Goal: Task Accomplishment & Management: Complete application form

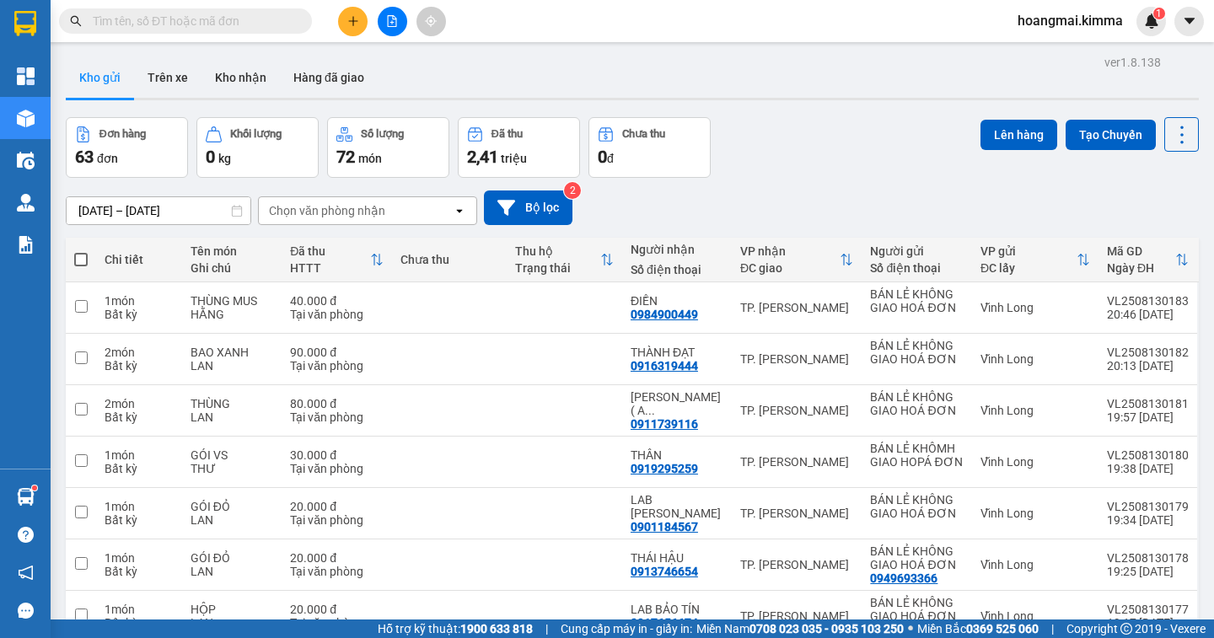
scroll to position [246, 0]
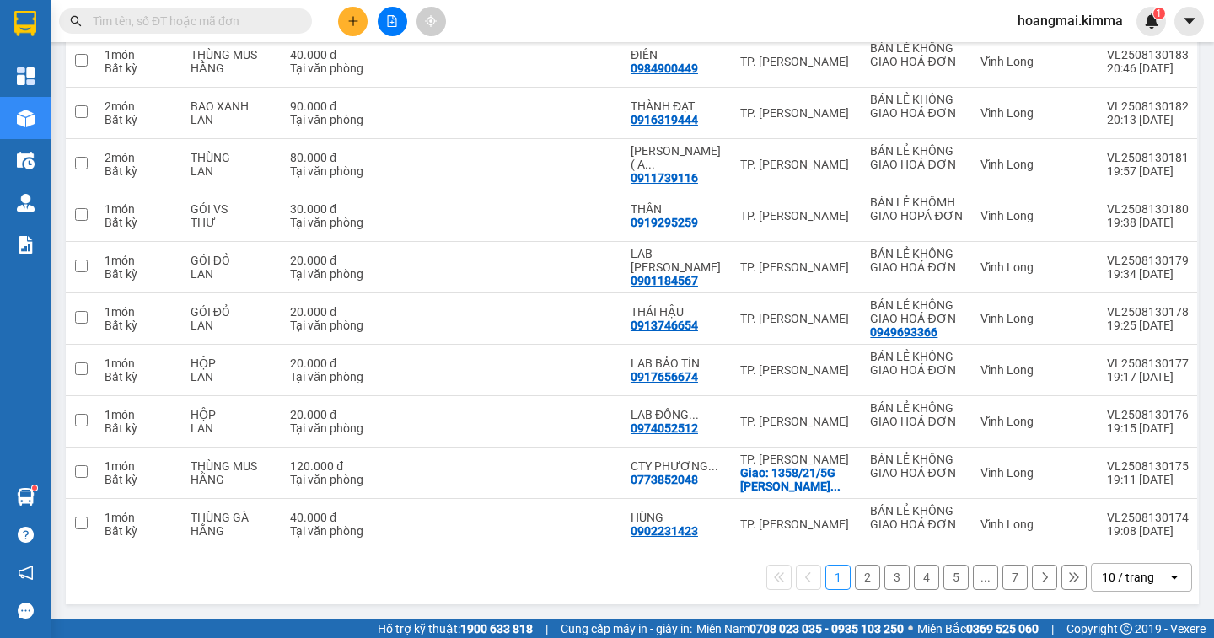
click at [1109, 579] on div "10 / trang" at bounding box center [1128, 577] width 52 height 17
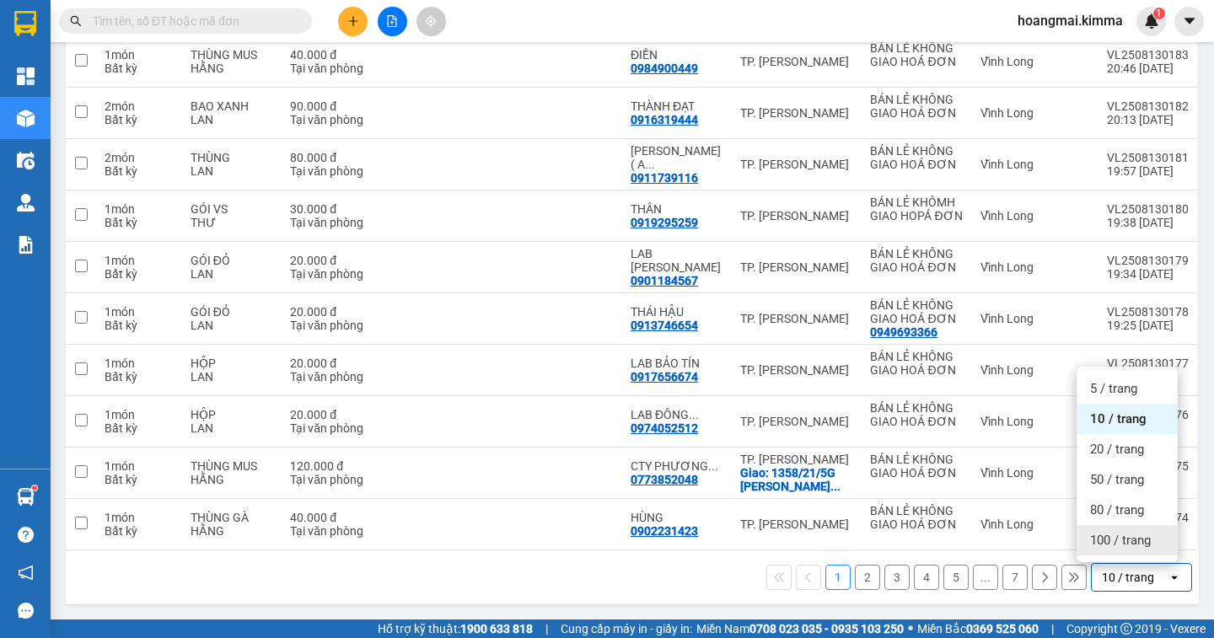
click at [1117, 545] on span "100 / trang" at bounding box center [1120, 540] width 61 height 17
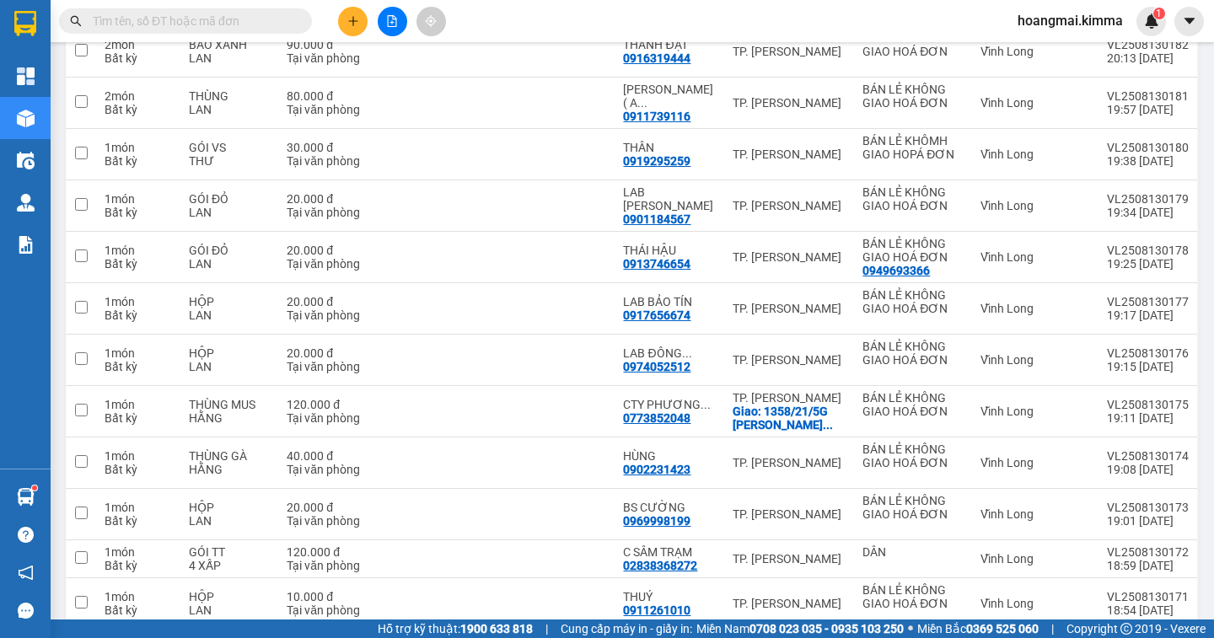
scroll to position [0, 0]
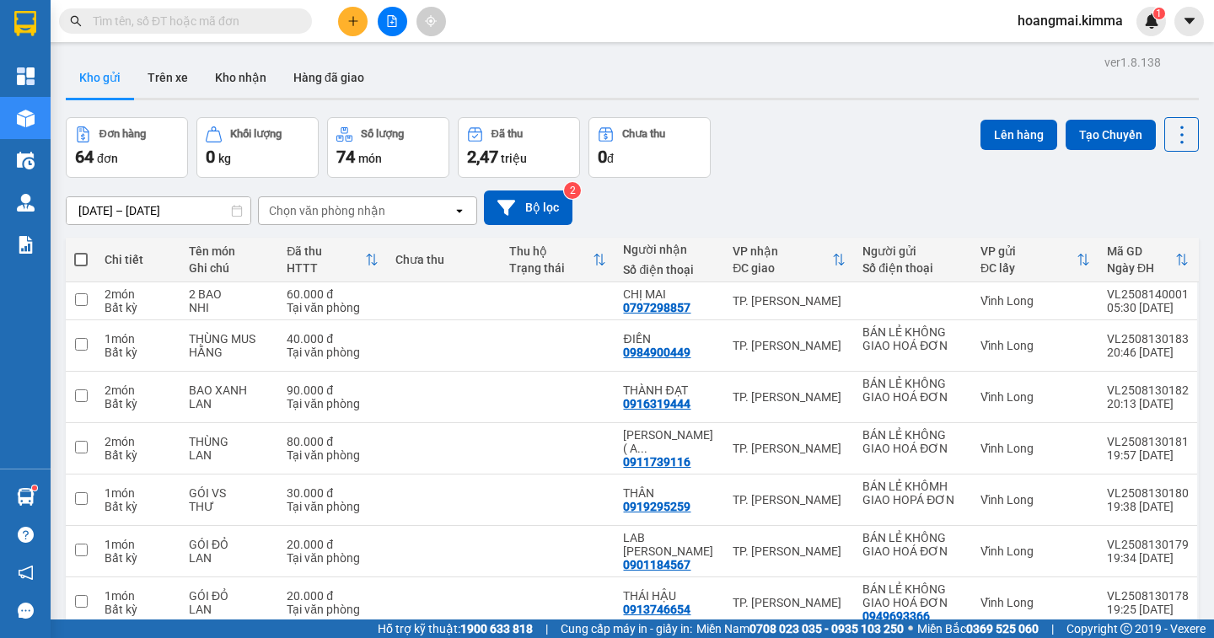
click at [79, 263] on span at bounding box center [80, 259] width 13 height 13
click at [81, 251] on input "checkbox" at bounding box center [81, 251] width 0 height 0
checkbox input "true"
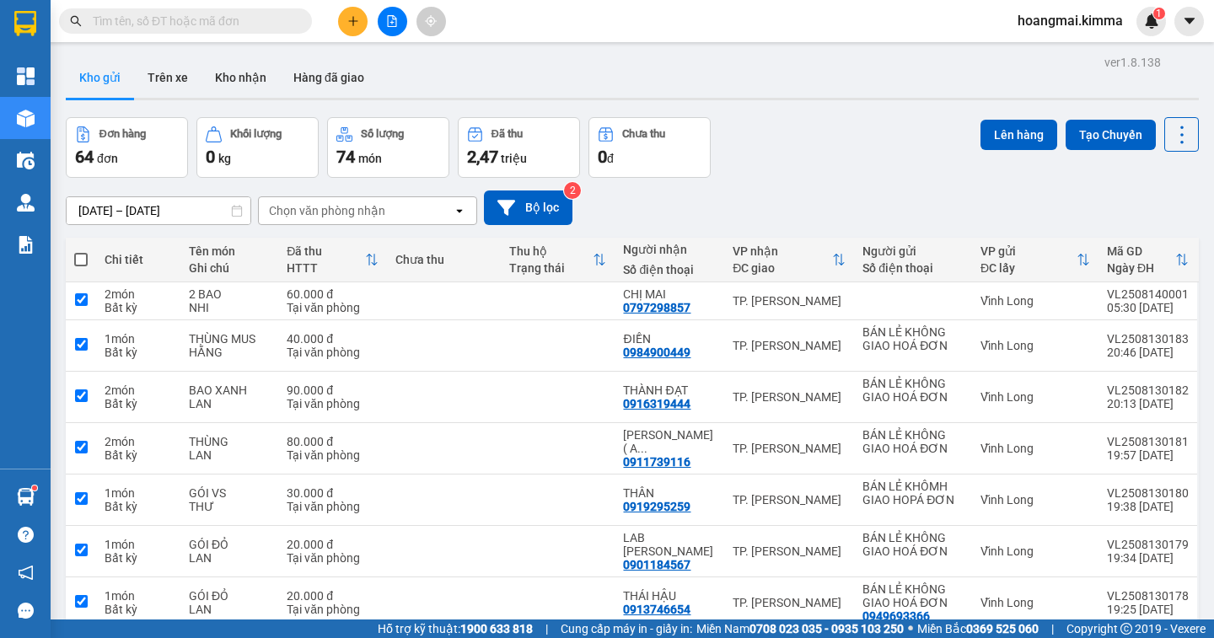
checkbox input "true"
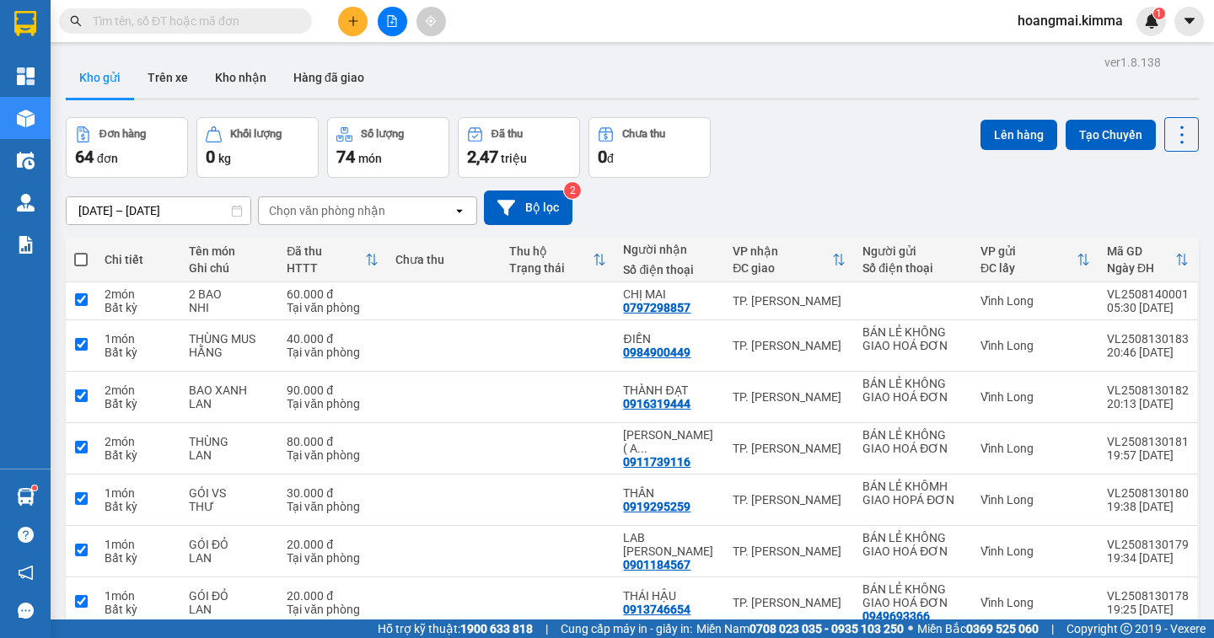
checkbox input "true"
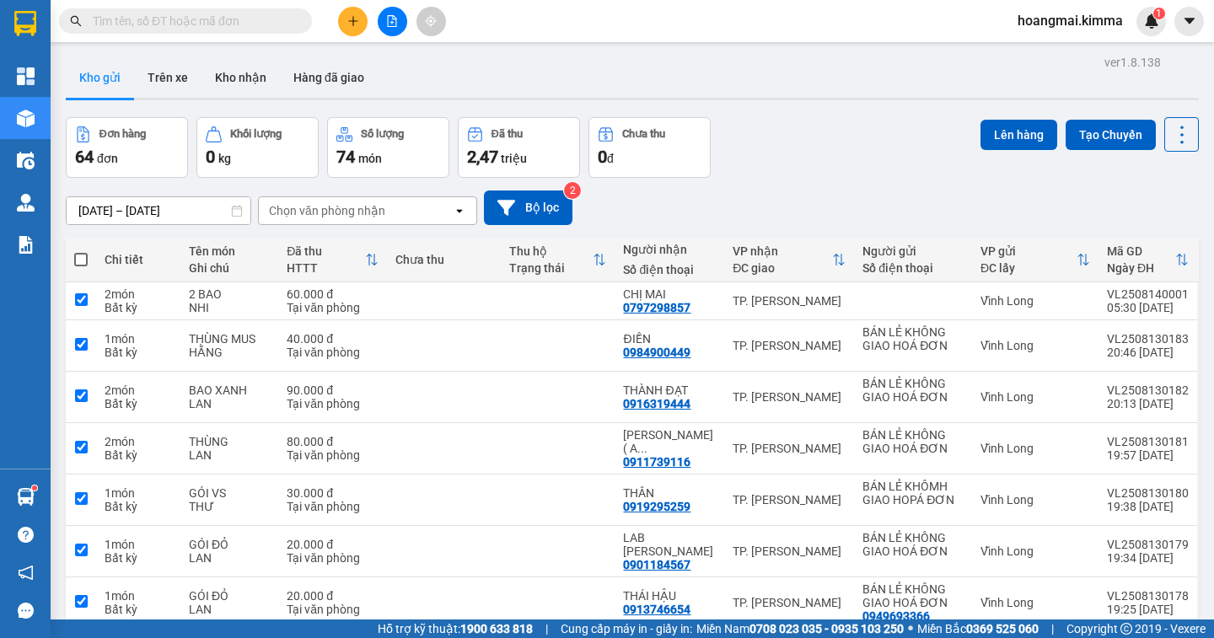
checkbox input "true"
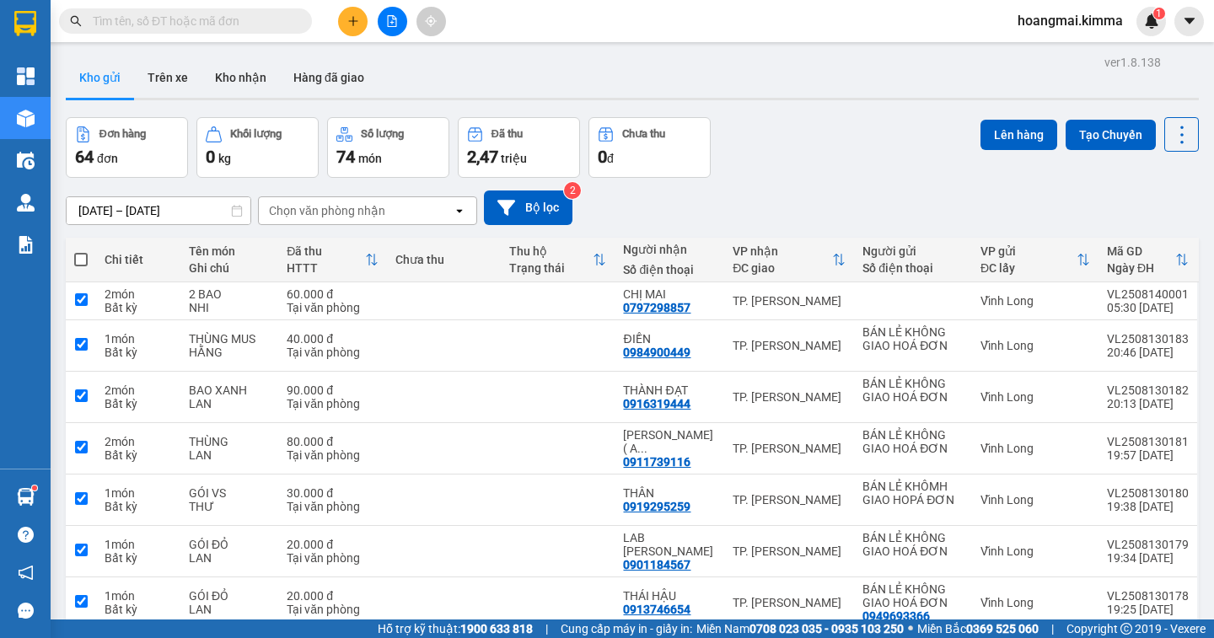
checkbox input "true"
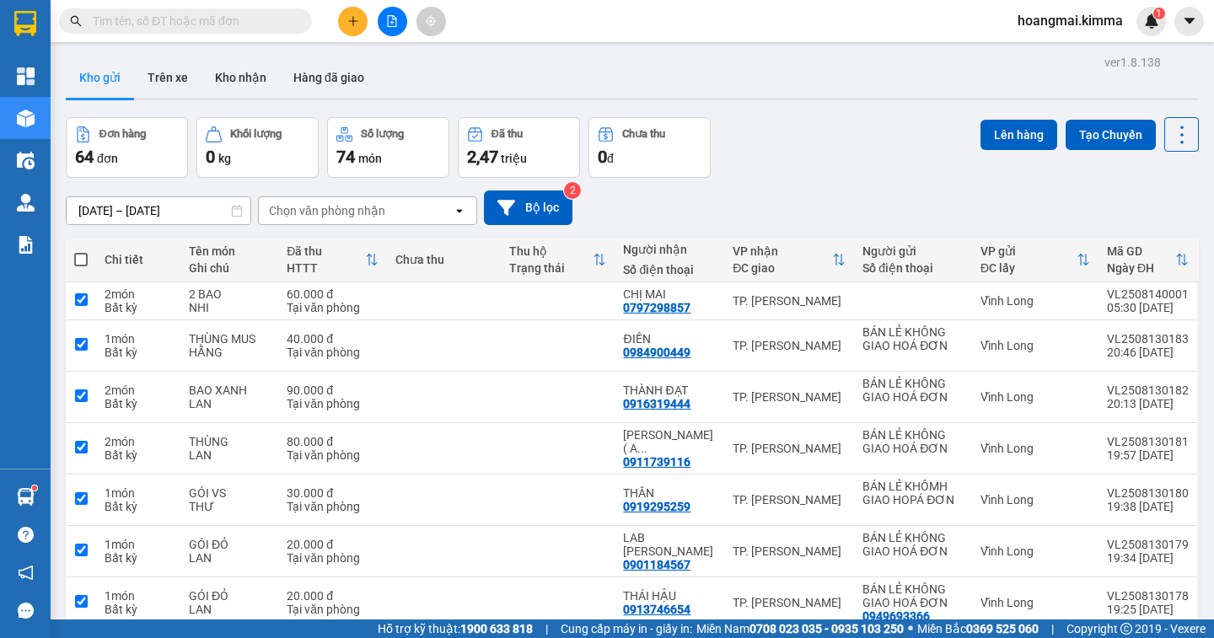
checkbox input "true"
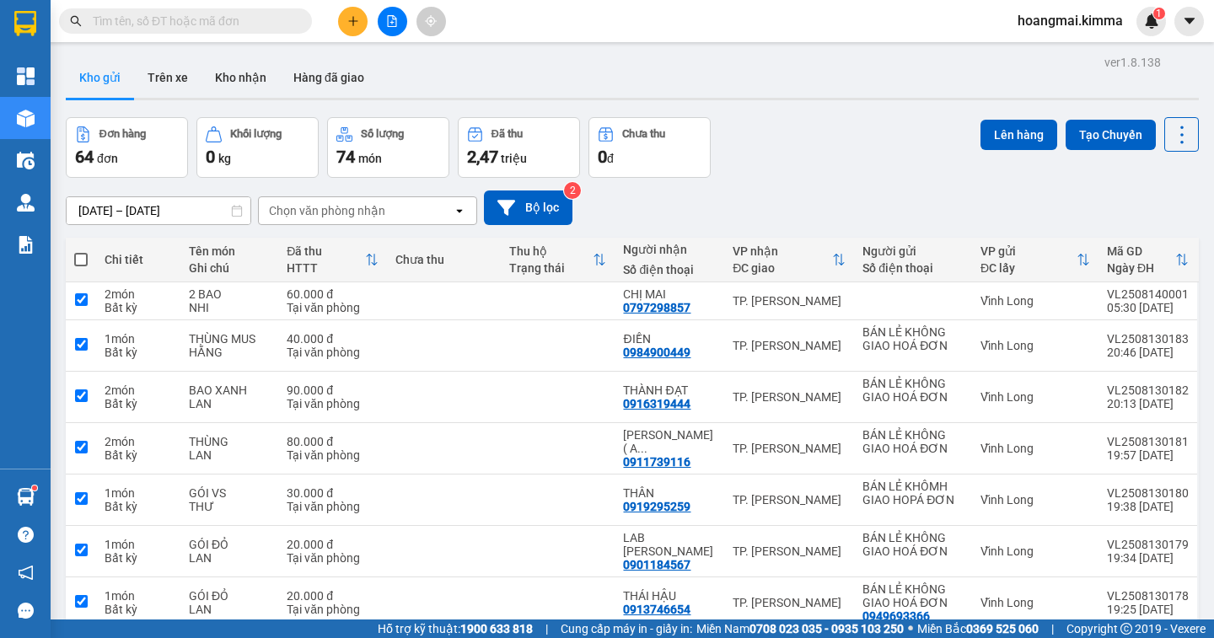
checkbox input "true"
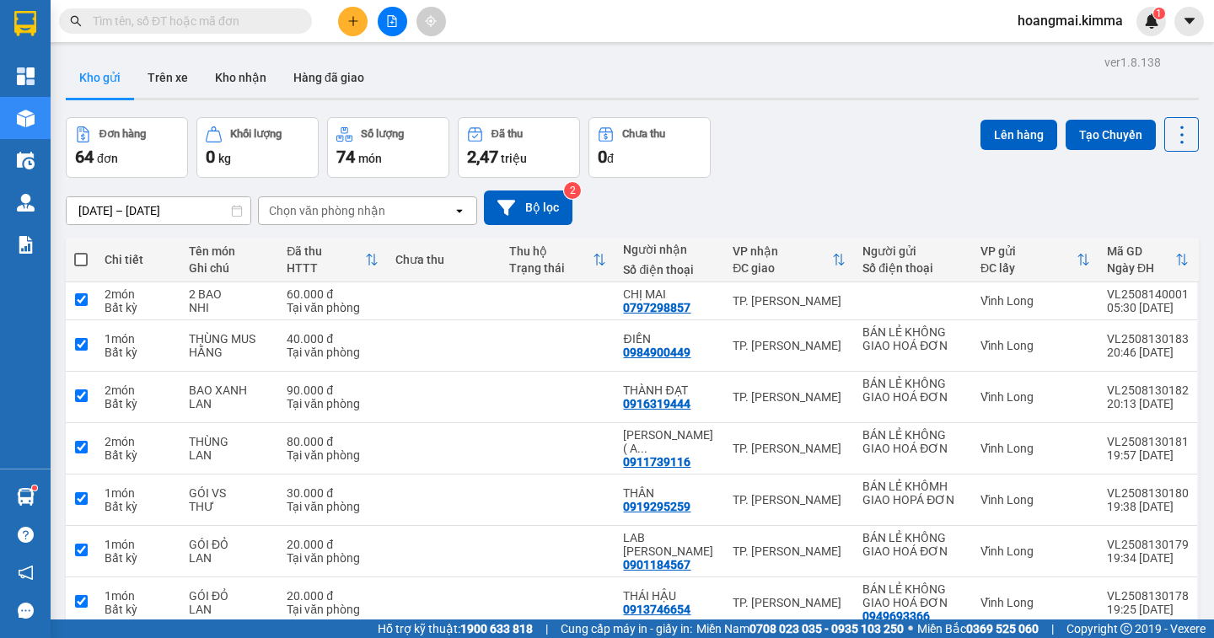
checkbox input "true"
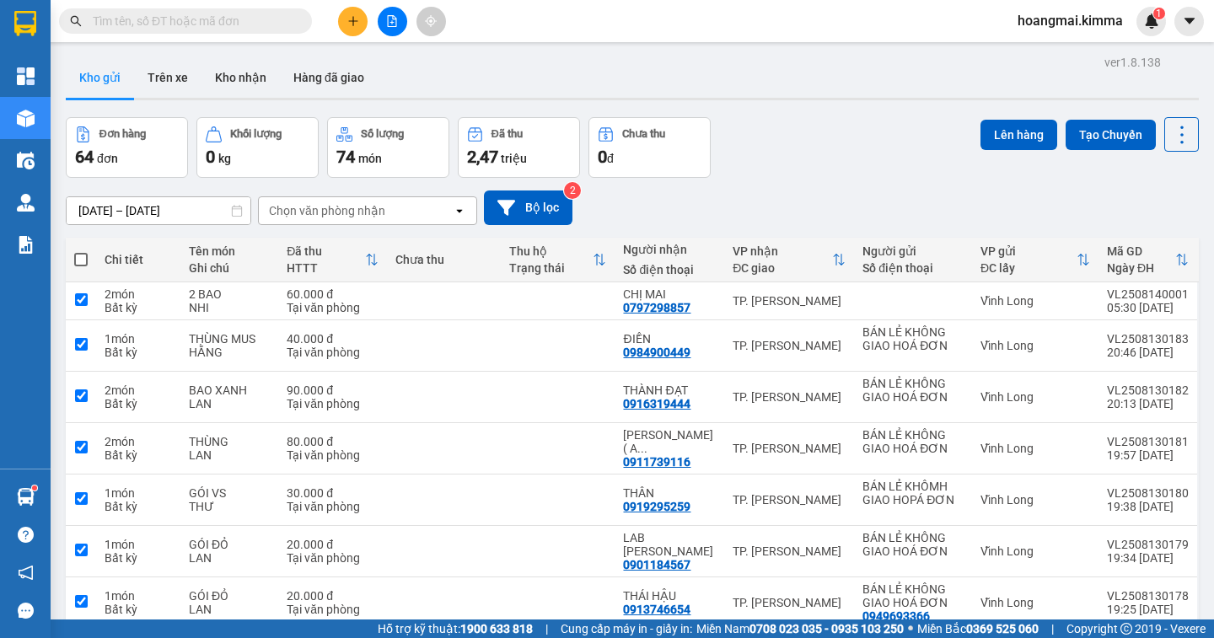
checkbox input "true"
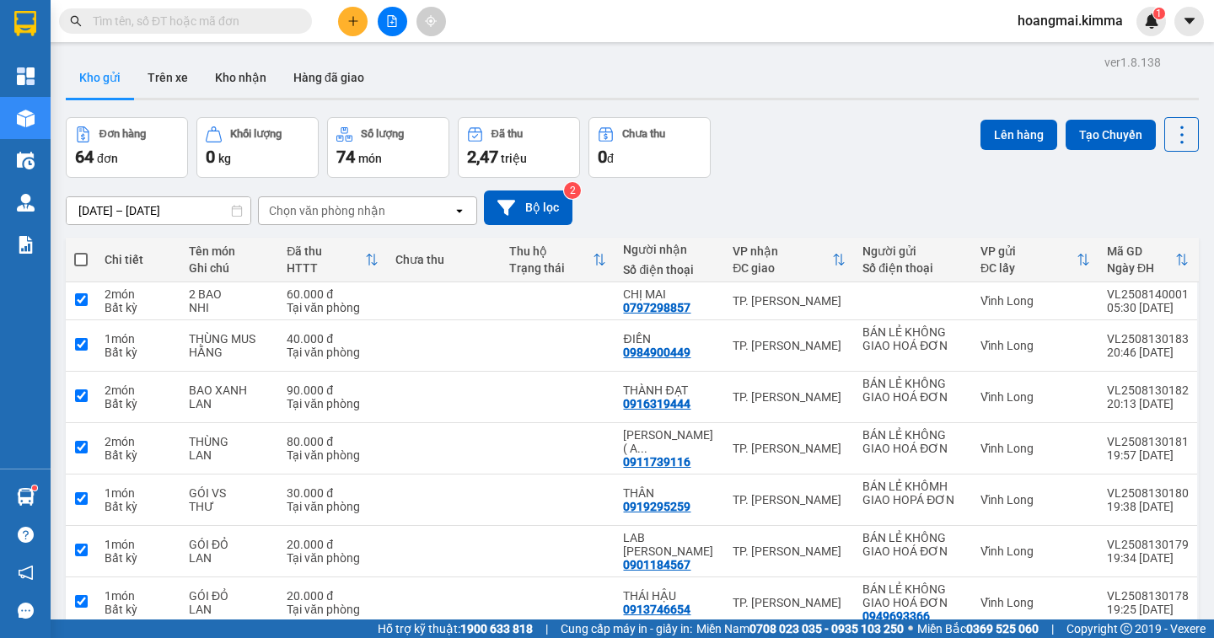
checkbox input "true"
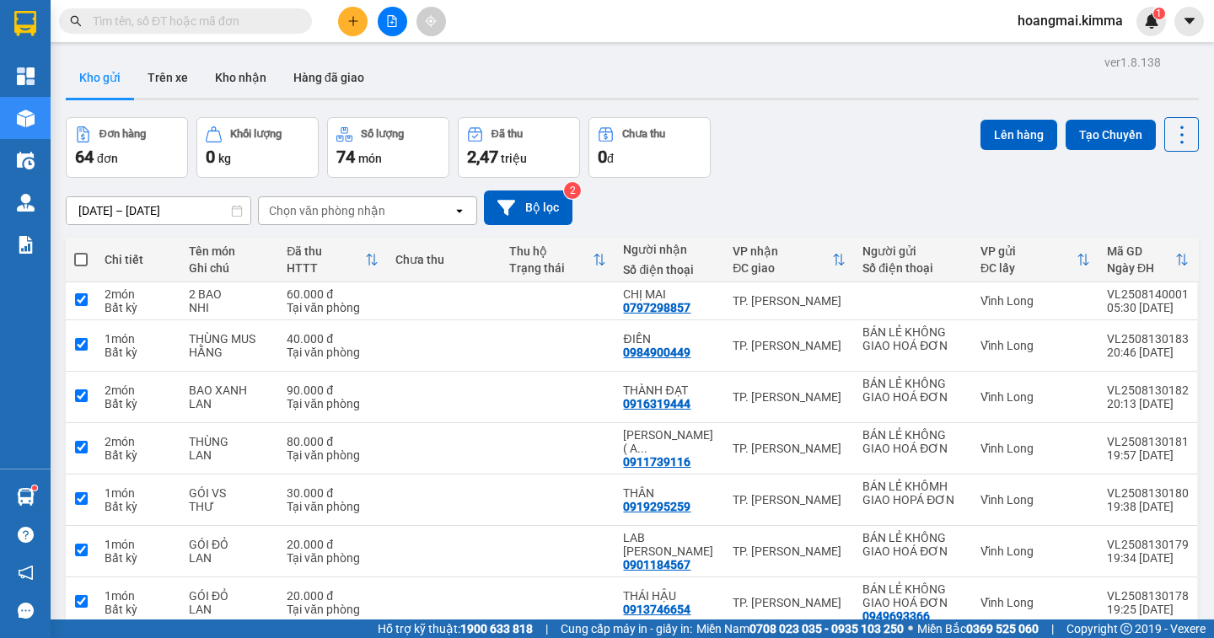
checkbox input "true"
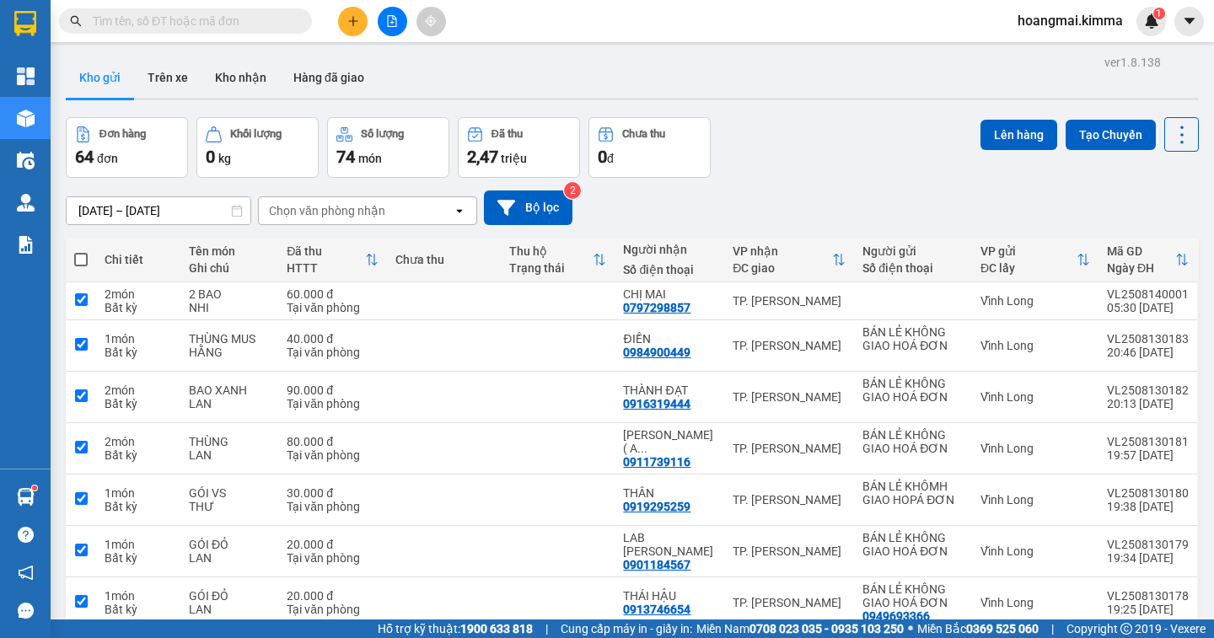
checkbox input "true"
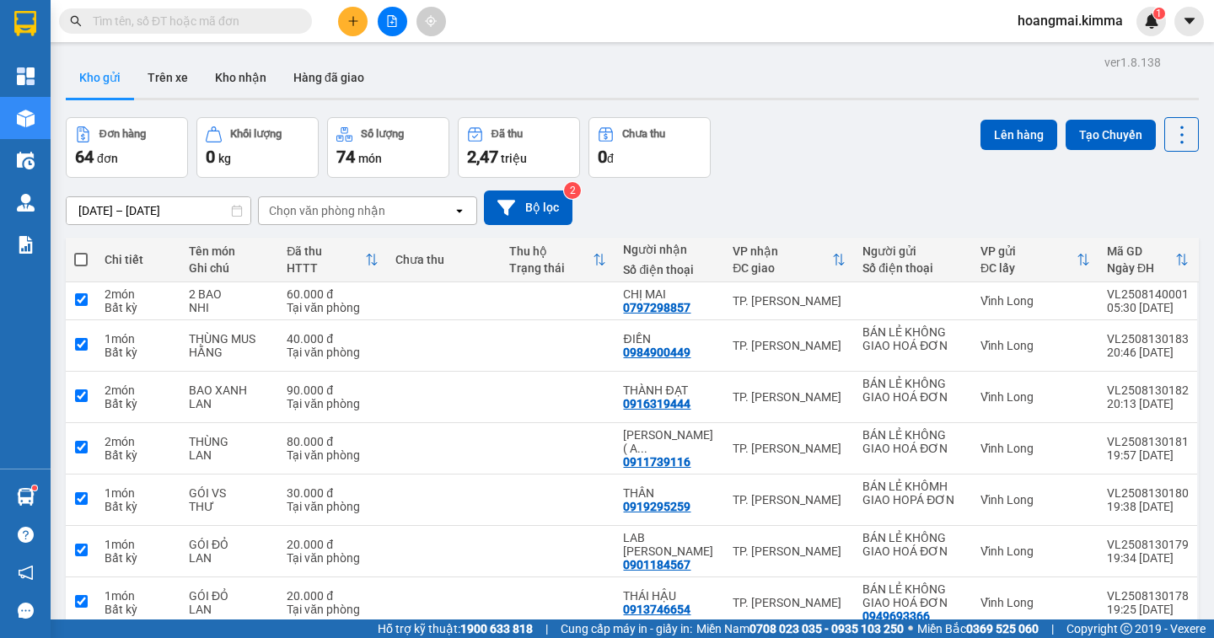
checkbox input "true"
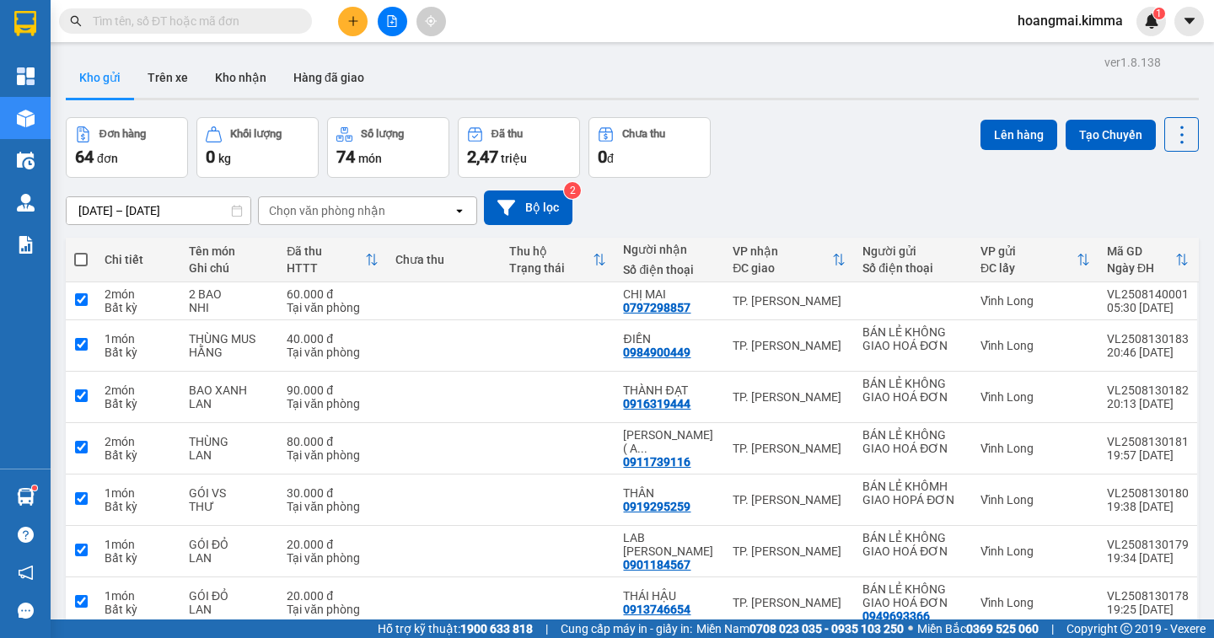
checkbox input "true"
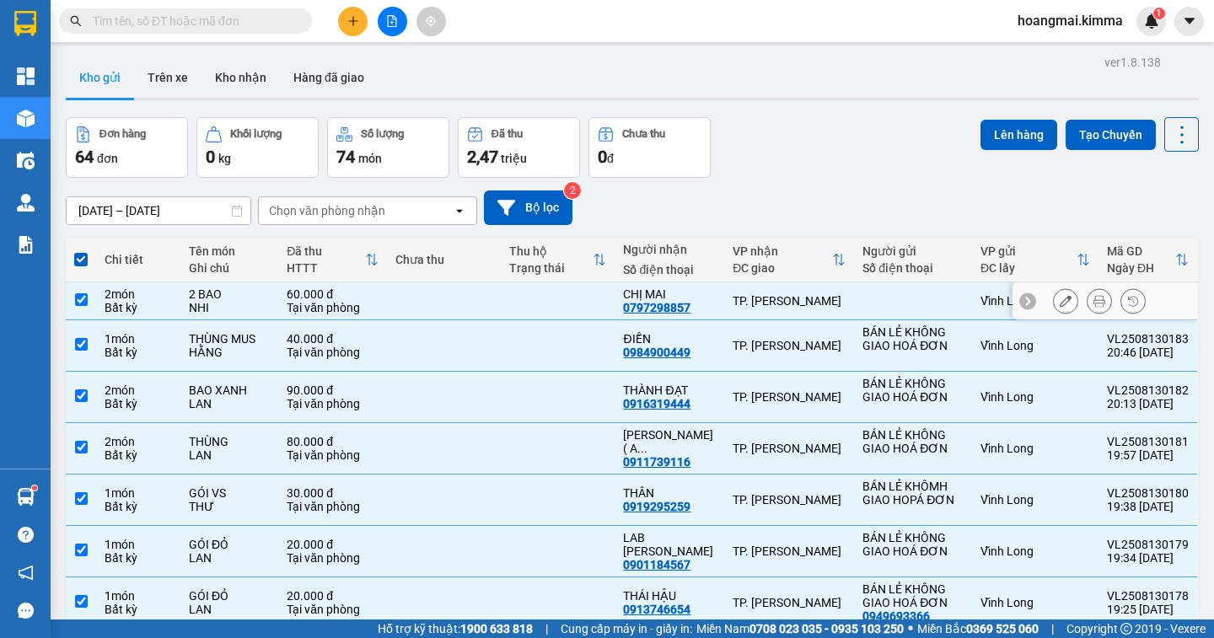
drag, startPoint x: 83, startPoint y: 298, endPoint x: 96, endPoint y: 303, distance: 14.1
click at [82, 298] on input "checkbox" at bounding box center [81, 299] width 13 height 13
checkbox input "false"
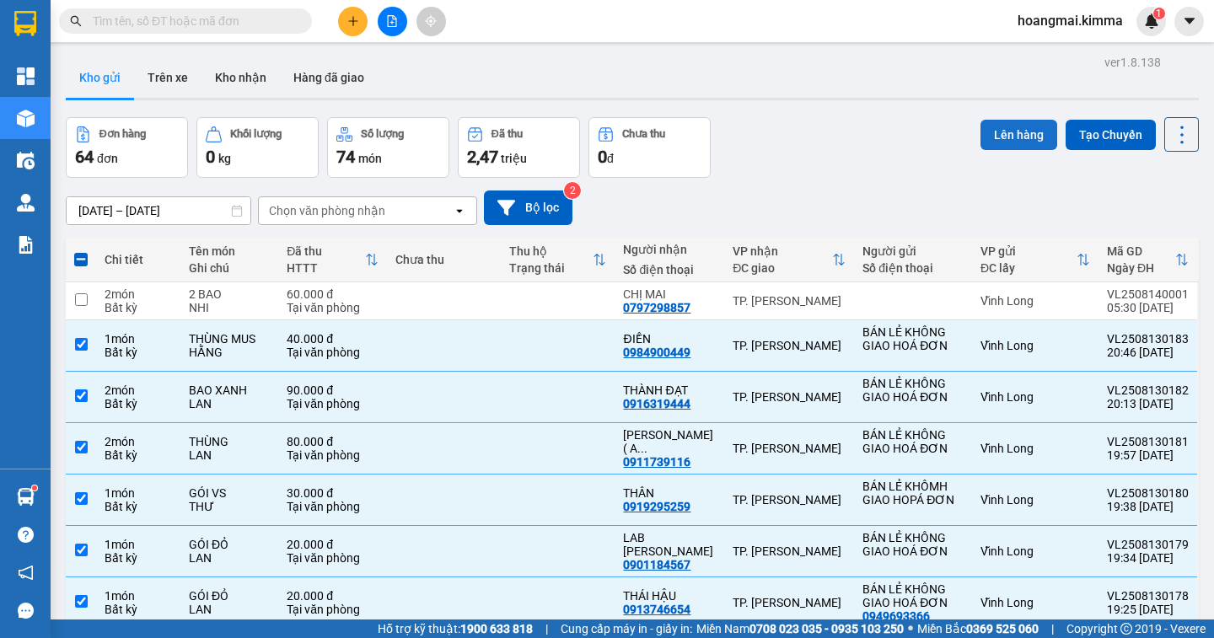
click at [1002, 144] on button "Lên hàng" at bounding box center [1018, 135] width 77 height 30
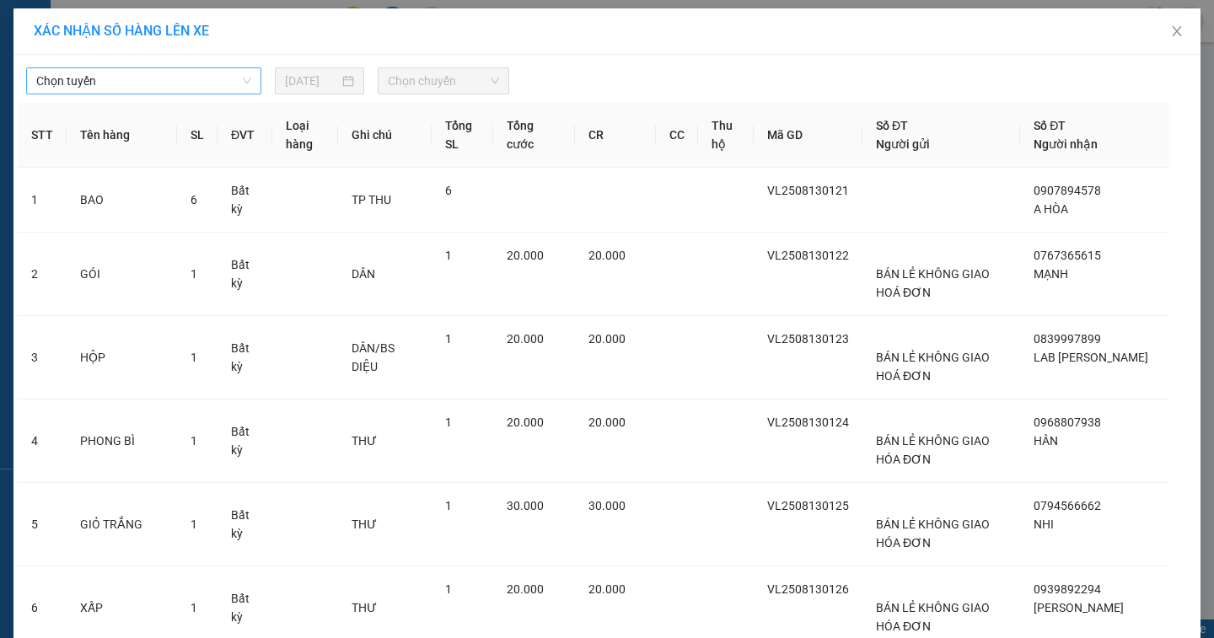
click at [106, 84] on span "Chọn tuyến" at bounding box center [143, 80] width 215 height 25
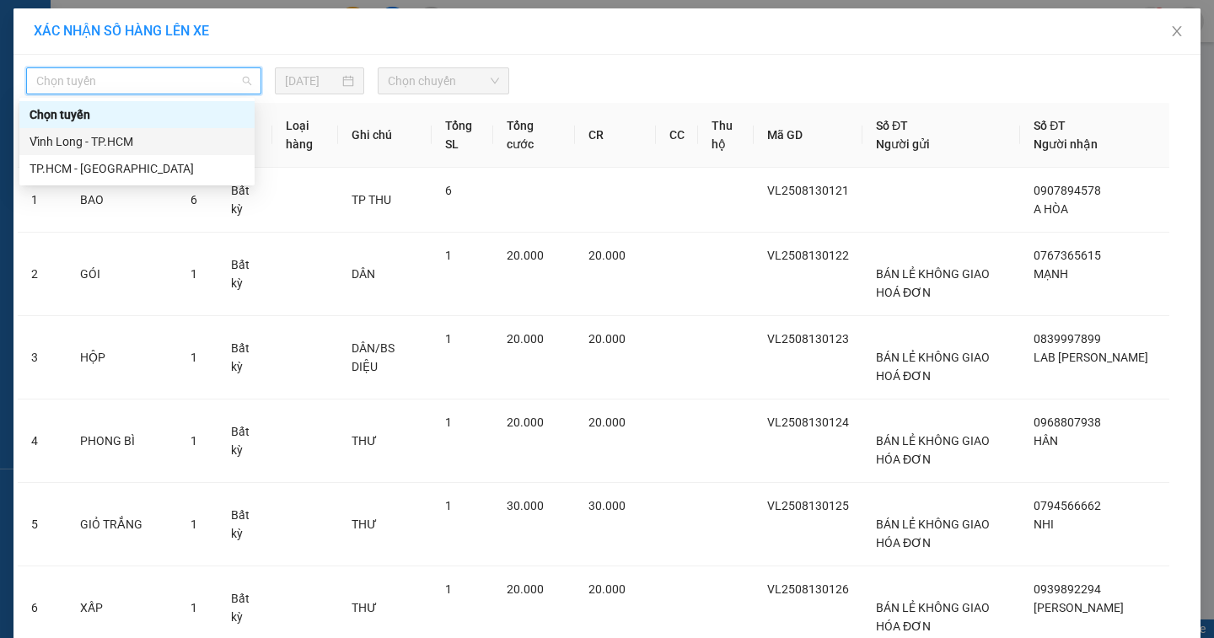
click at [89, 142] on div "Vĩnh Long - TP.HCM" at bounding box center [137, 141] width 215 height 19
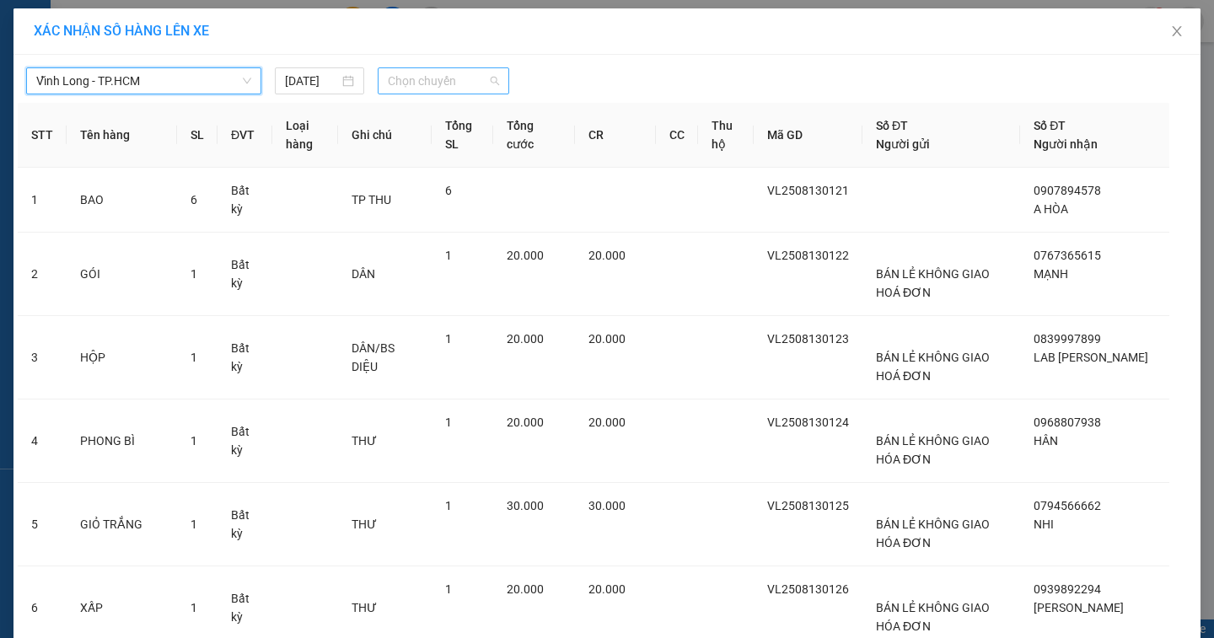
click at [390, 83] on span "Chọn chuyến" at bounding box center [443, 80] width 111 height 25
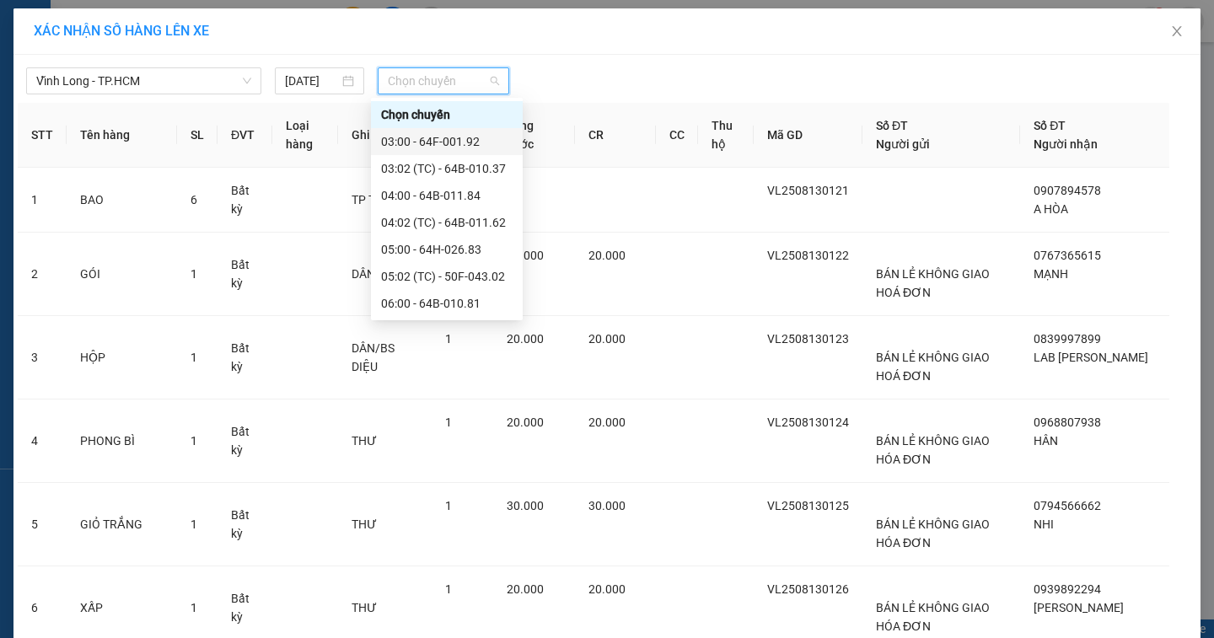
click at [436, 142] on div "03:00 - 64F-001.92" at bounding box center [447, 141] width 132 height 19
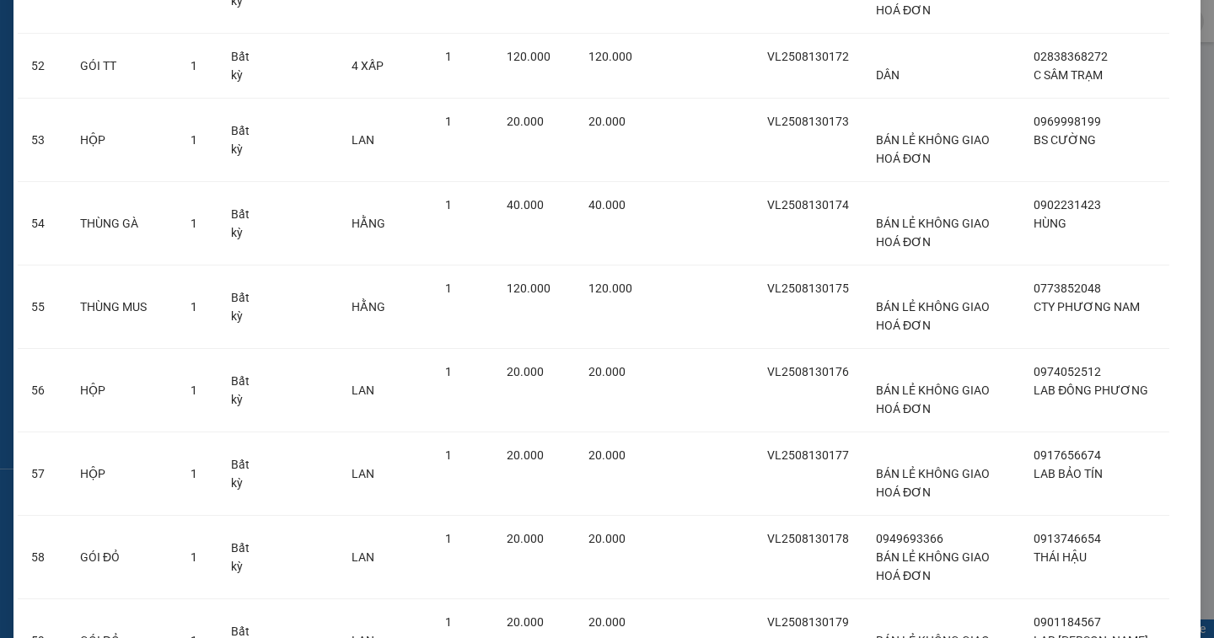
scroll to position [4698, 0]
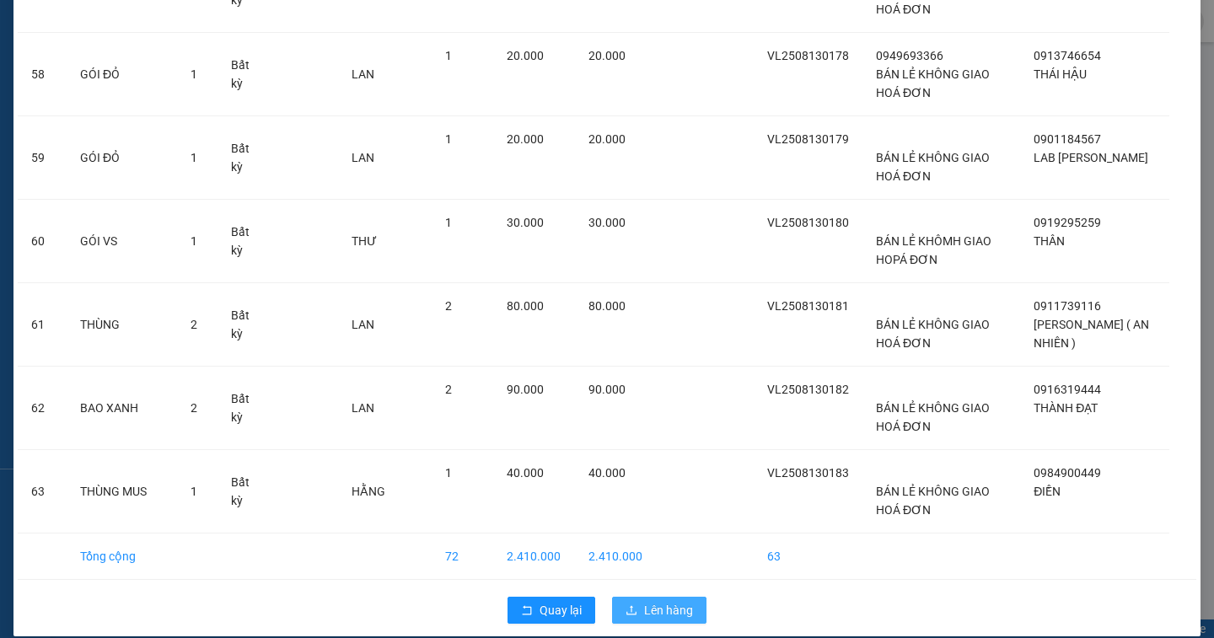
click at [644, 601] on span "Lên hàng" at bounding box center [668, 610] width 49 height 19
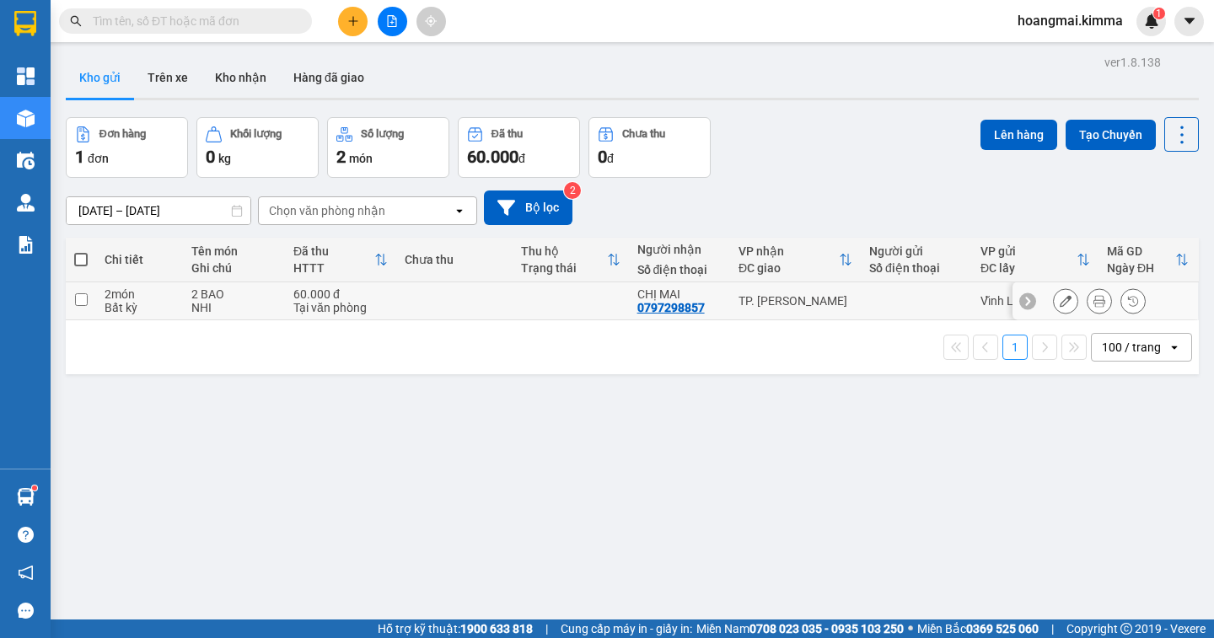
click at [81, 298] on input "checkbox" at bounding box center [81, 299] width 13 height 13
checkbox input "true"
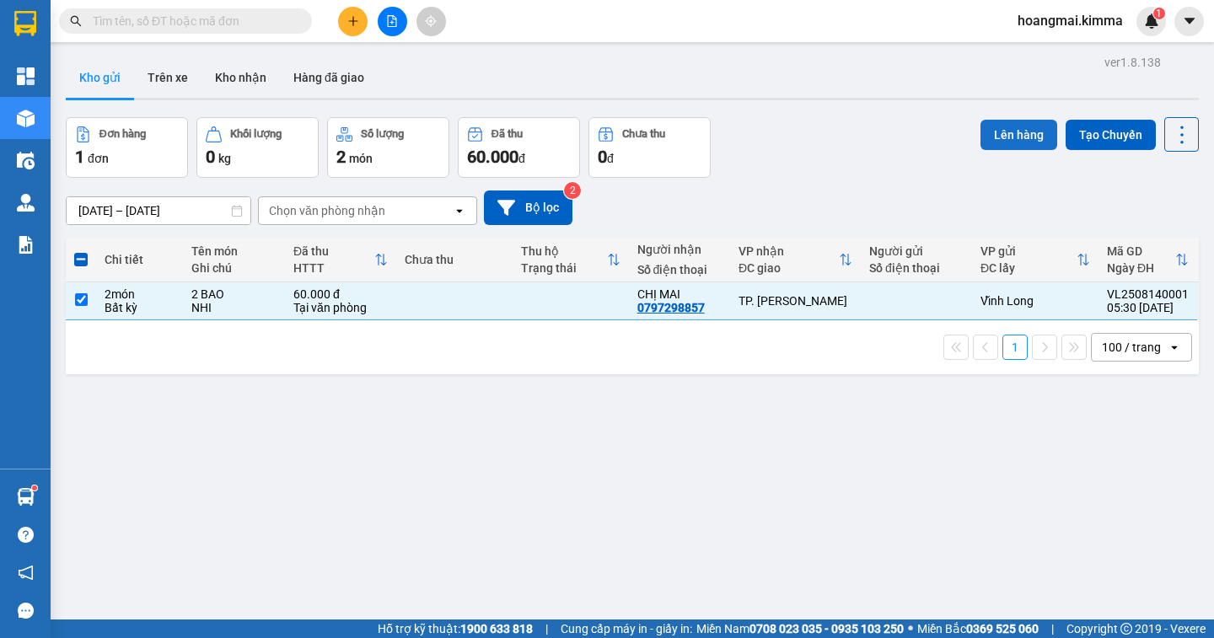
click at [1002, 134] on button "Lên hàng" at bounding box center [1018, 135] width 77 height 30
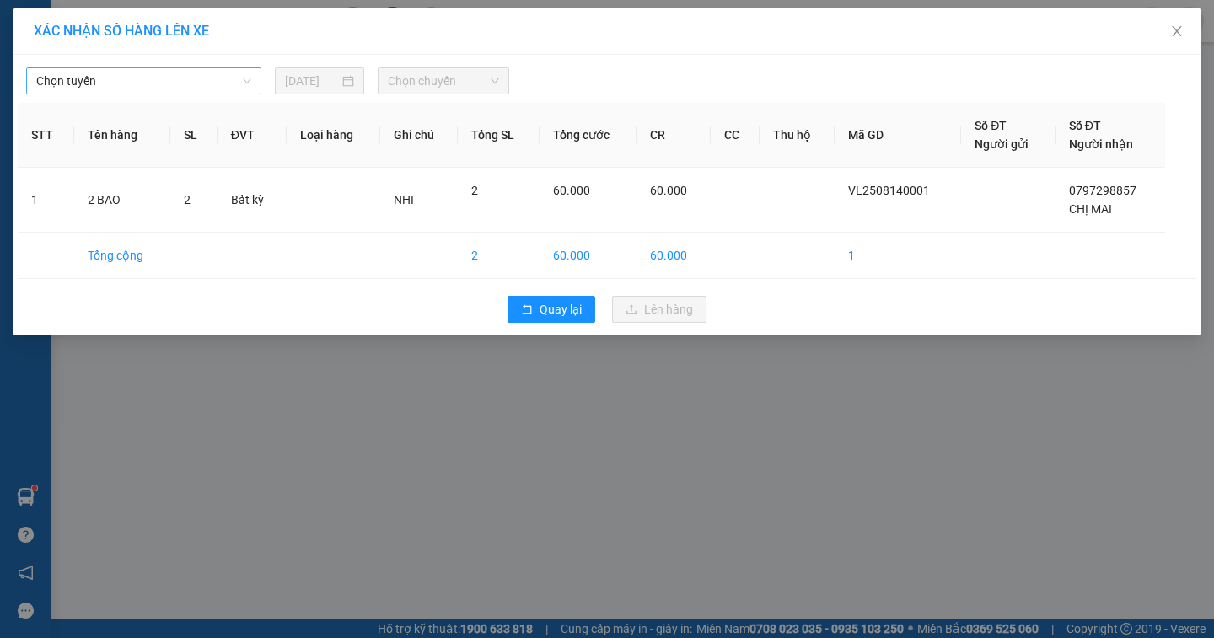
click at [93, 85] on span "Chọn tuyến" at bounding box center [143, 80] width 215 height 25
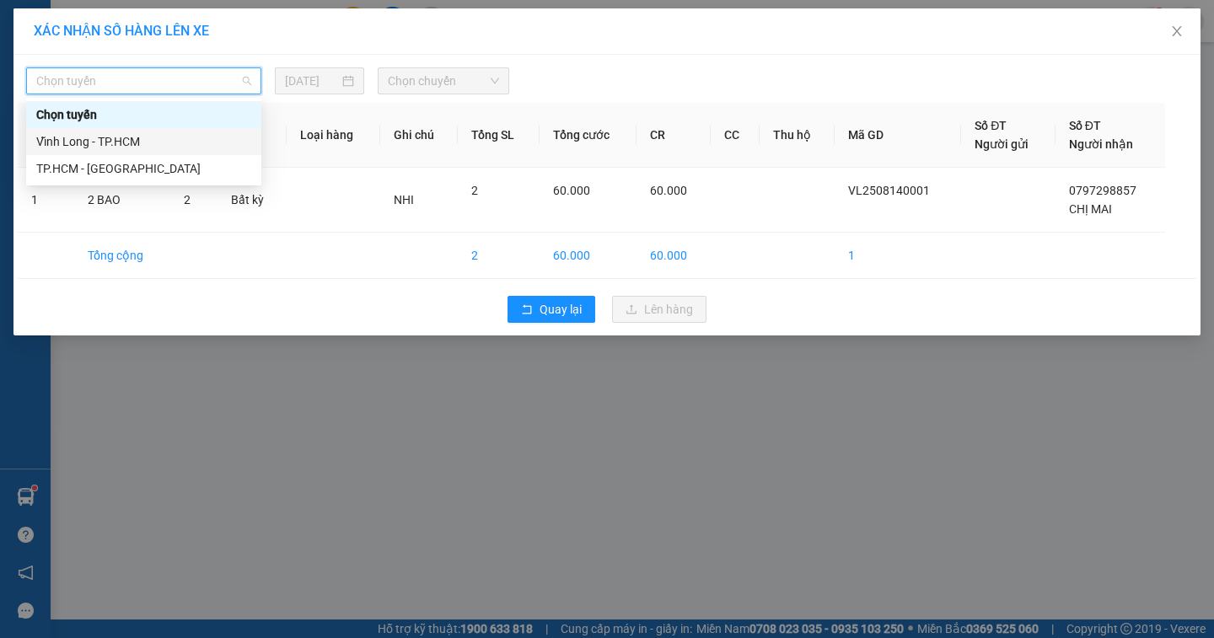
drag, startPoint x: 77, startPoint y: 137, endPoint x: 294, endPoint y: 135, distance: 217.5
click at [83, 137] on div "Vĩnh Long - TP.HCM" at bounding box center [143, 141] width 215 height 19
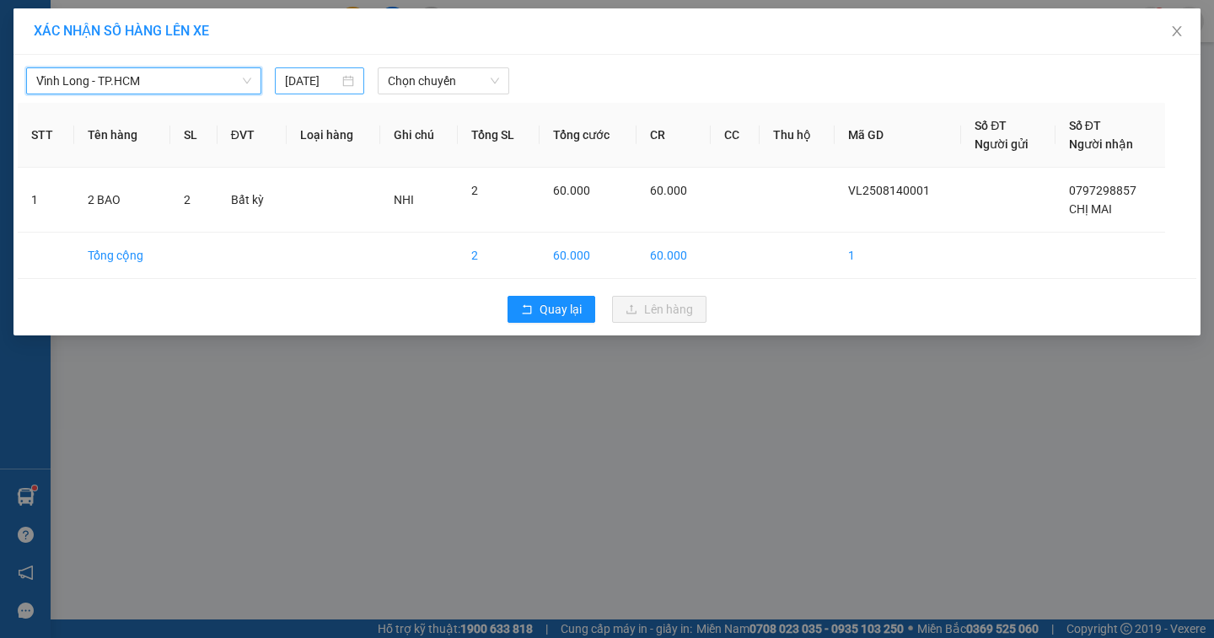
click at [328, 80] on input "[DATE]" at bounding box center [312, 81] width 55 height 19
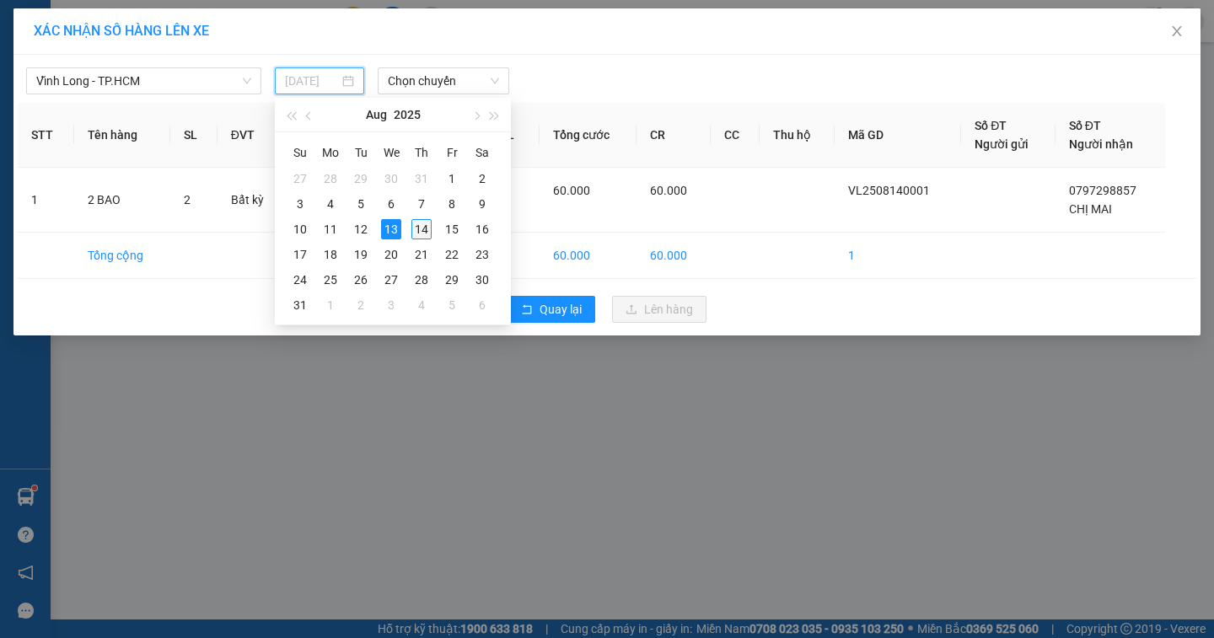
click at [418, 227] on div "14" at bounding box center [421, 229] width 20 height 20
type input "[DATE]"
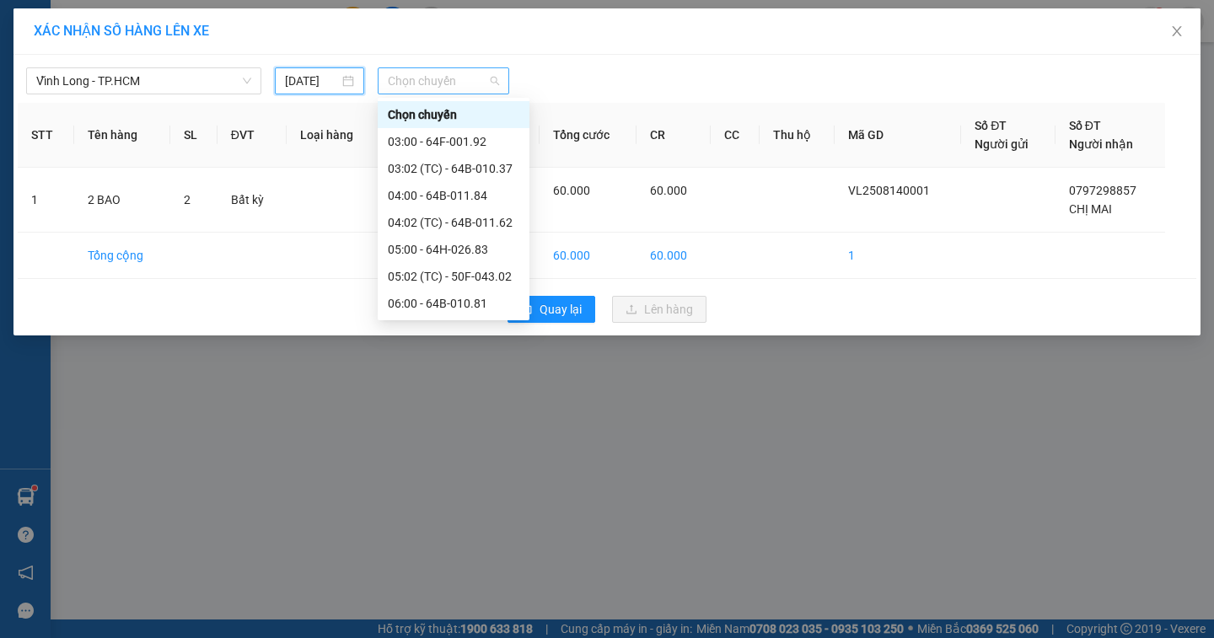
click at [416, 84] on span "Chọn chuyến" at bounding box center [443, 80] width 111 height 25
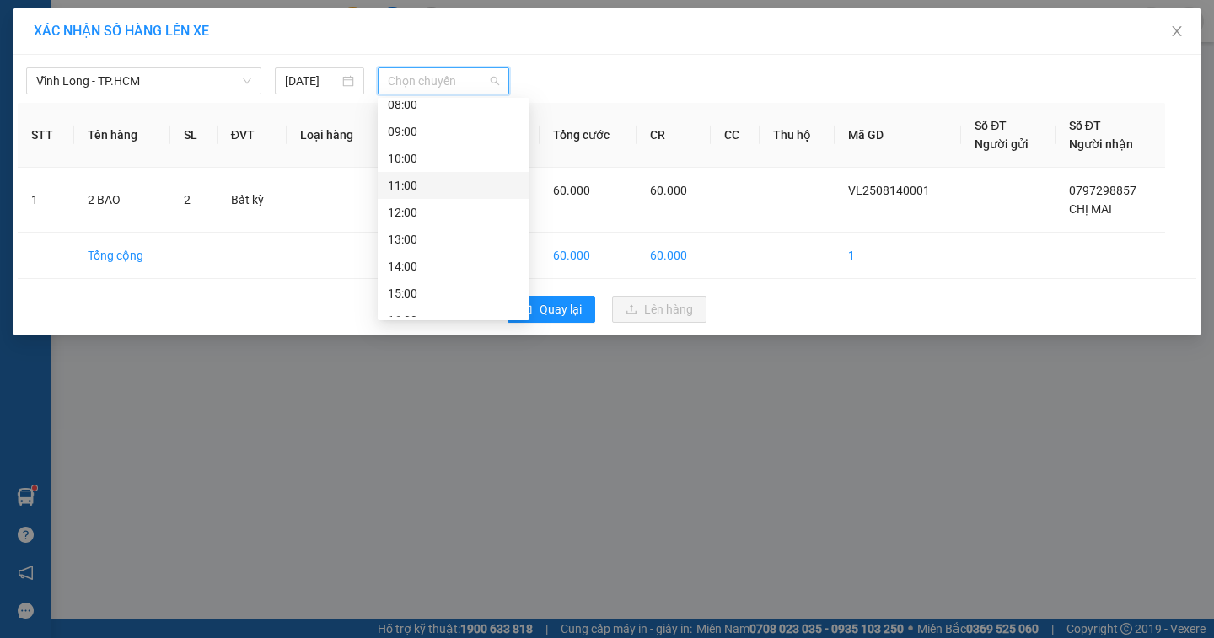
scroll to position [84, 0]
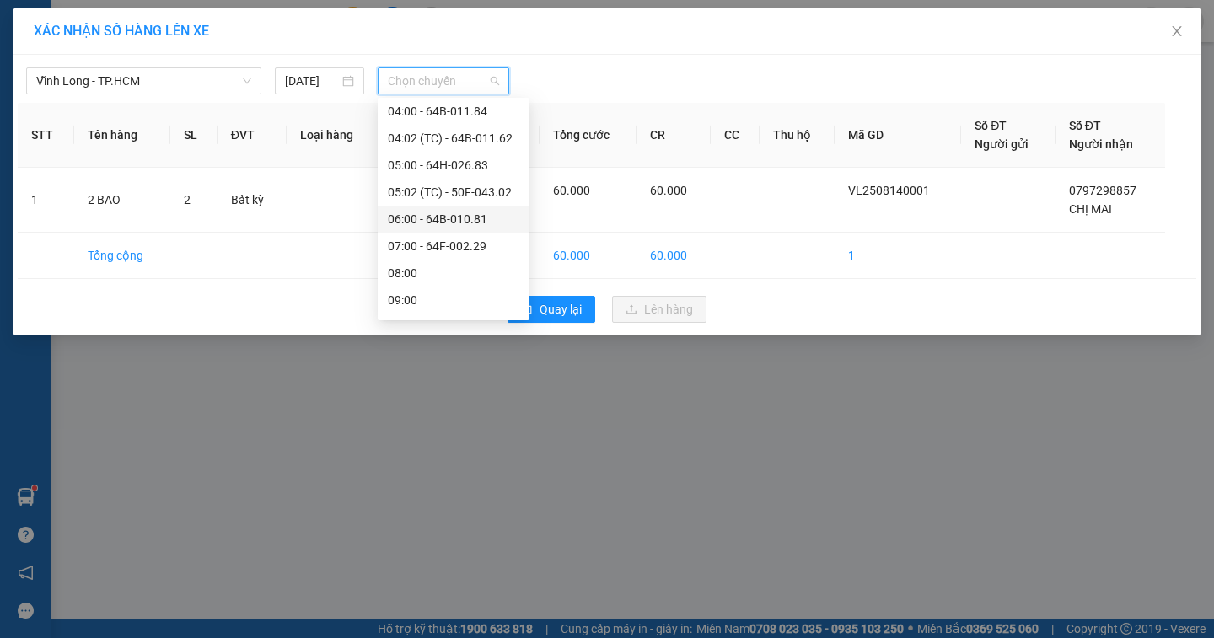
click at [448, 223] on div "06:00 - 64B-010.81" at bounding box center [454, 219] width 132 height 19
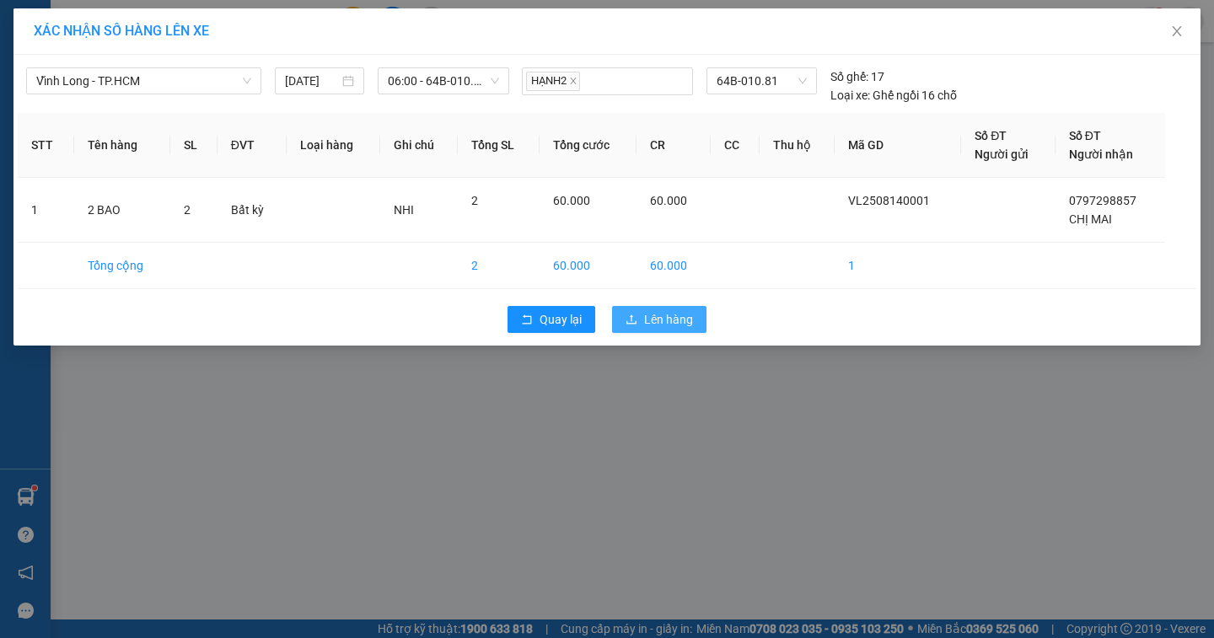
click at [651, 316] on span "Lên hàng" at bounding box center [668, 319] width 49 height 19
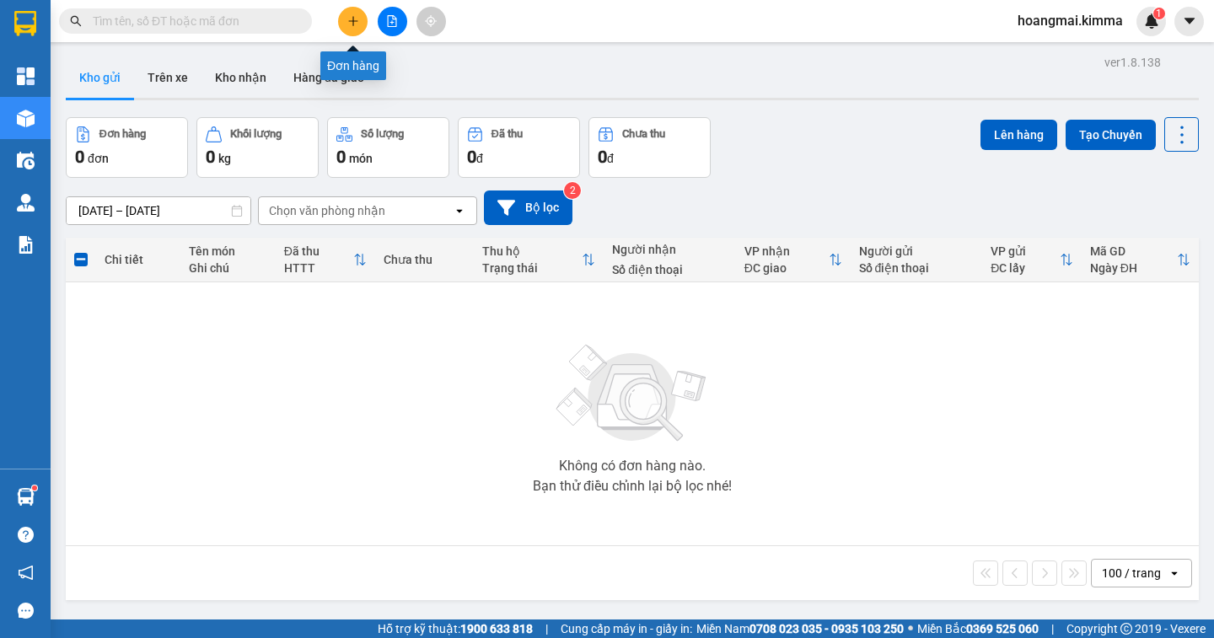
click at [356, 24] on icon "plus" at bounding box center [353, 21] width 12 height 12
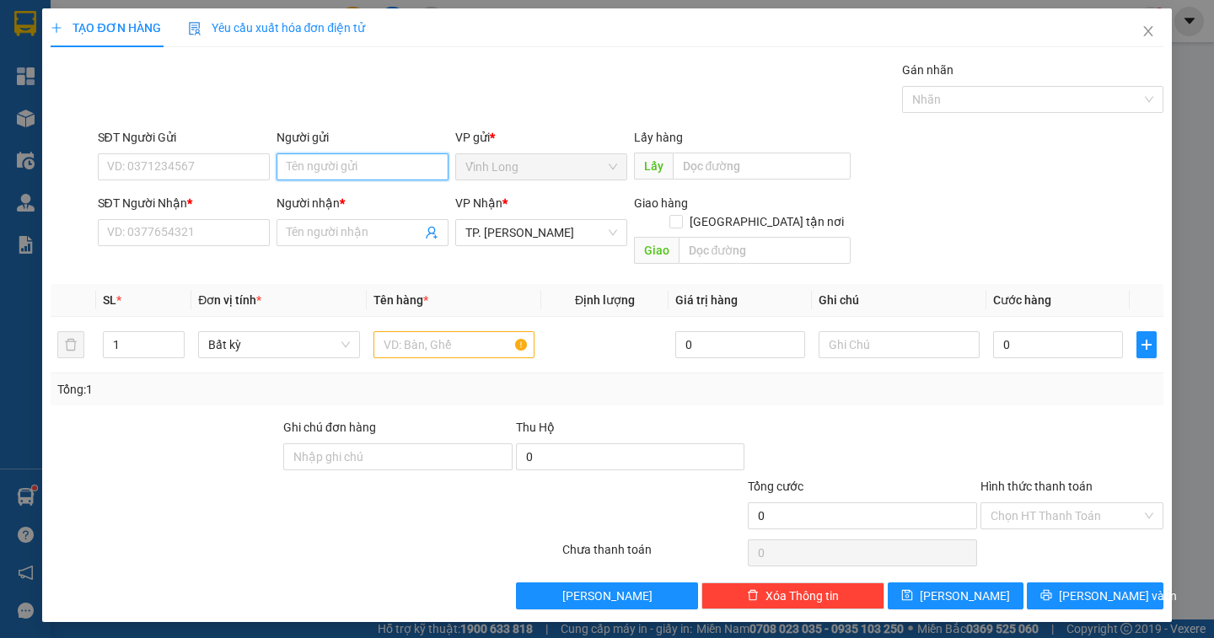
click at [298, 175] on input "Người gửi" at bounding box center [363, 166] width 172 height 27
type input "BÁN"
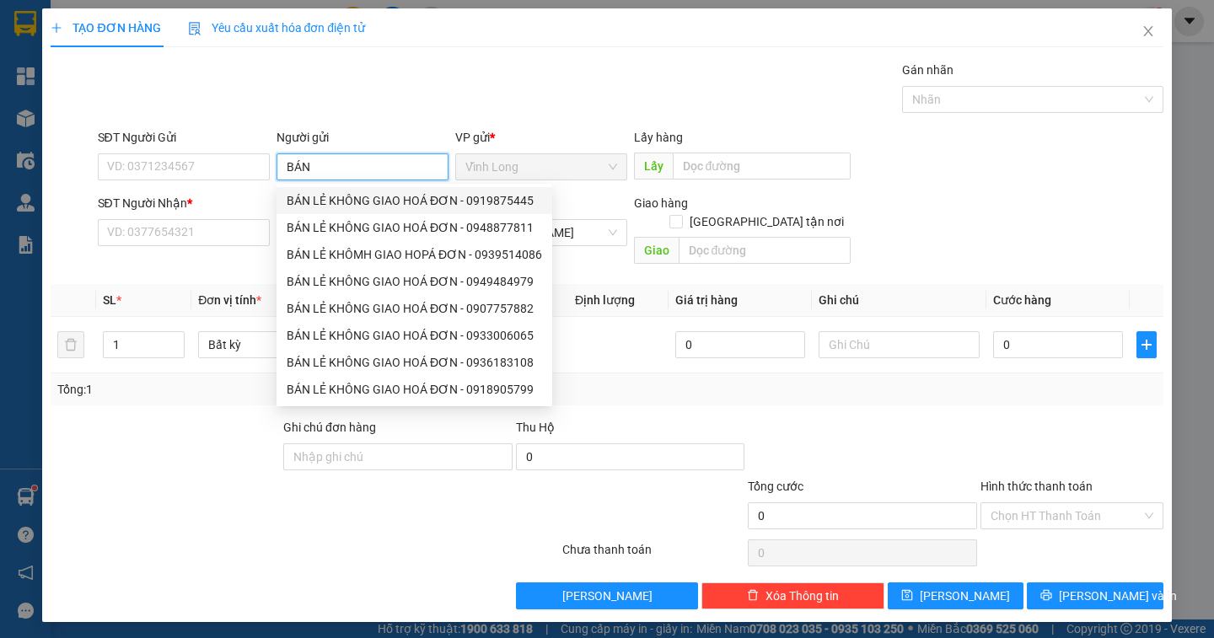
click at [342, 204] on div "BÁN LẺ KHÔNG GIAO HOÁ ĐƠN - 0919875445" at bounding box center [414, 200] width 255 height 19
type input "0919875445"
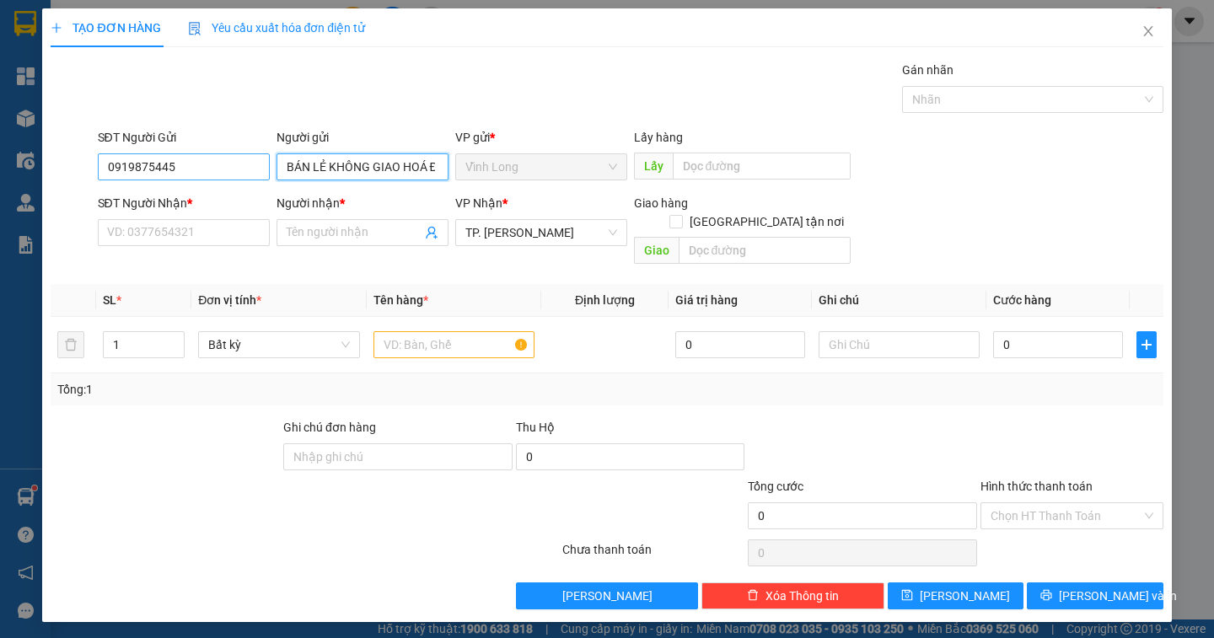
type input "BÁN LẺ KHÔNG GIAO HOÁ ĐƠN"
drag, startPoint x: 201, startPoint y: 173, endPoint x: 29, endPoint y: 150, distance: 174.3
click at [29, 150] on div "TẠO ĐƠN HÀNG Yêu cầu xuất hóa đơn điện tử Transit Pickup Surcharge Ids Transit …" at bounding box center [607, 319] width 1214 height 638
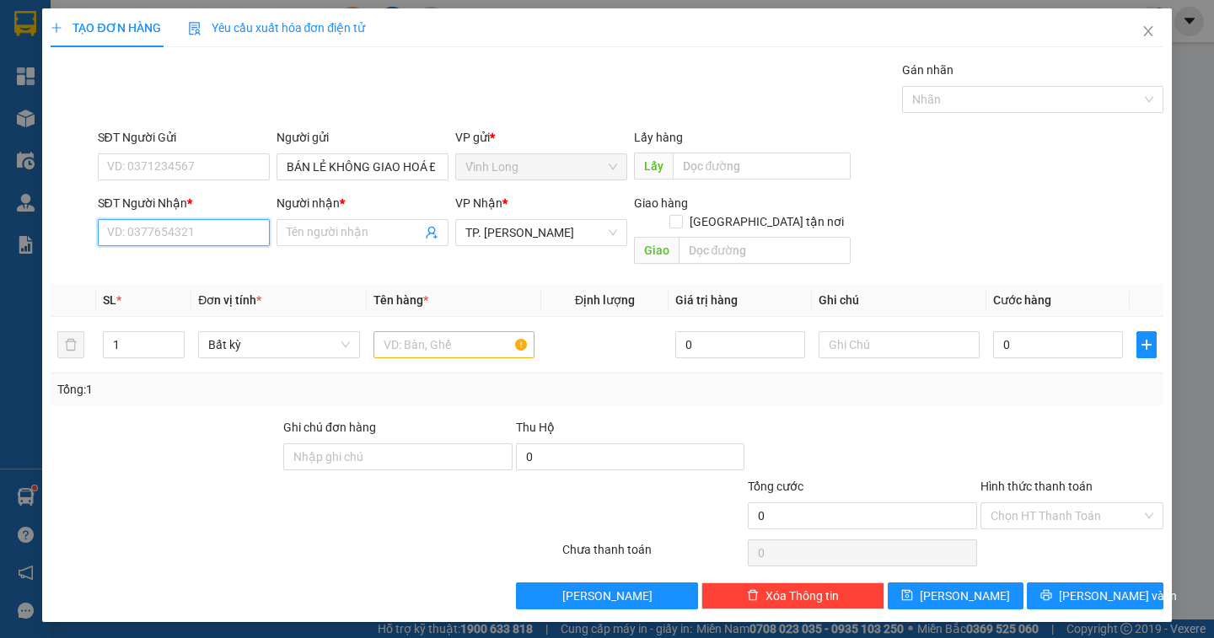
click at [148, 234] on input "SĐT Người Nhận *" at bounding box center [184, 232] width 172 height 27
type input "0918579067"
click at [142, 270] on div "0918579067 - [PERSON_NAME]" at bounding box center [191, 266] width 166 height 19
type input "[PERSON_NAME]"
type input "0918579067"
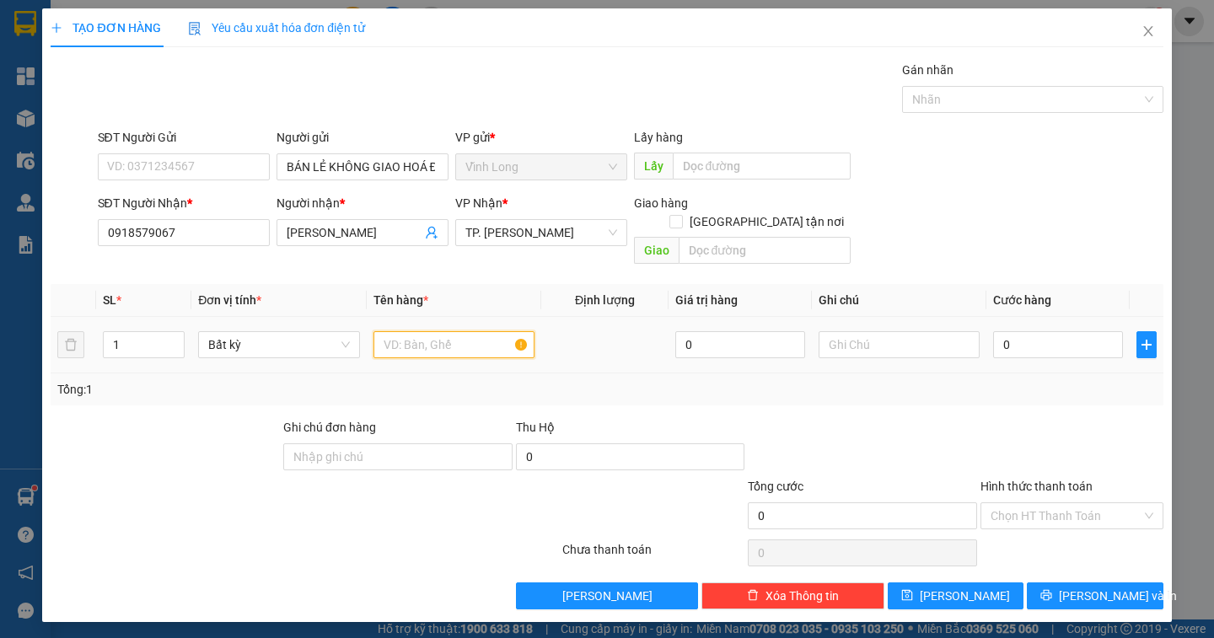
click at [395, 331] on input "text" at bounding box center [453, 344] width 161 height 27
type input "HỘP"
type input "DÂN"
type input "2"
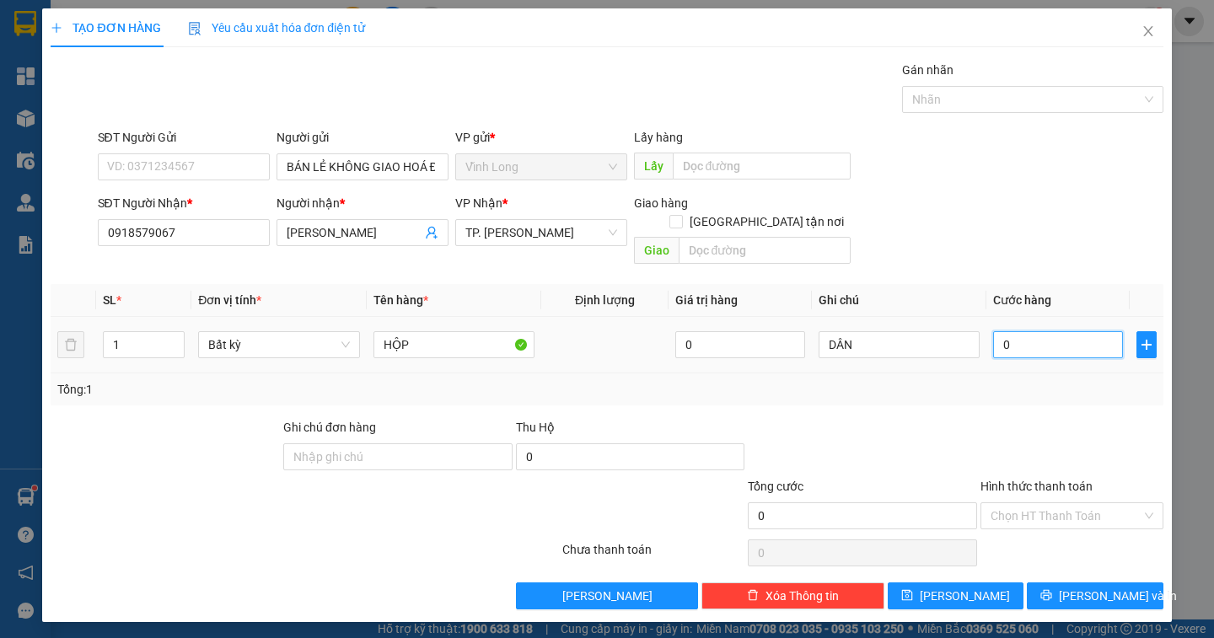
type input "2"
type input "20"
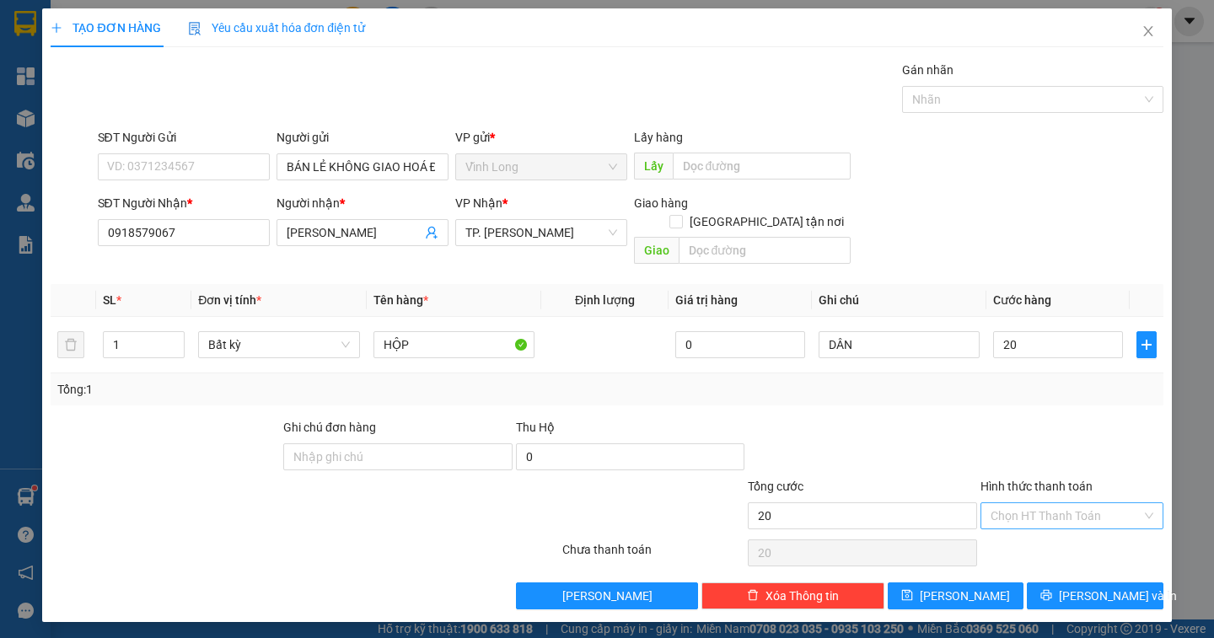
type input "20.000"
click at [1027, 503] on input "Hình thức thanh toán" at bounding box center [1066, 515] width 151 height 25
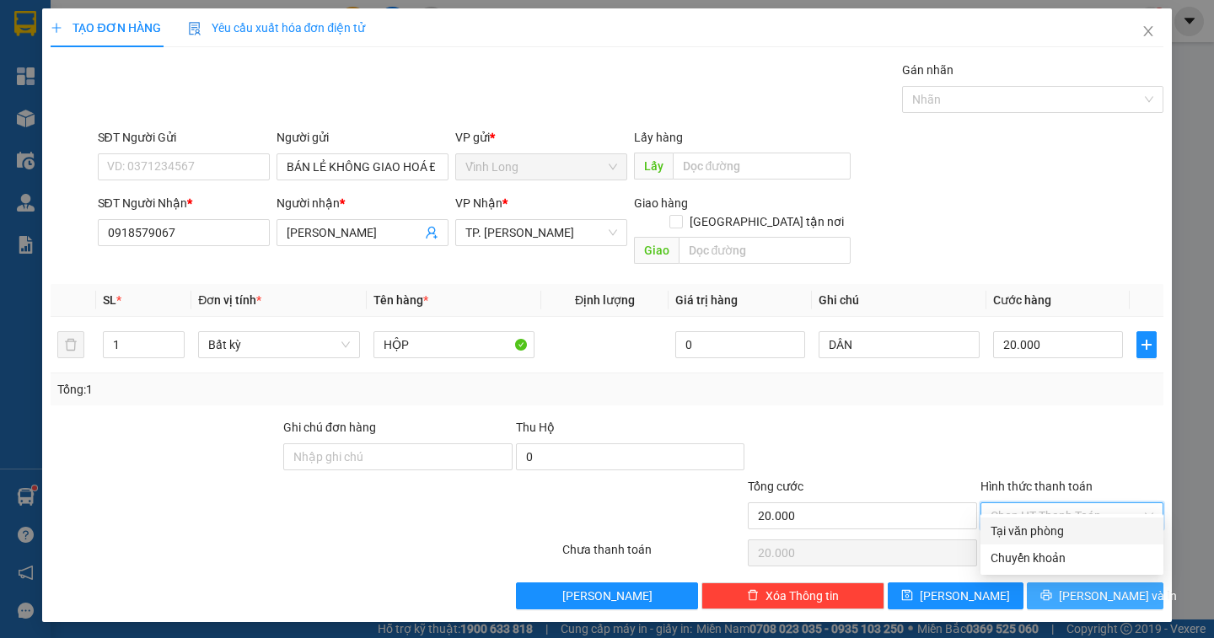
drag, startPoint x: 1031, startPoint y: 527, endPoint x: 1103, endPoint y: 574, distance: 86.5
click at [1031, 529] on div "Tại văn phòng" at bounding box center [1072, 531] width 163 height 19
type input "0"
click at [1107, 587] on span "[PERSON_NAME] và In" at bounding box center [1118, 596] width 118 height 19
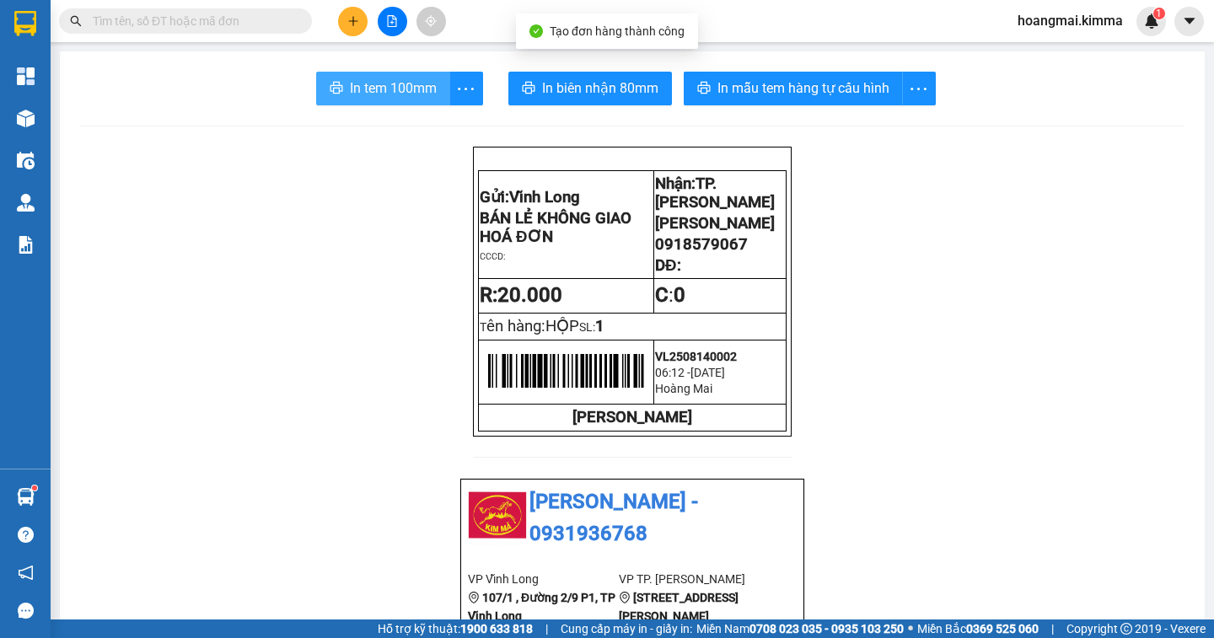
click at [353, 85] on span "In tem 100mm" at bounding box center [393, 88] width 87 height 21
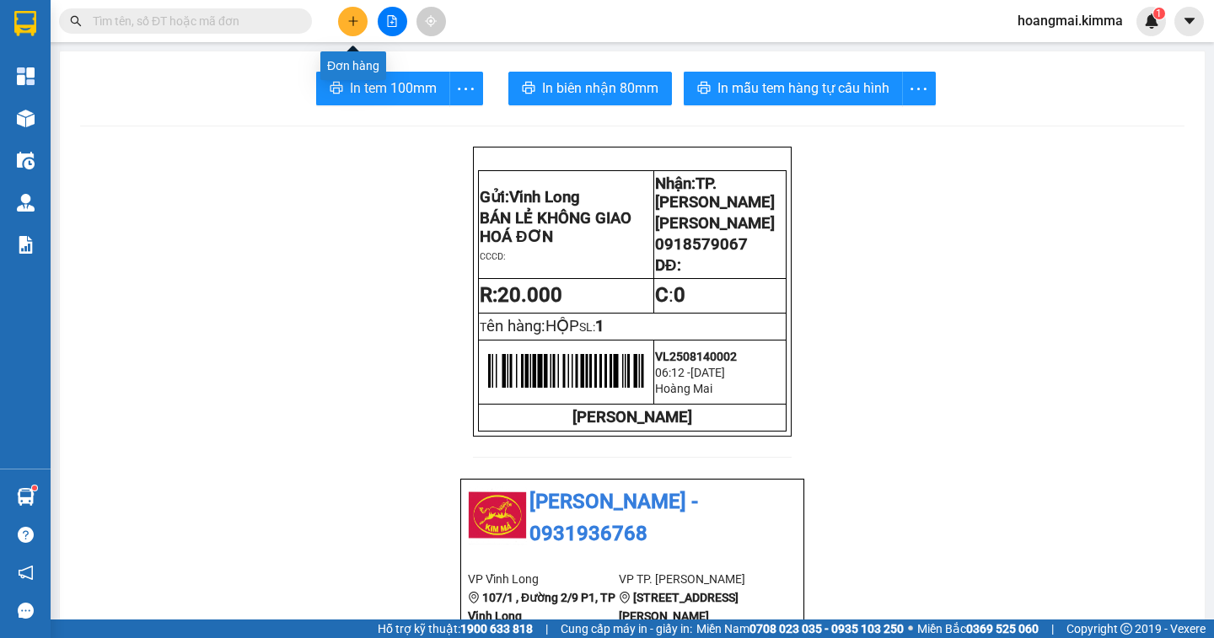
click at [352, 22] on icon "plus" at bounding box center [353, 21] width 12 height 12
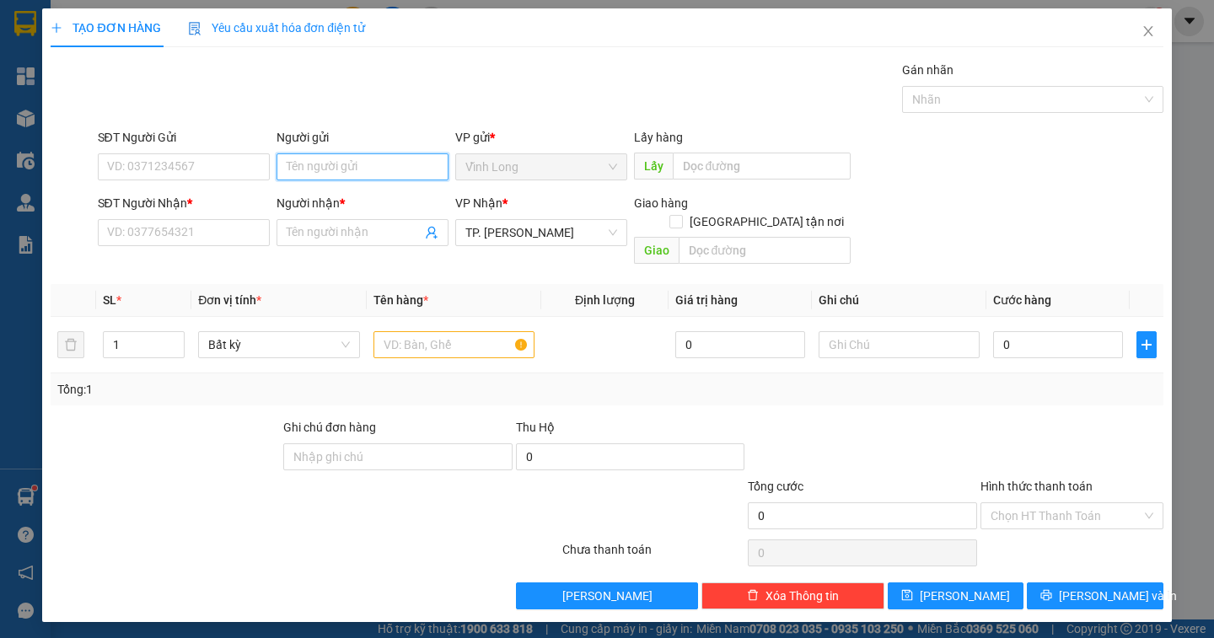
click at [299, 168] on input "Người gửi" at bounding box center [363, 166] width 172 height 27
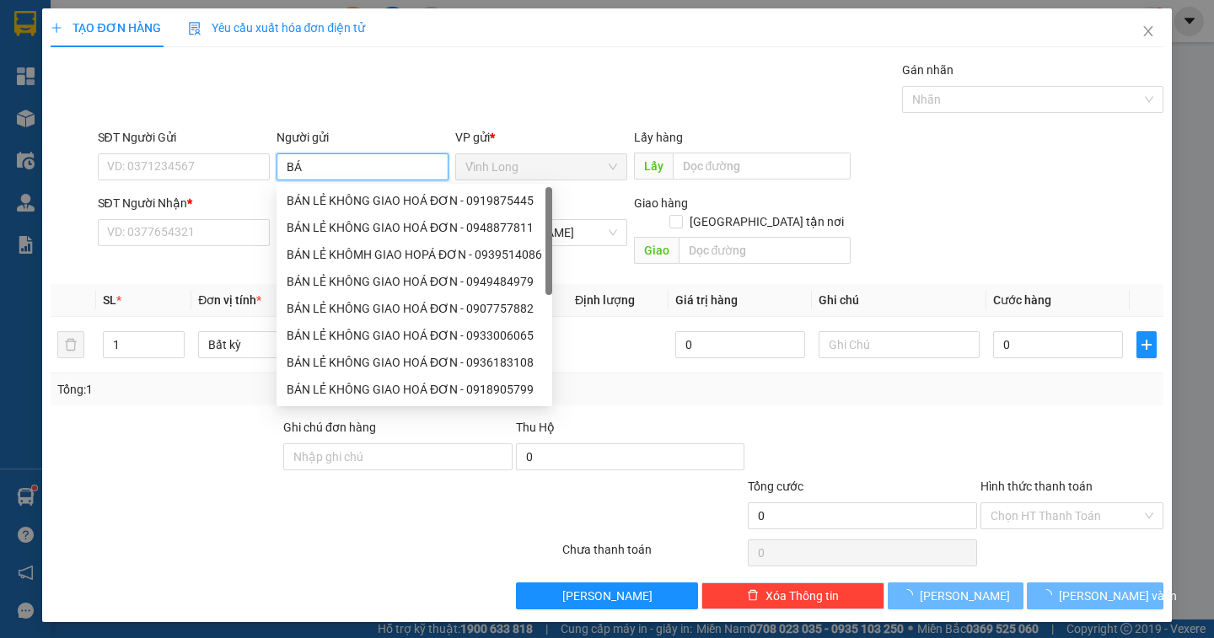
type input "BÁN"
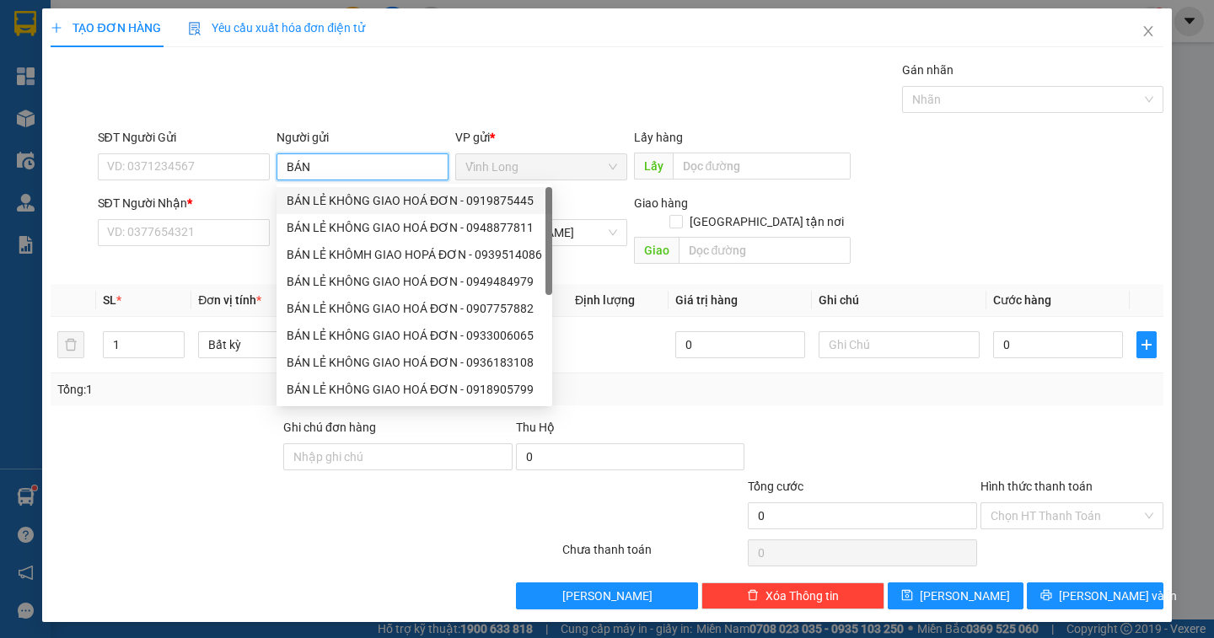
click at [362, 201] on div "BÁN LẺ KHÔNG GIAO HOÁ ĐƠN - 0919875445" at bounding box center [414, 200] width 255 height 19
type input "0919875445"
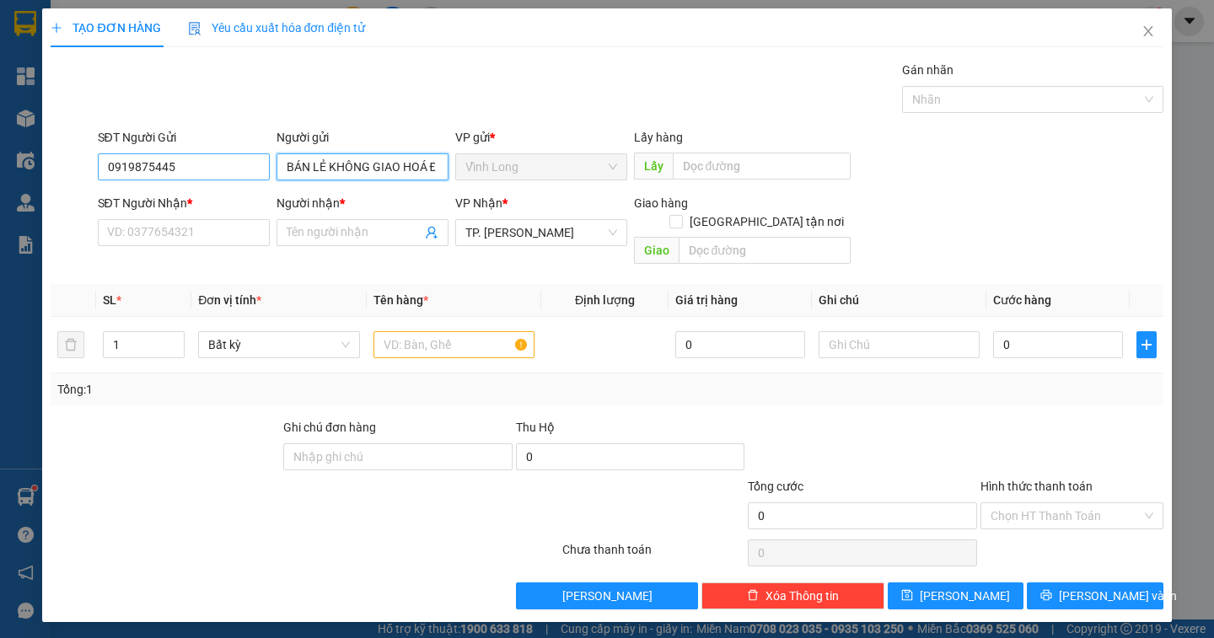
type input "BÁN LẺ KHÔNG GIAO HOÁ ĐƠN"
drag, startPoint x: 203, startPoint y: 164, endPoint x: 78, endPoint y: 173, distance: 125.0
click at [78, 173] on div "SĐT Người Gửi 0919875445 0919875445 Người gửi BÁN LẺ KHÔNG GIAO HOÁ ĐƠN VP gửi …" at bounding box center [606, 157] width 1115 height 59
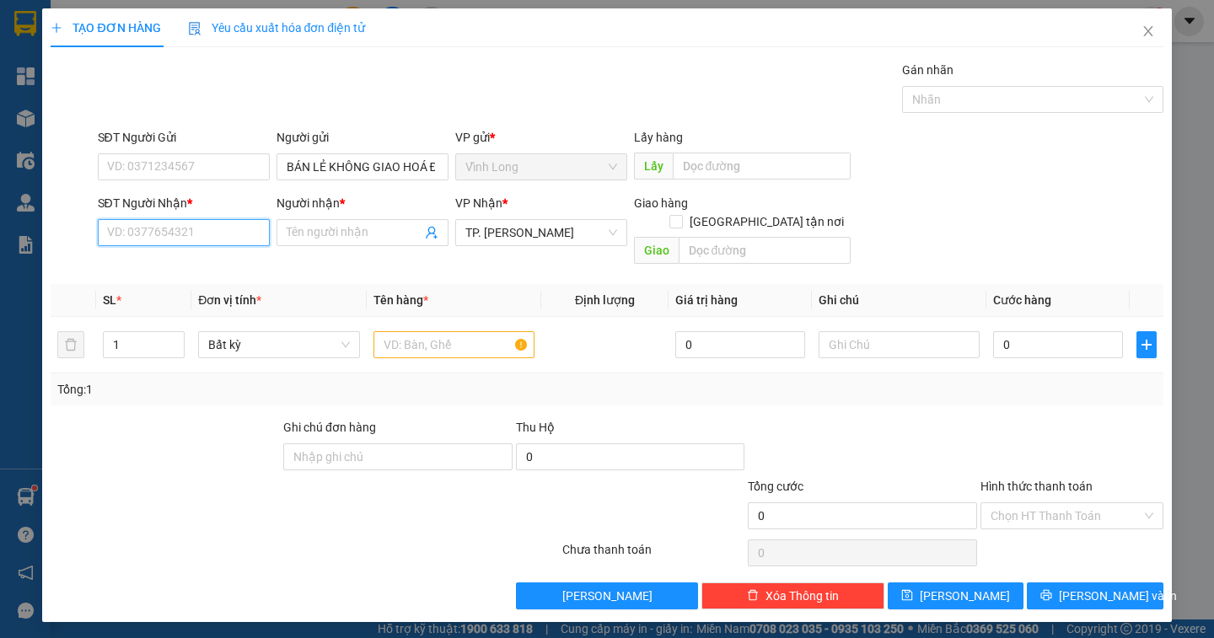
click at [112, 239] on input "SĐT Người Nhận *" at bounding box center [184, 232] width 172 height 27
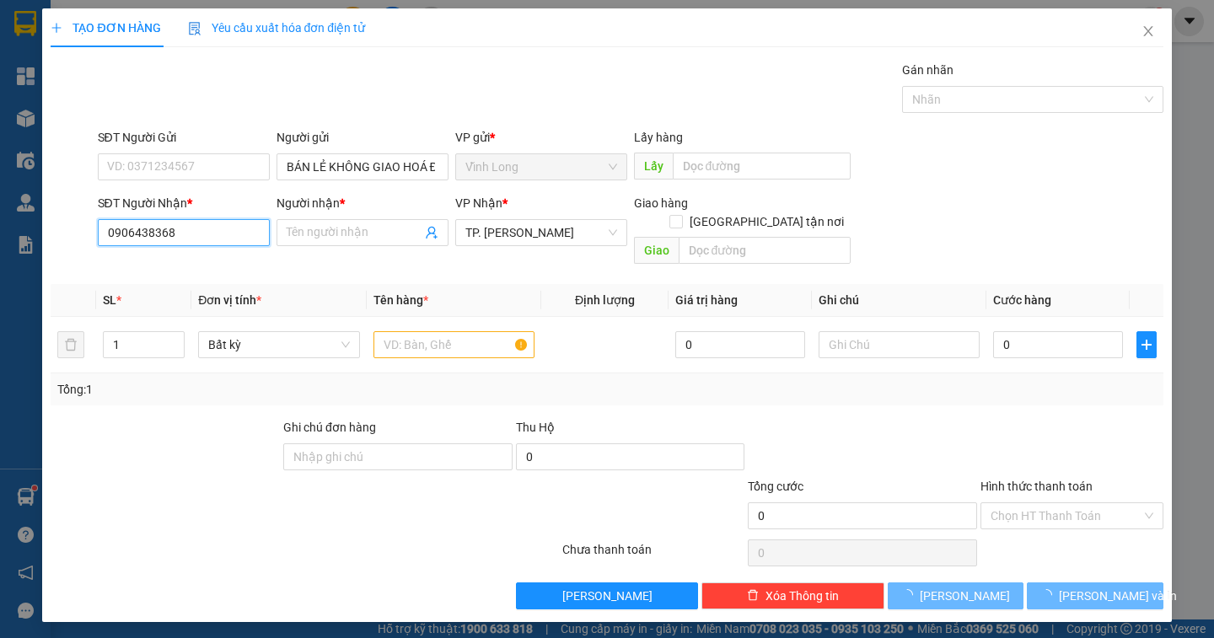
drag, startPoint x: 239, startPoint y: 245, endPoint x: 49, endPoint y: 295, distance: 196.1
click at [49, 295] on div "TẠO ĐƠN HÀNG Yêu cầu xuất hóa đơn điện tử Transit Pickup Surcharge Ids Transit …" at bounding box center [606, 315] width 1129 height 614
type input "0905776368"
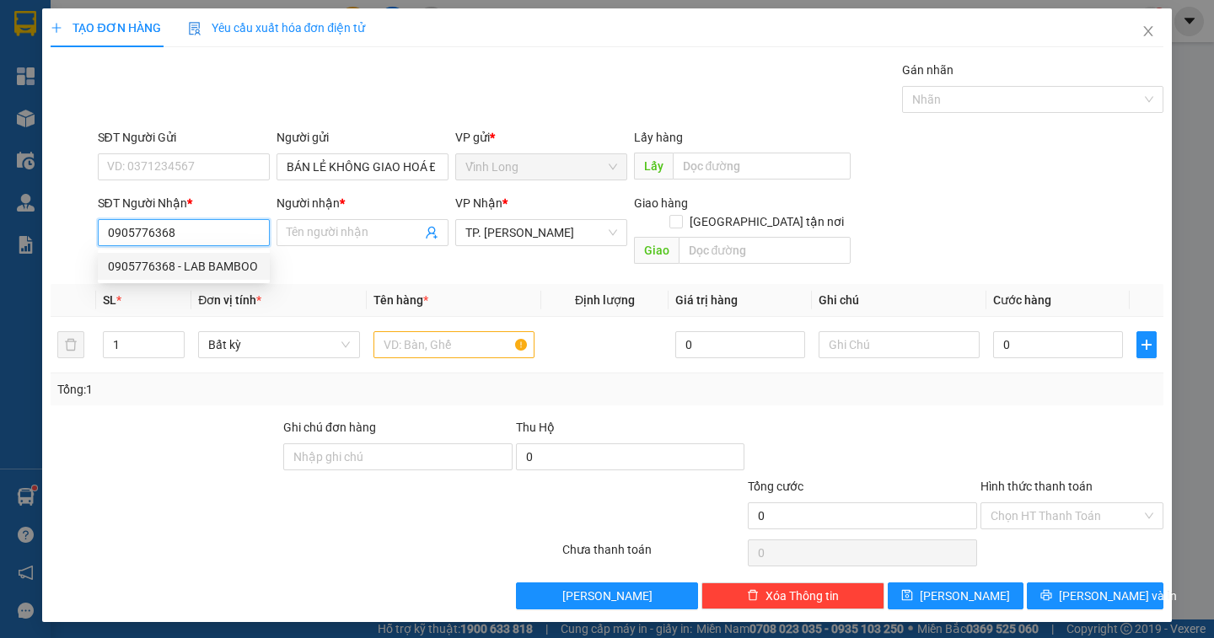
click at [196, 269] on div "0905776368 - LAB BAMBOO" at bounding box center [184, 266] width 152 height 19
type input "LAB BAMBOO"
type input "0905776368"
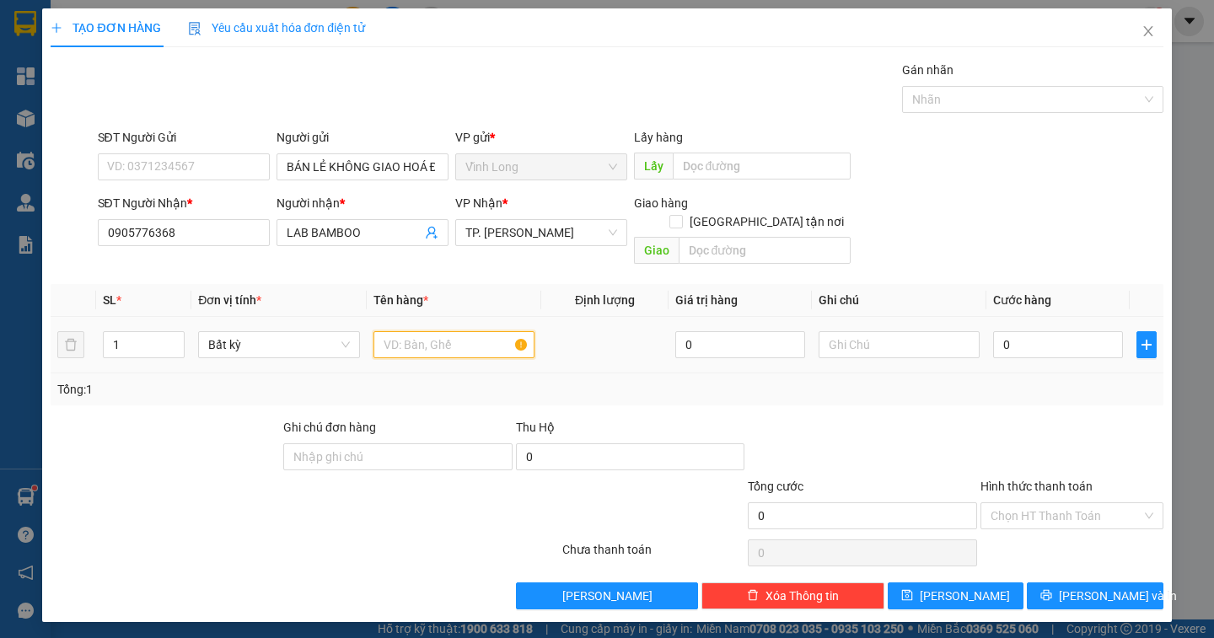
click at [379, 337] on input "text" at bounding box center [453, 344] width 161 height 27
type input "HỘP"
type input "DÂN"
type input "2"
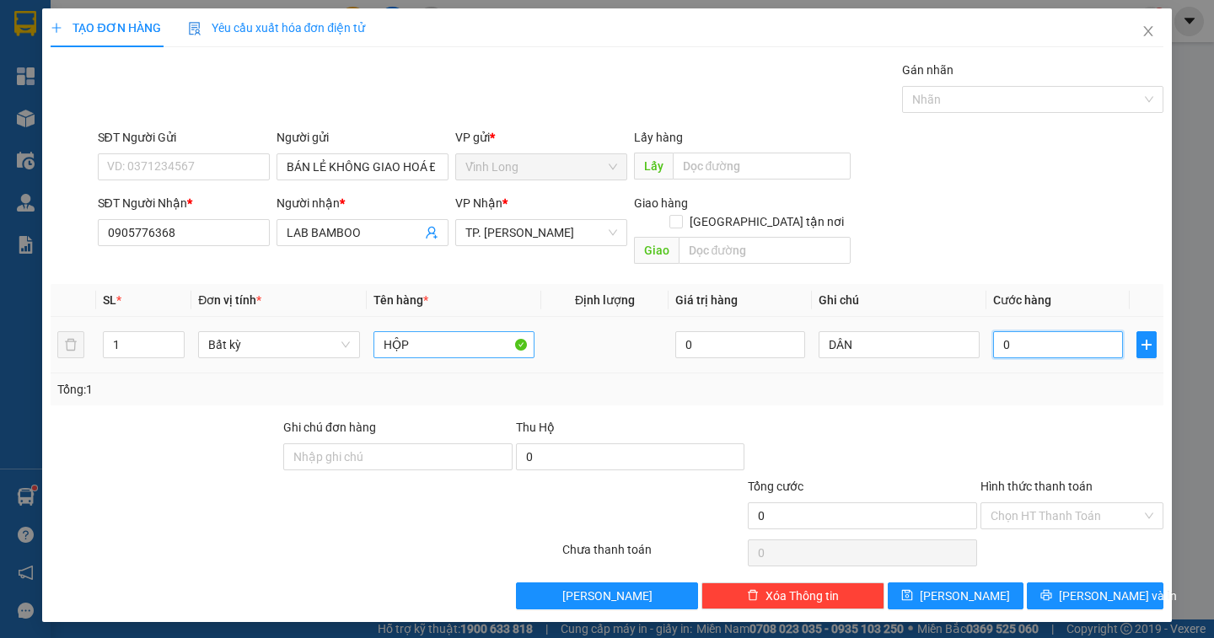
type input "2"
type input "20"
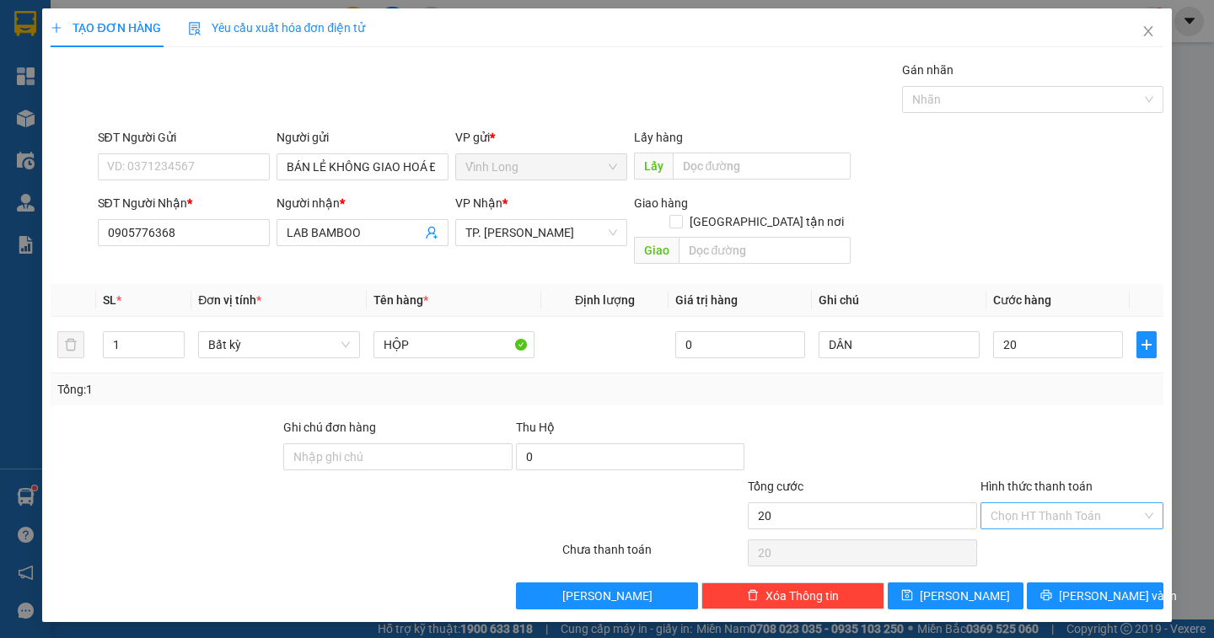
type input "20.000"
drag, startPoint x: 1082, startPoint y: 491, endPoint x: 1079, endPoint y: 521, distance: 29.7
click at [1082, 503] on input "Hình thức thanh toán" at bounding box center [1066, 515] width 151 height 25
click at [1077, 524] on div "Tại văn phòng" at bounding box center [1072, 531] width 163 height 19
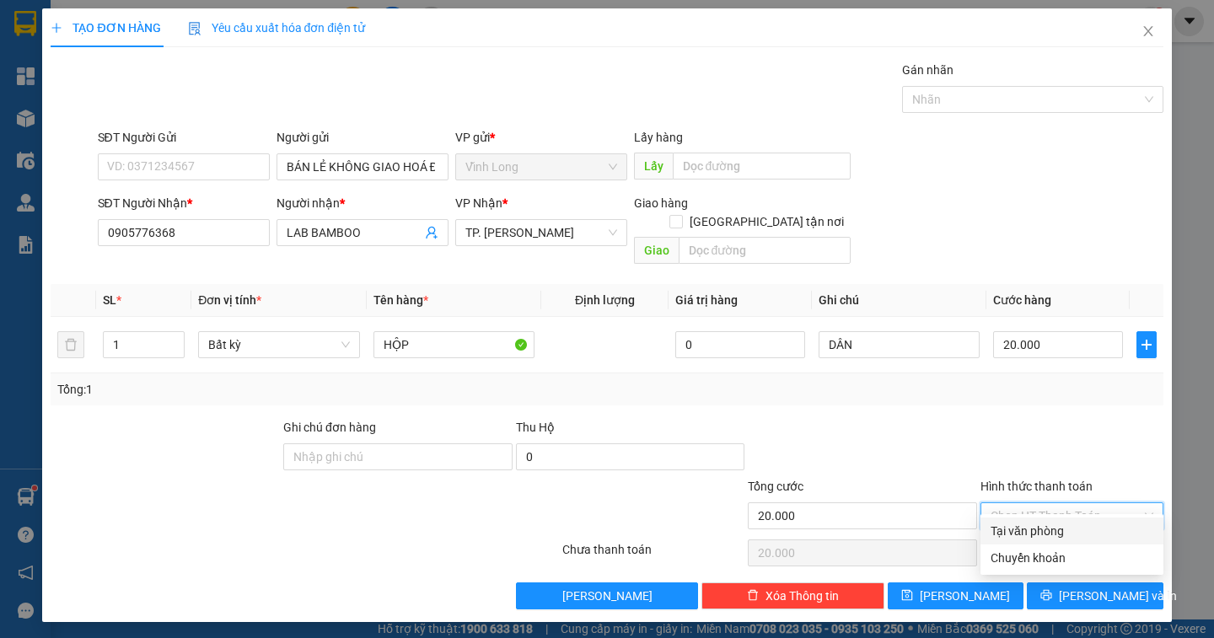
type input "0"
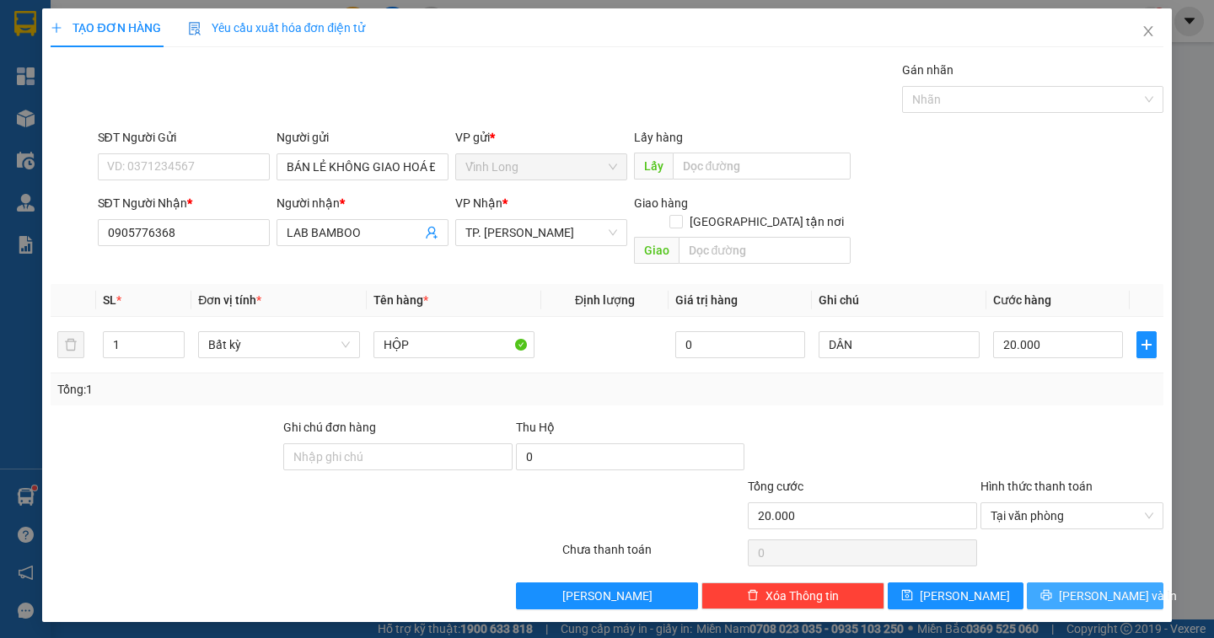
click at [1105, 583] on button "[PERSON_NAME] và In" at bounding box center [1095, 596] width 136 height 27
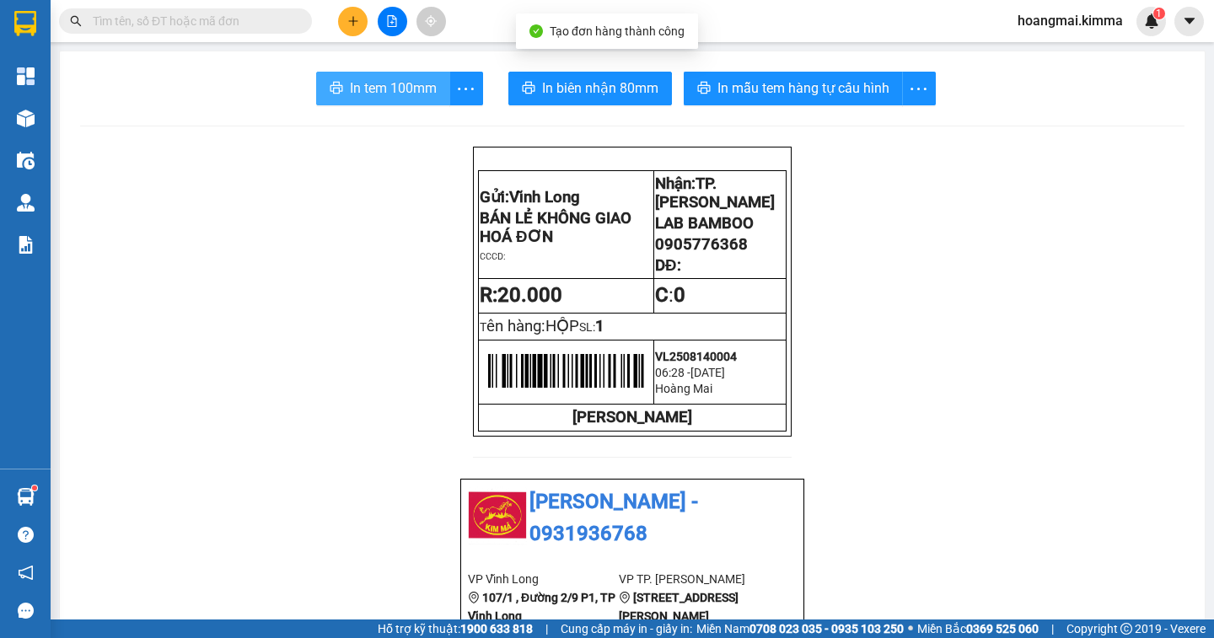
click at [389, 94] on span "In tem 100mm" at bounding box center [393, 88] width 87 height 21
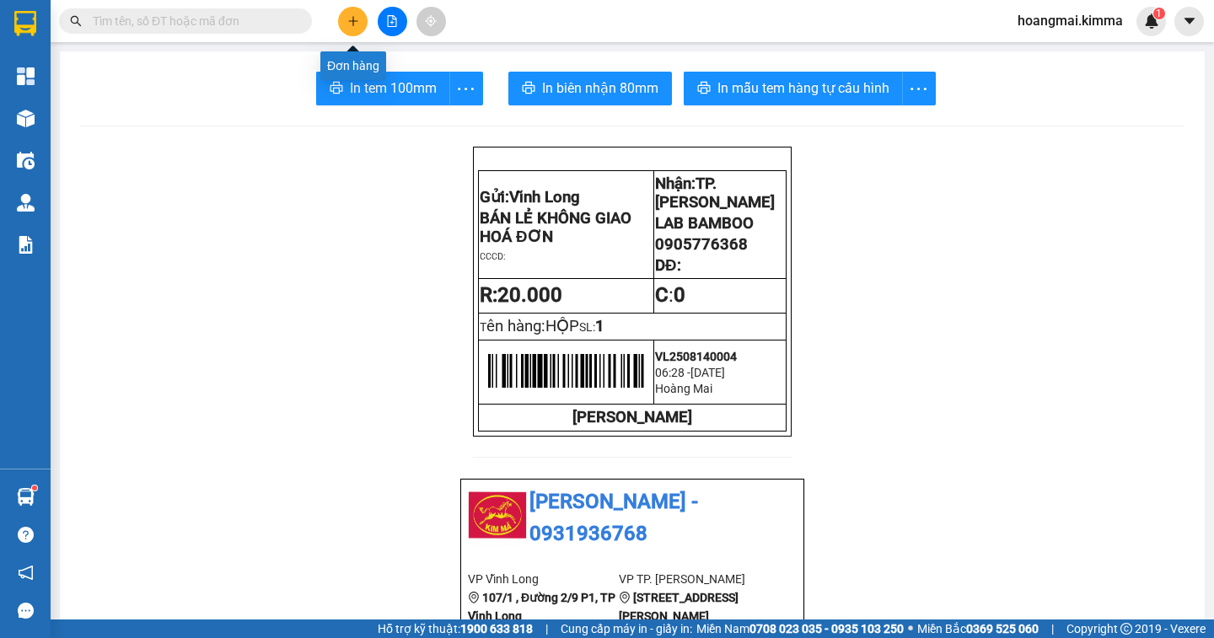
click at [352, 16] on icon "plus" at bounding box center [353, 21] width 12 height 12
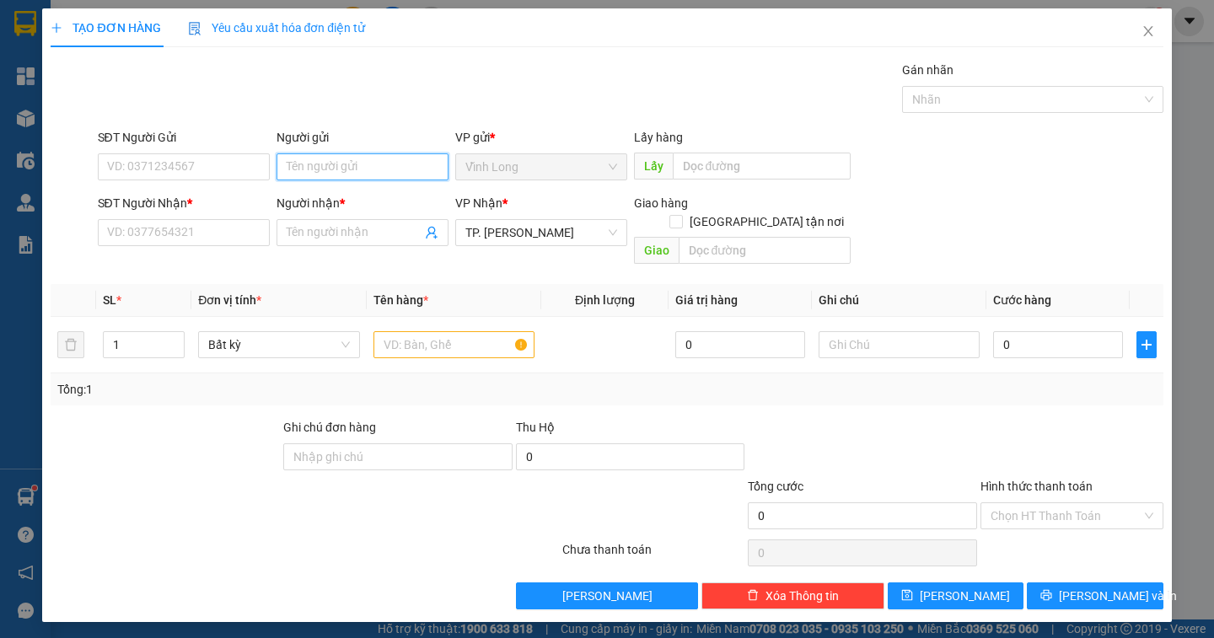
click at [298, 165] on input "Người gửi" at bounding box center [363, 166] width 172 height 27
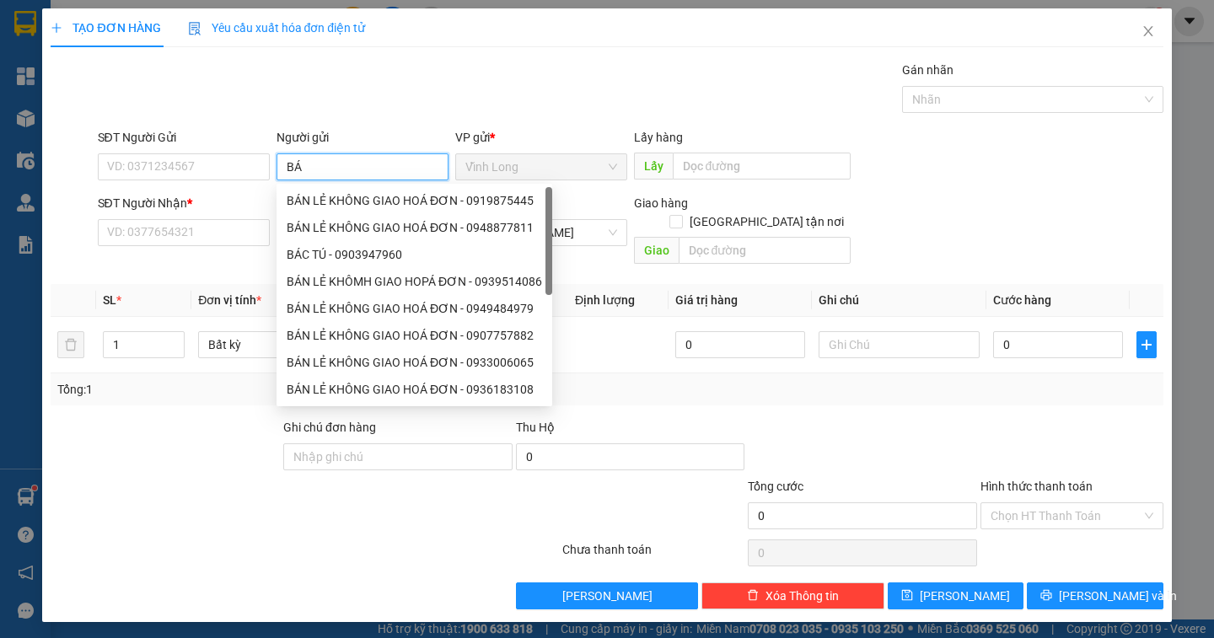
type input "BÁN"
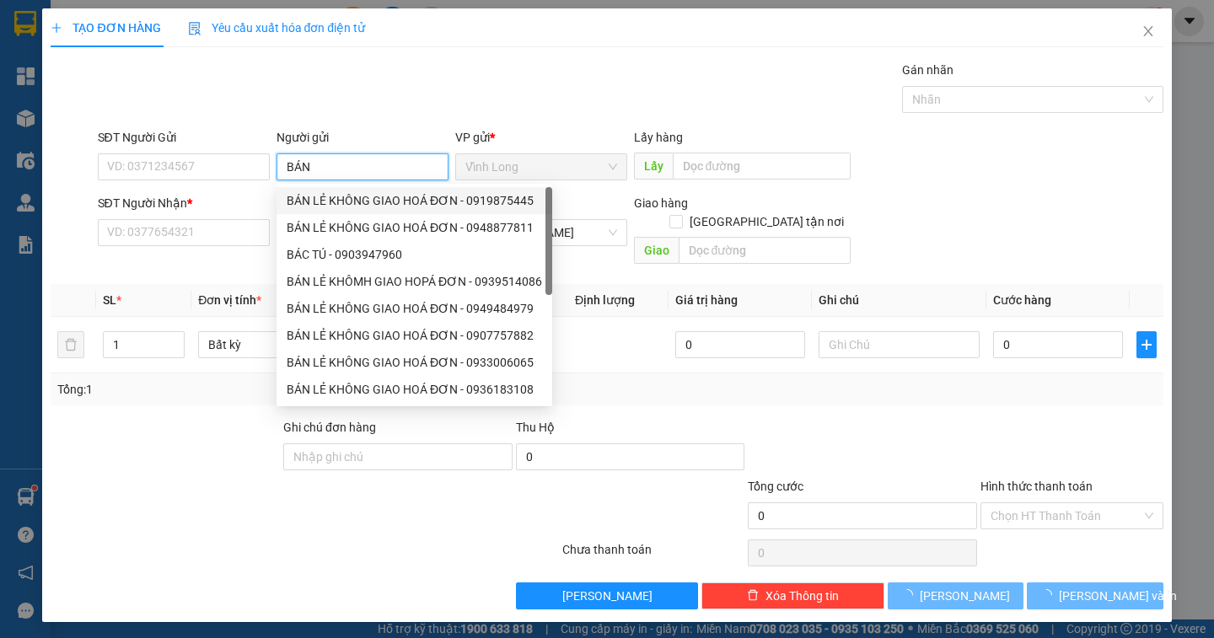
click at [307, 201] on div "BÁN LẺ KHÔNG GIAO HOÁ ĐƠN - 0919875445" at bounding box center [414, 200] width 255 height 19
type input "0919875445"
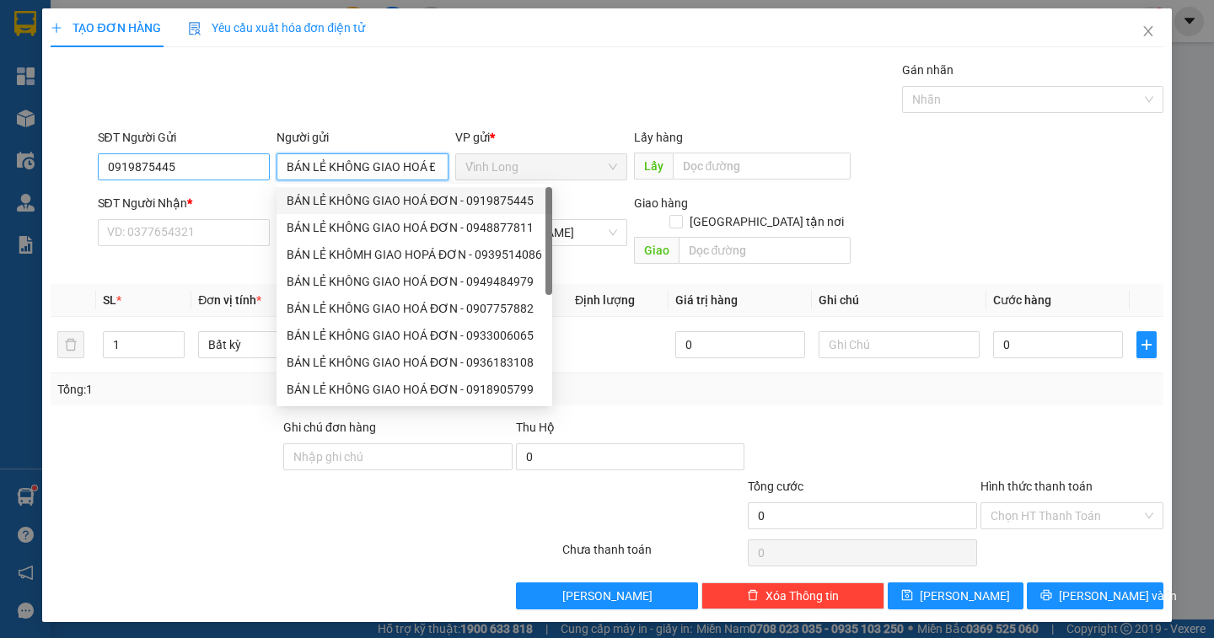
type input "BÁN LẺ KHÔNG GIAO HOÁ ĐƠN"
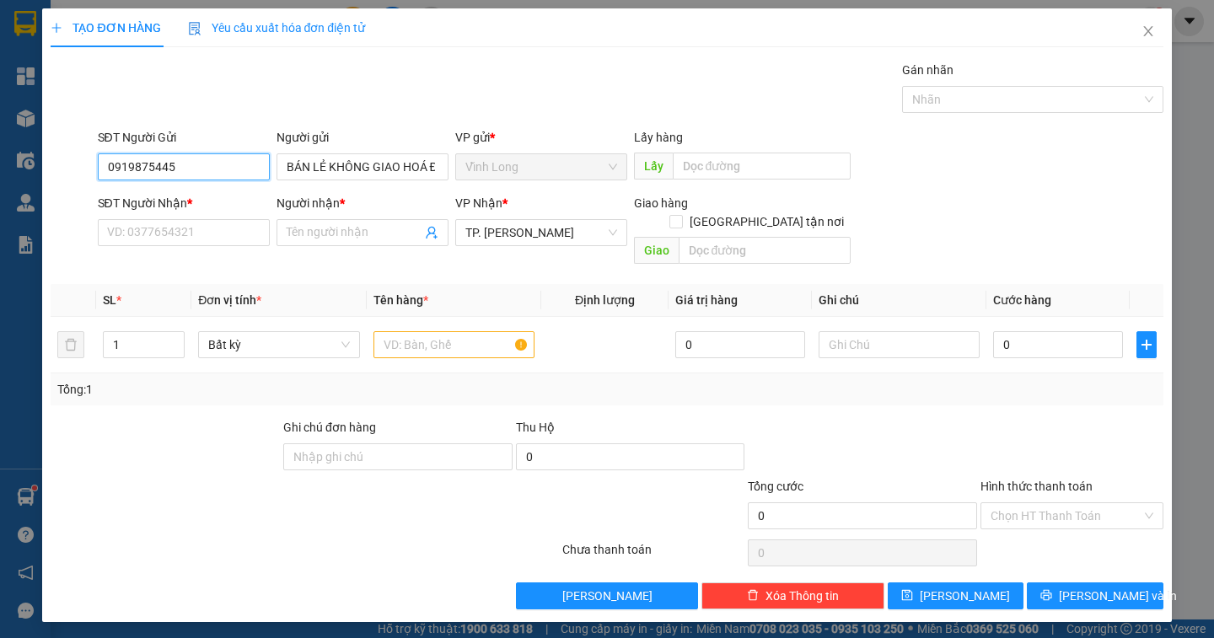
drag, startPoint x: 215, startPoint y: 164, endPoint x: 2, endPoint y: 184, distance: 214.2
click at [1, 184] on div "TẠO ĐƠN HÀNG Yêu cầu xuất hóa đơn điện tử Transit Pickup Surcharge Ids Transit …" at bounding box center [607, 319] width 1214 height 638
click at [137, 241] on input "SĐT Người Nhận *" at bounding box center [184, 232] width 172 height 27
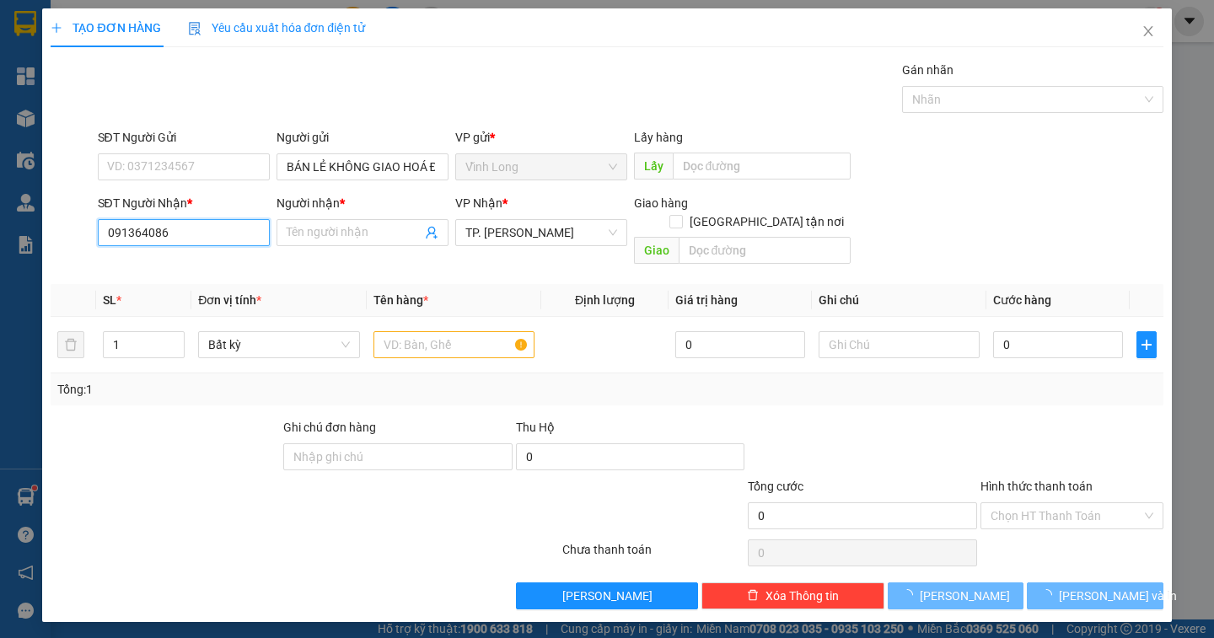
type input "0913640860"
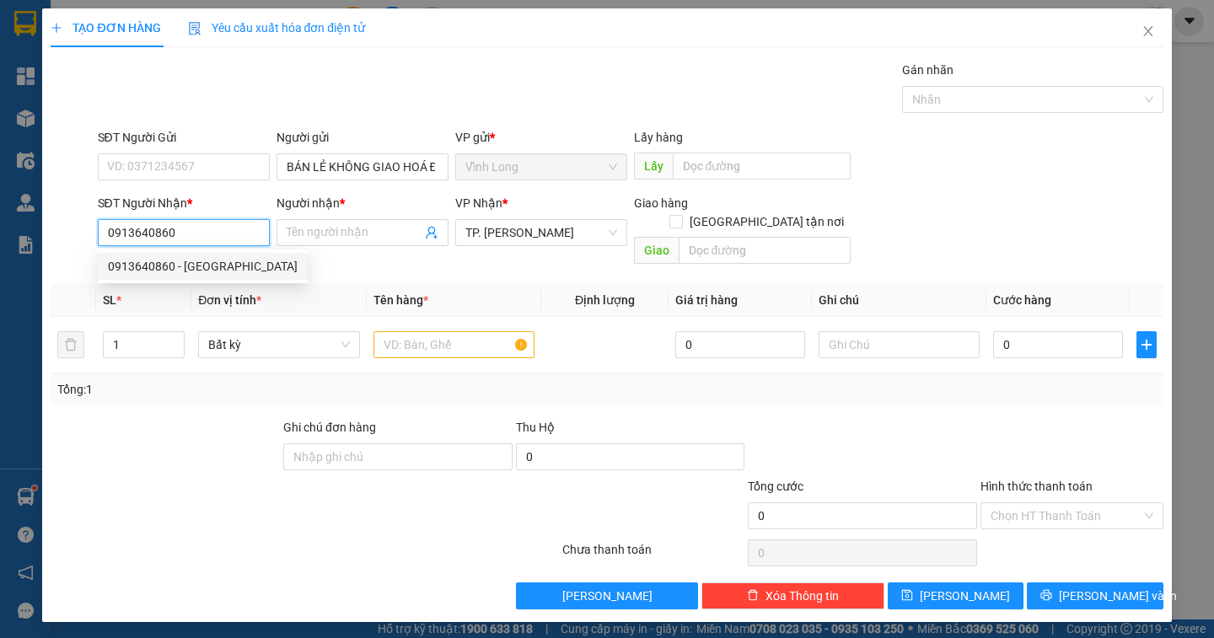
click at [176, 266] on div "0913640860 - [GEOGRAPHIC_DATA]" at bounding box center [203, 266] width 190 height 19
type input "THIÊN LỘC"
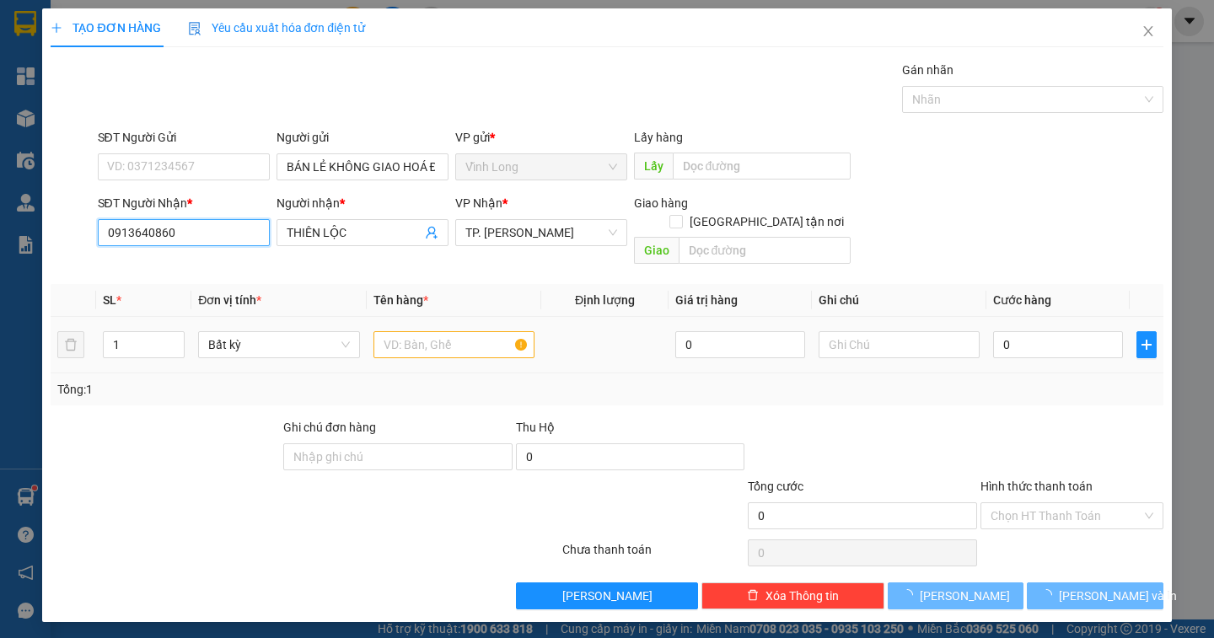
type input "0913640860"
click at [383, 331] on input "text" at bounding box center [453, 344] width 161 height 27
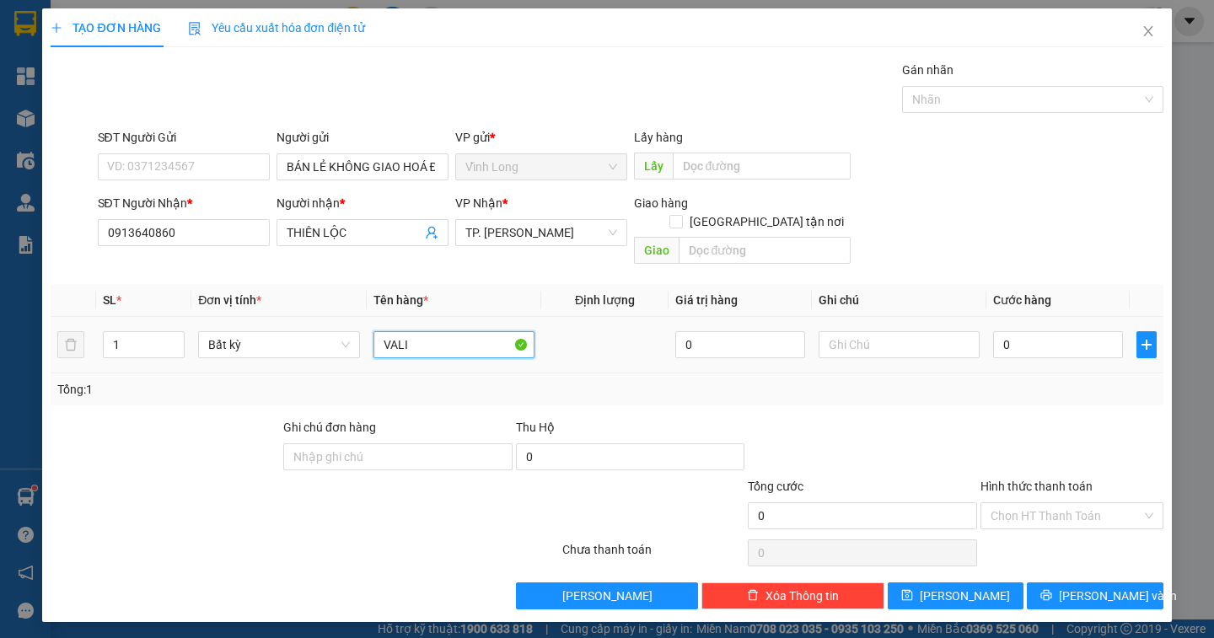
type input "VALI"
type input "DÂN"
type input "2"
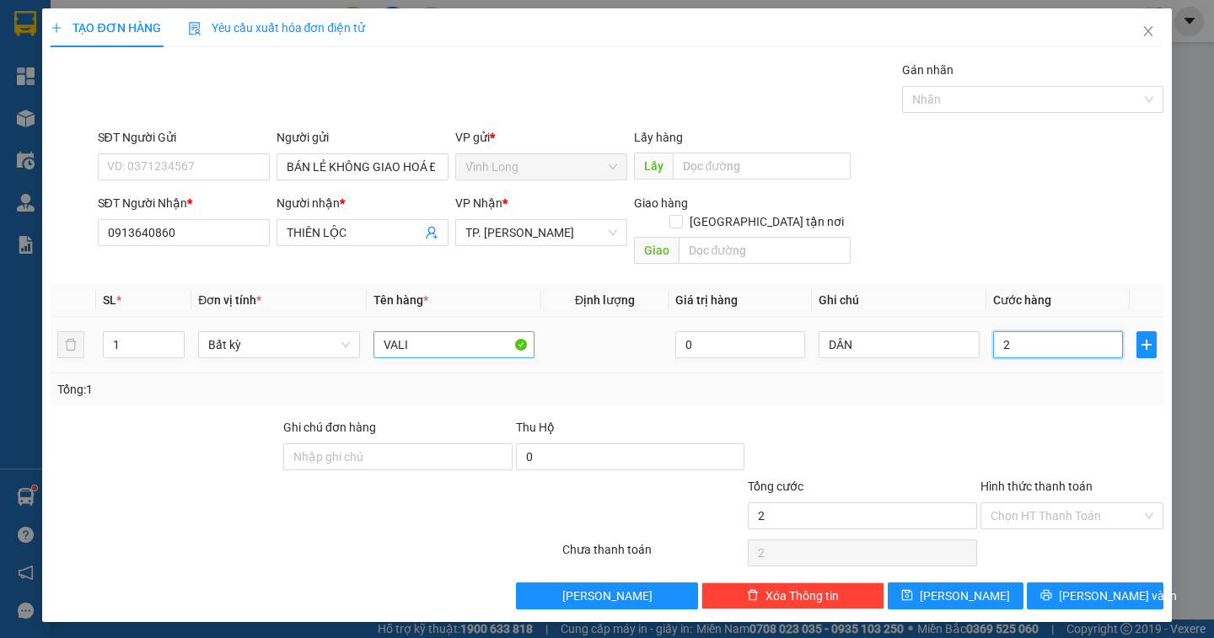
type input "0"
type input "05"
type input "5"
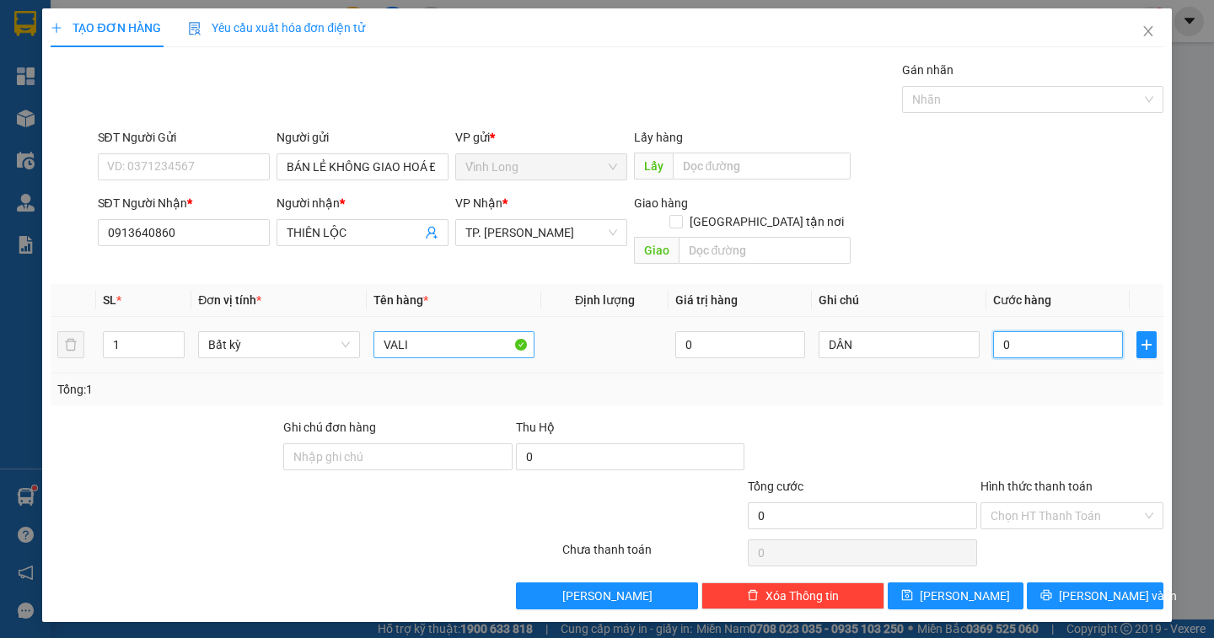
type input "5"
type input "050"
type input "50"
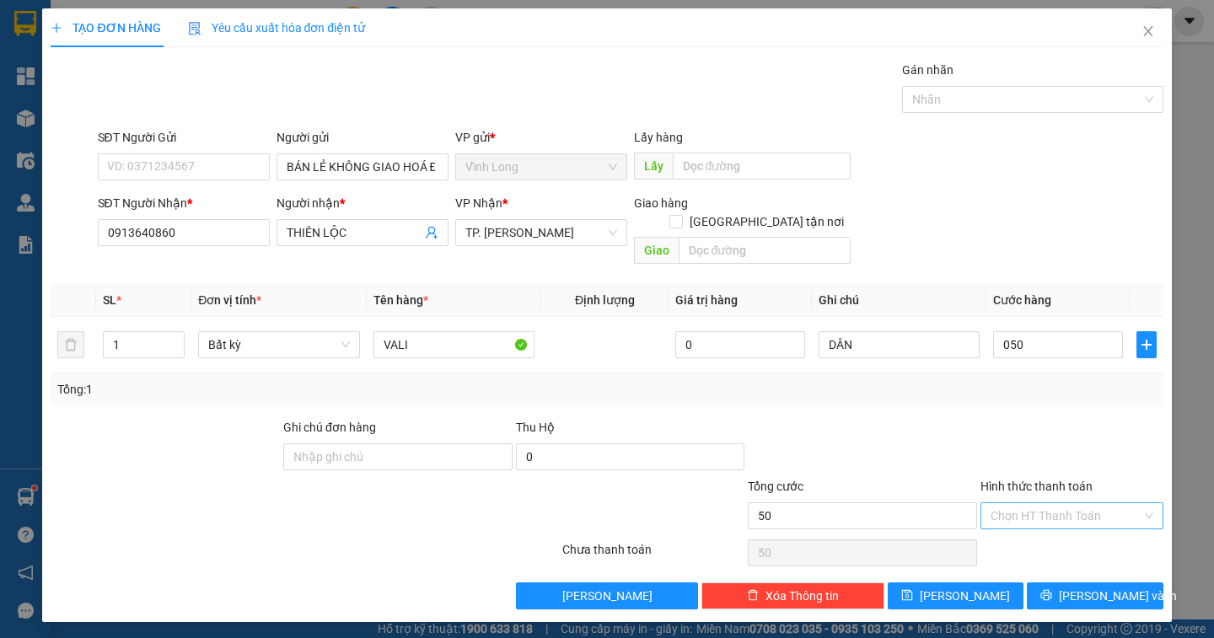
type input "50.000"
click at [1095, 503] on input "Hình thức thanh toán" at bounding box center [1066, 515] width 151 height 25
click at [1076, 531] on div "Tại văn phòng" at bounding box center [1072, 531] width 163 height 19
type input "0"
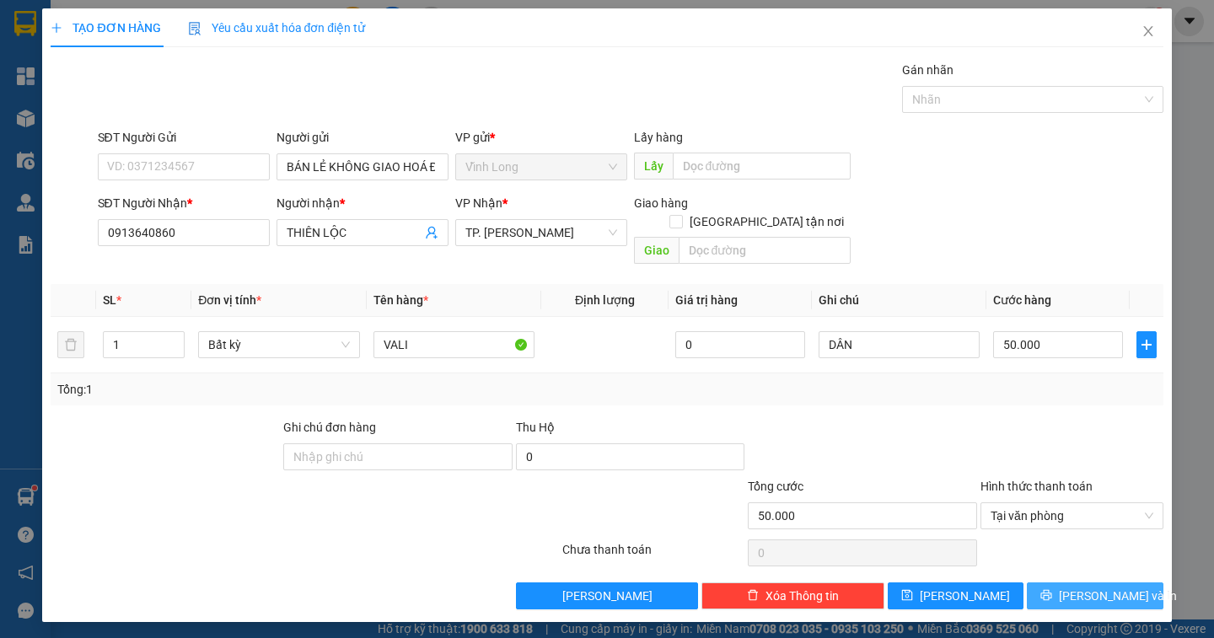
click at [1086, 587] on span "[PERSON_NAME] và In" at bounding box center [1118, 596] width 118 height 19
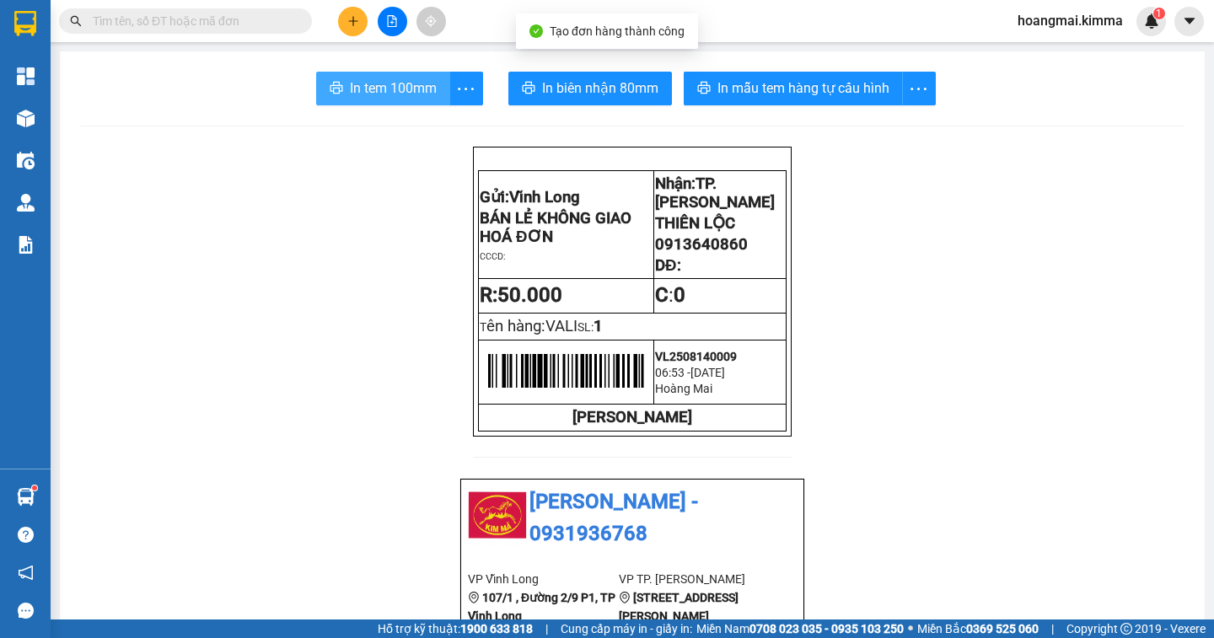
click at [411, 93] on span "In tem 100mm" at bounding box center [393, 88] width 87 height 21
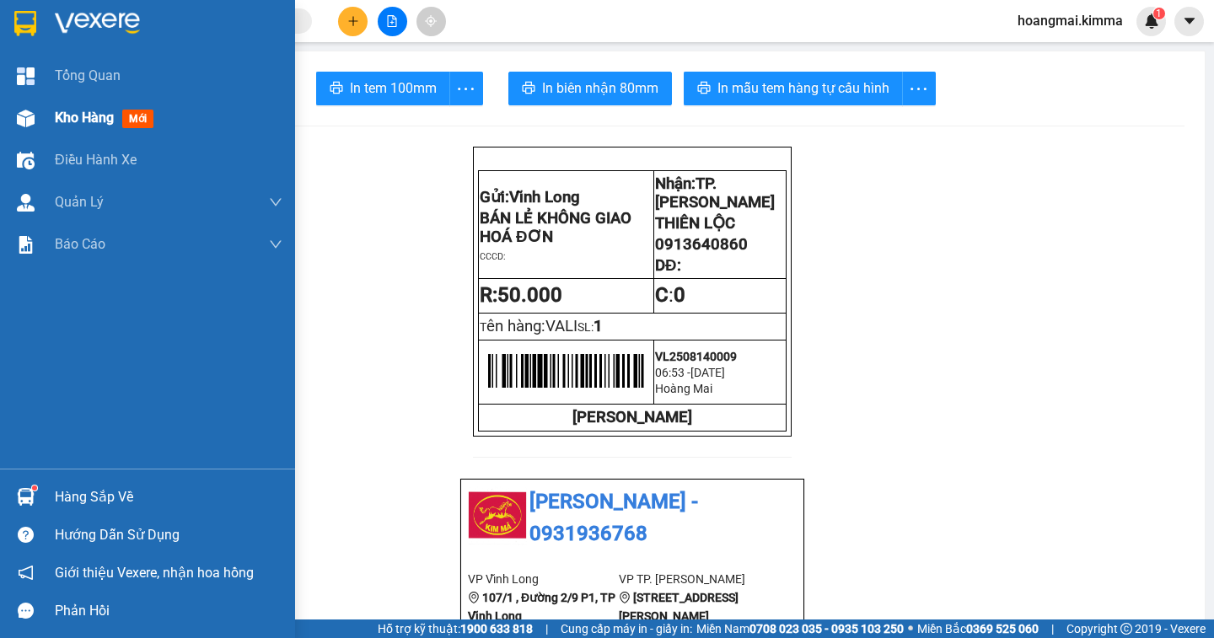
click at [68, 121] on span "Kho hàng" at bounding box center [84, 118] width 59 height 16
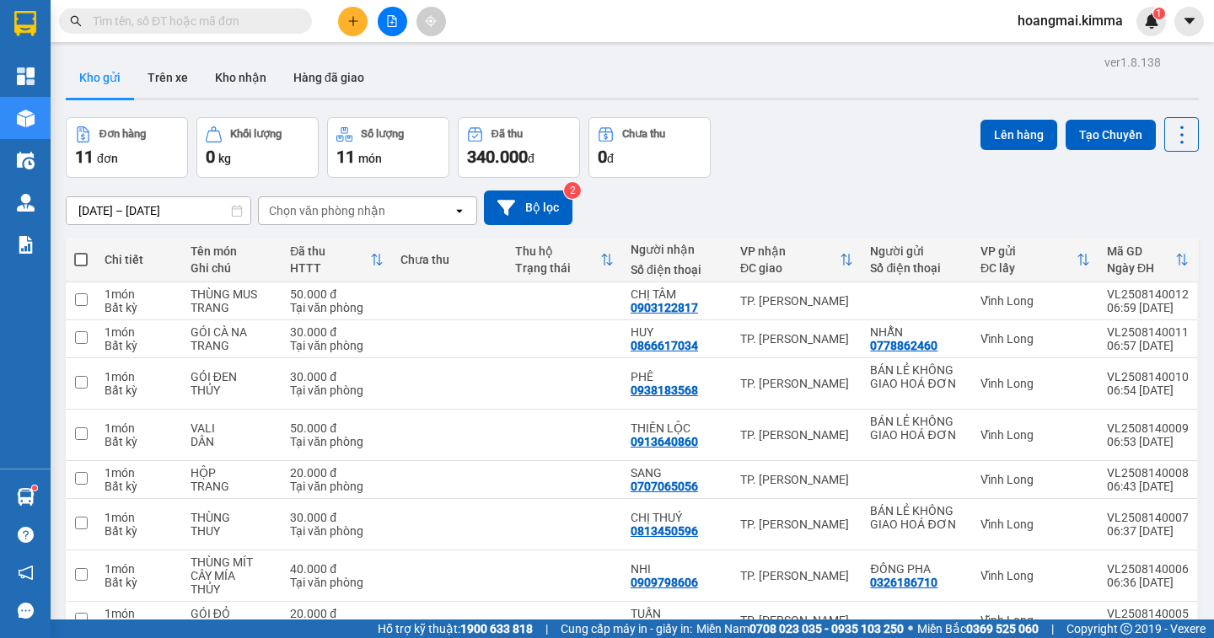
click at [78, 260] on span at bounding box center [80, 259] width 13 height 13
click at [81, 251] on input "checkbox" at bounding box center [81, 251] width 0 height 0
checkbox input "true"
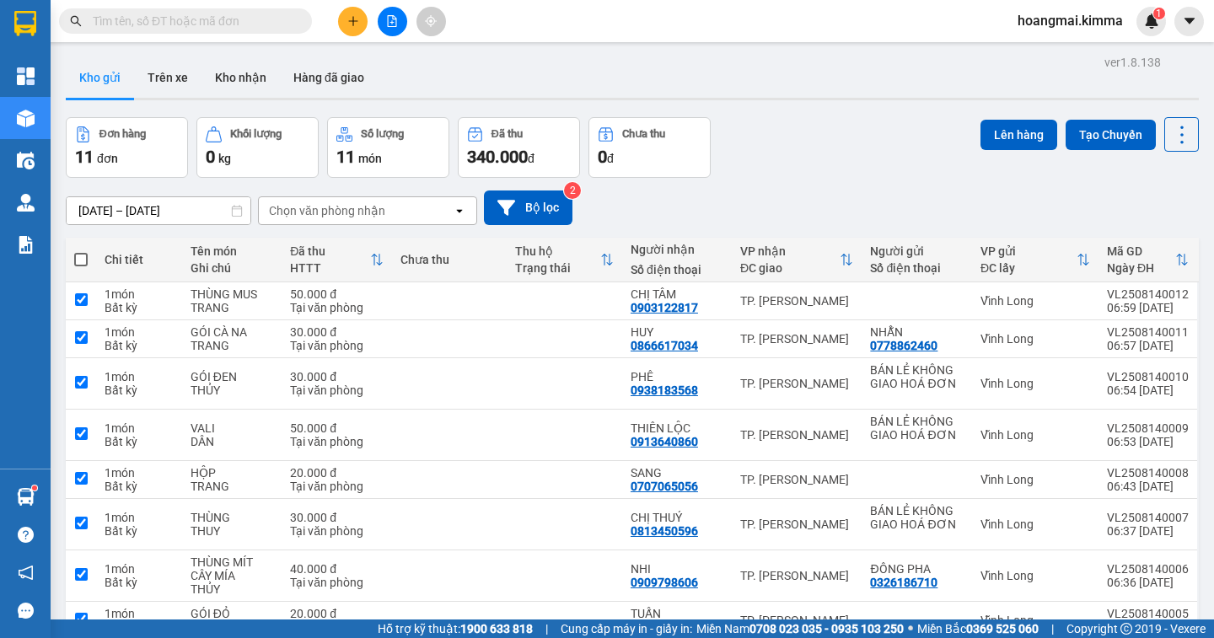
checkbox input "true"
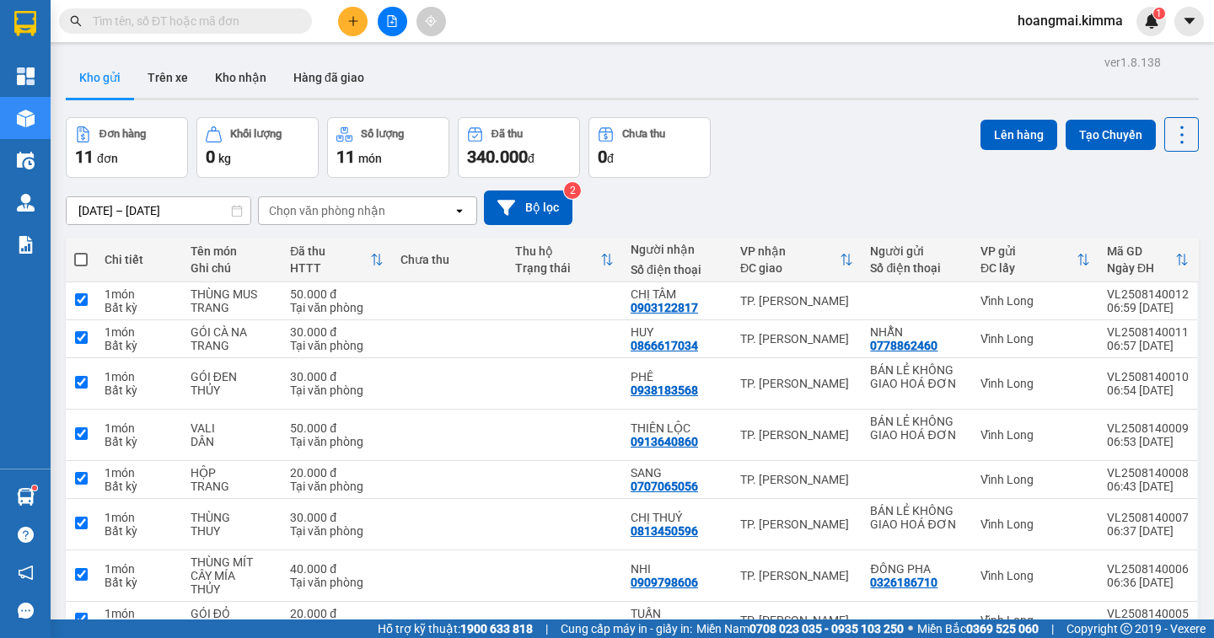
checkbox input "true"
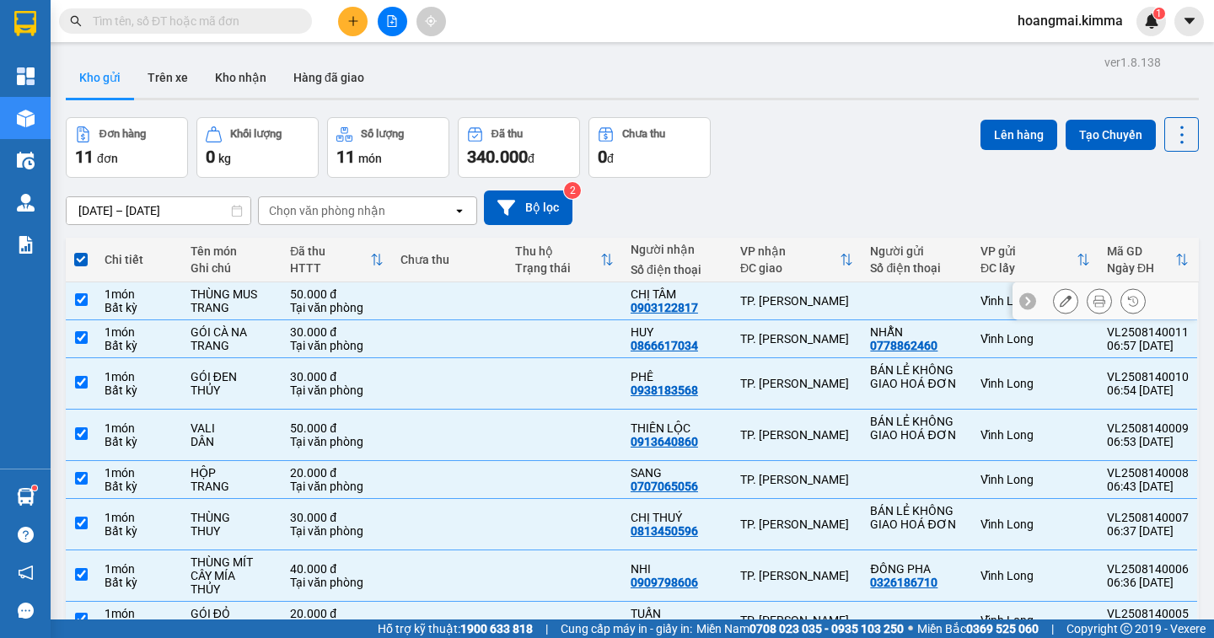
click at [84, 300] on input "checkbox" at bounding box center [81, 299] width 13 height 13
checkbox input "false"
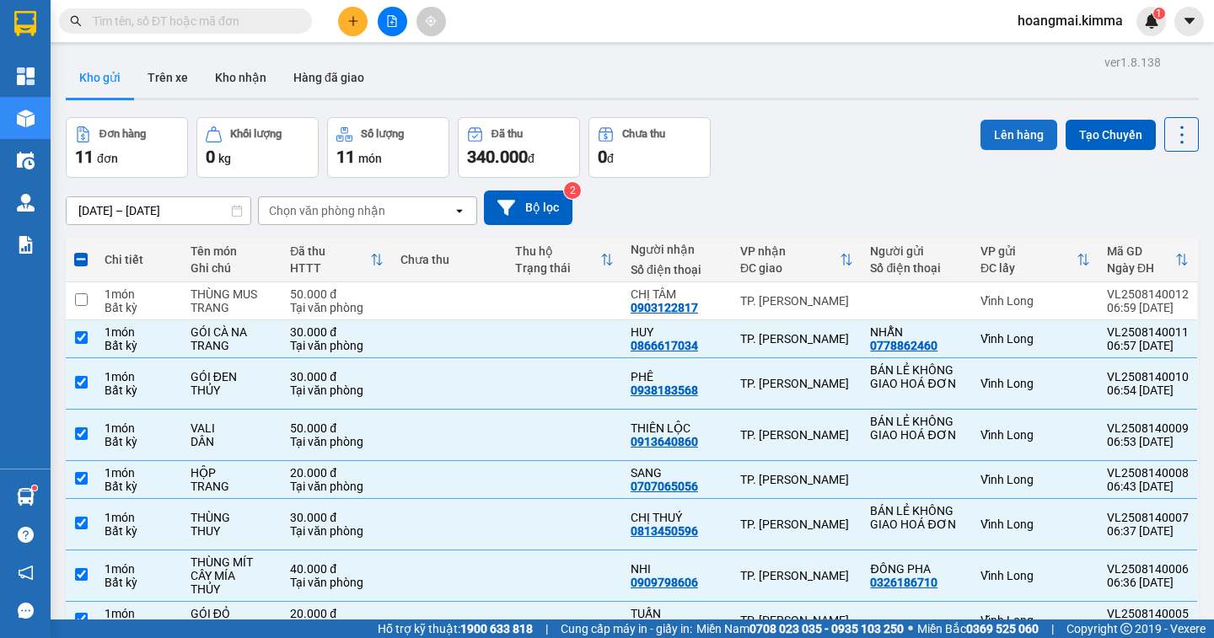
click at [1019, 135] on button "Lên hàng" at bounding box center [1018, 135] width 77 height 30
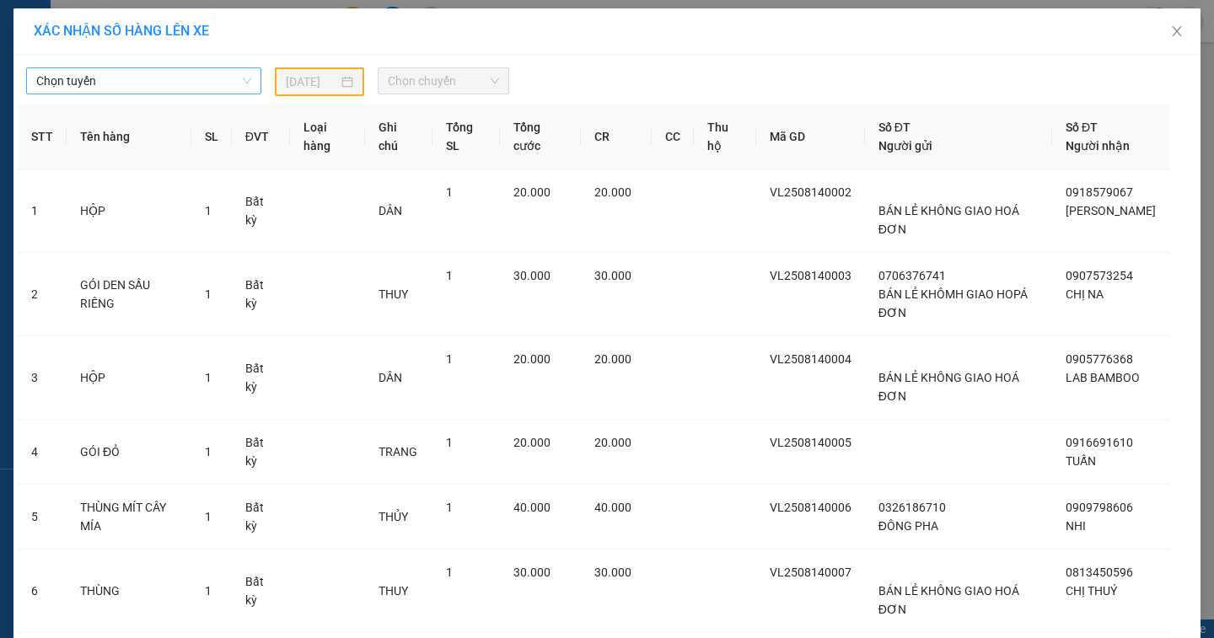
click at [127, 81] on span "Chọn tuyến" at bounding box center [143, 80] width 215 height 25
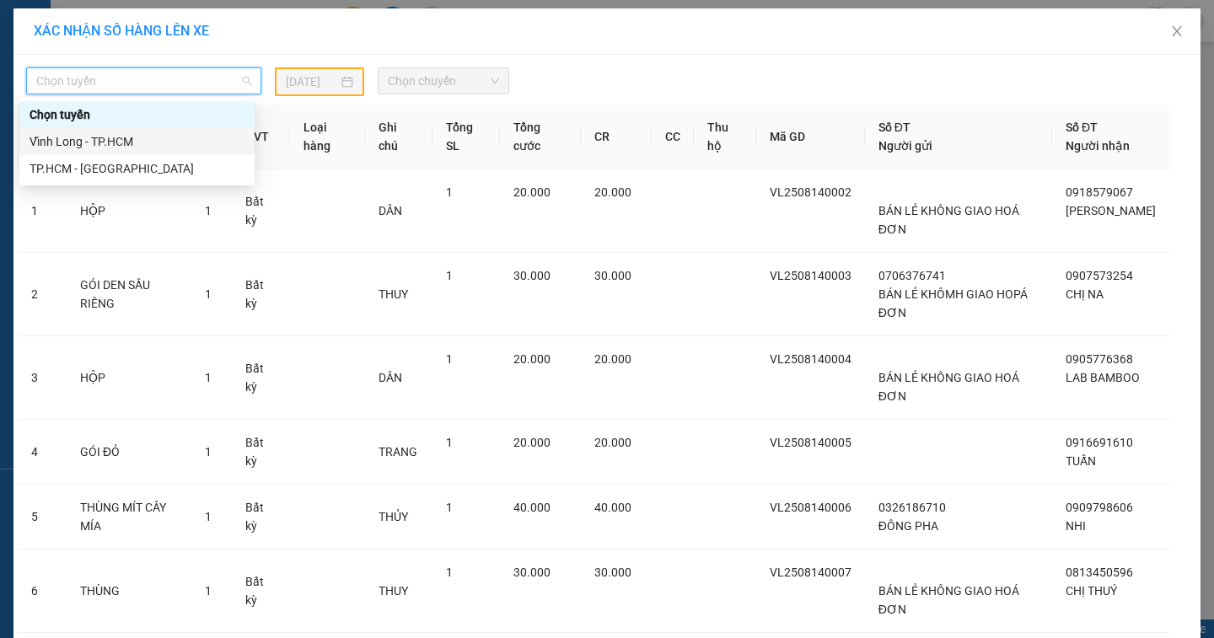
click at [103, 134] on div "Vĩnh Long - TP.HCM" at bounding box center [137, 141] width 215 height 19
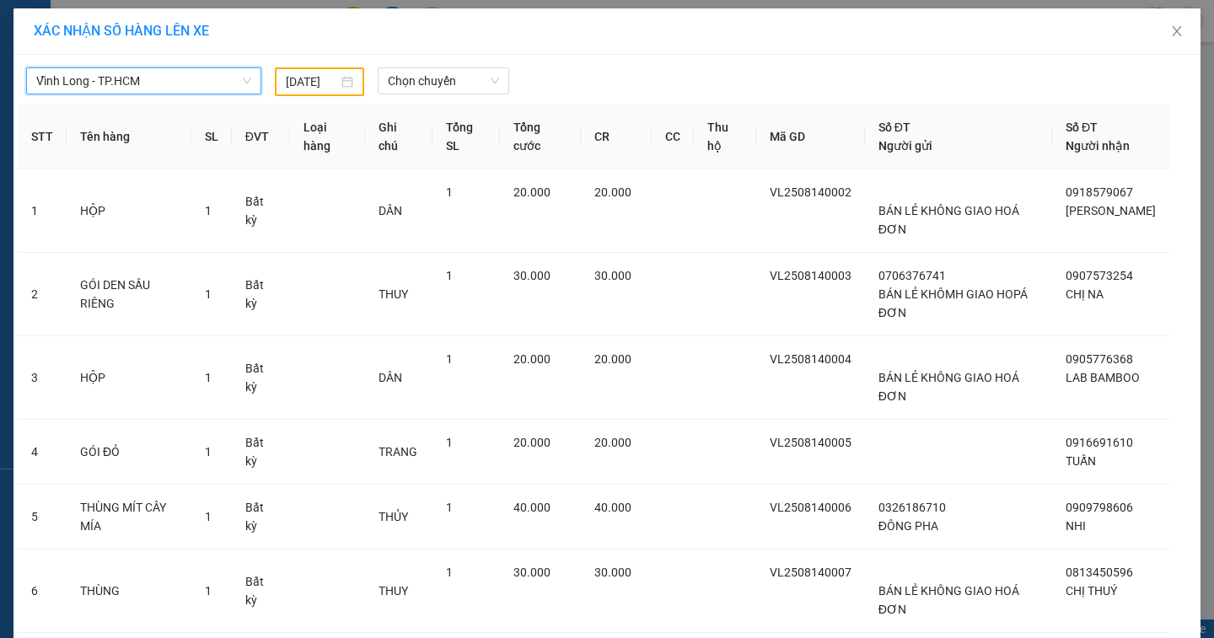
click at [302, 85] on input "[DATE]" at bounding box center [312, 81] width 53 height 19
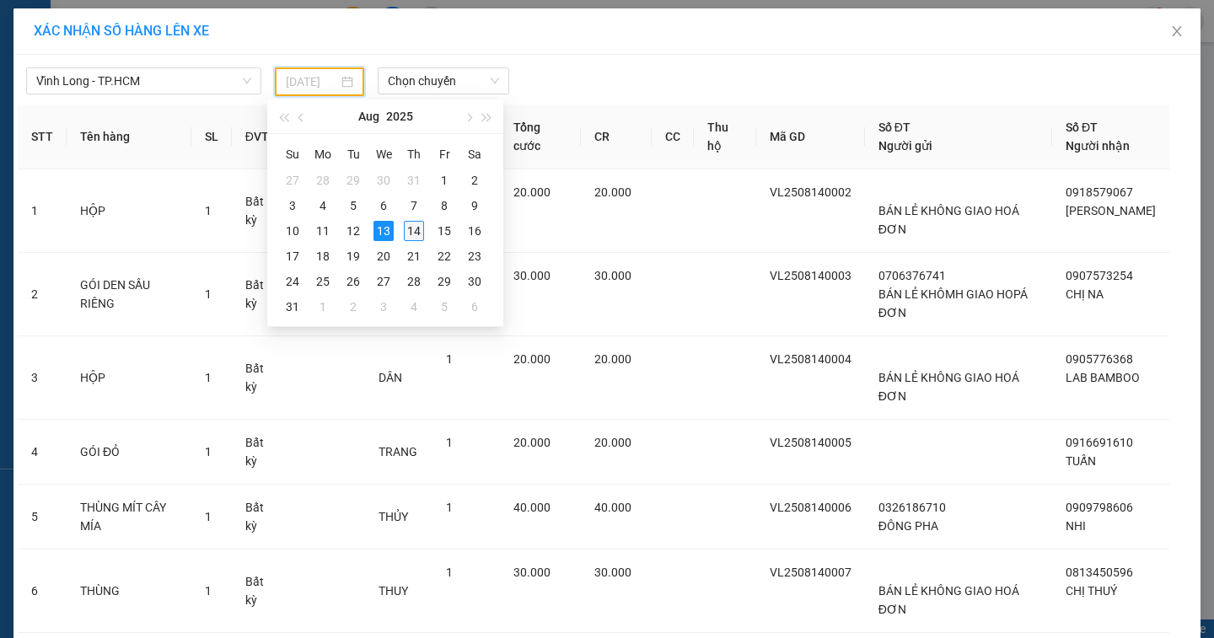
click at [408, 230] on div "14" at bounding box center [414, 231] width 20 height 20
type input "[DATE]"
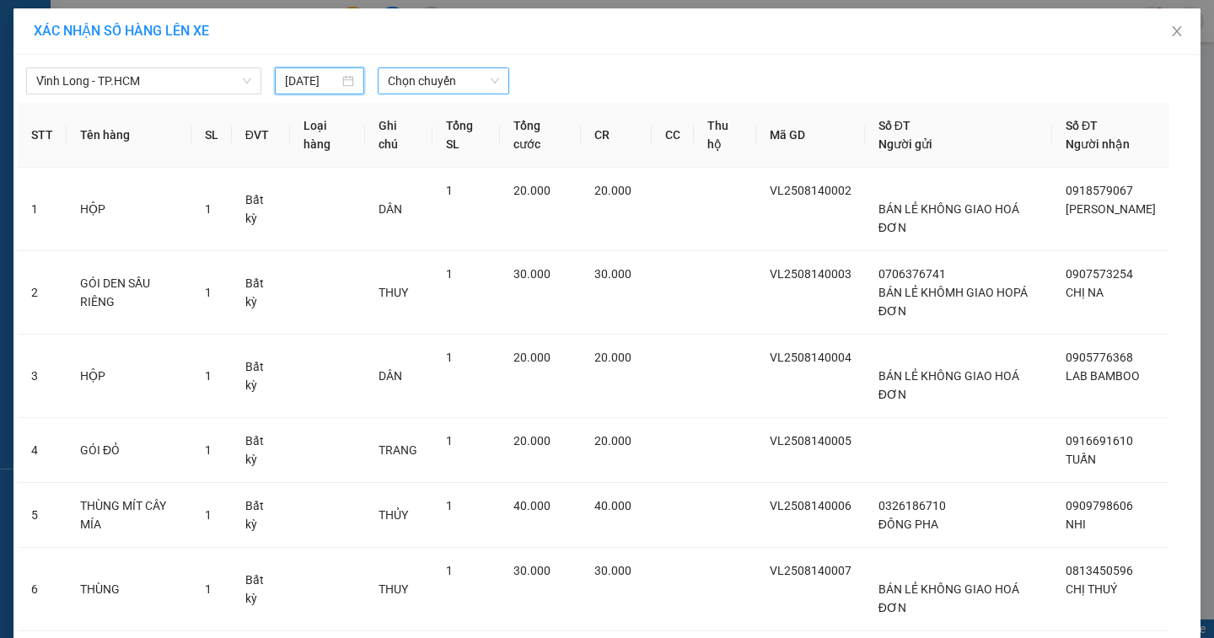
drag, startPoint x: 419, startPoint y: 78, endPoint x: 427, endPoint y: 89, distance: 13.8
click at [427, 89] on span "Chọn chuyến" at bounding box center [443, 80] width 111 height 25
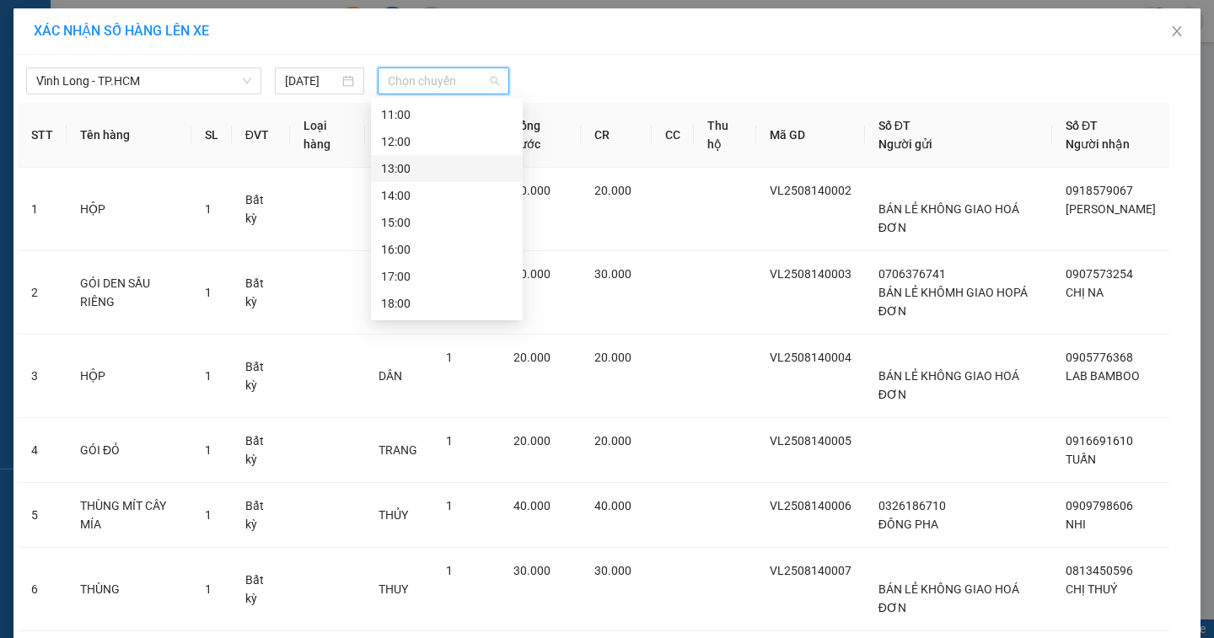
scroll to position [71, 0]
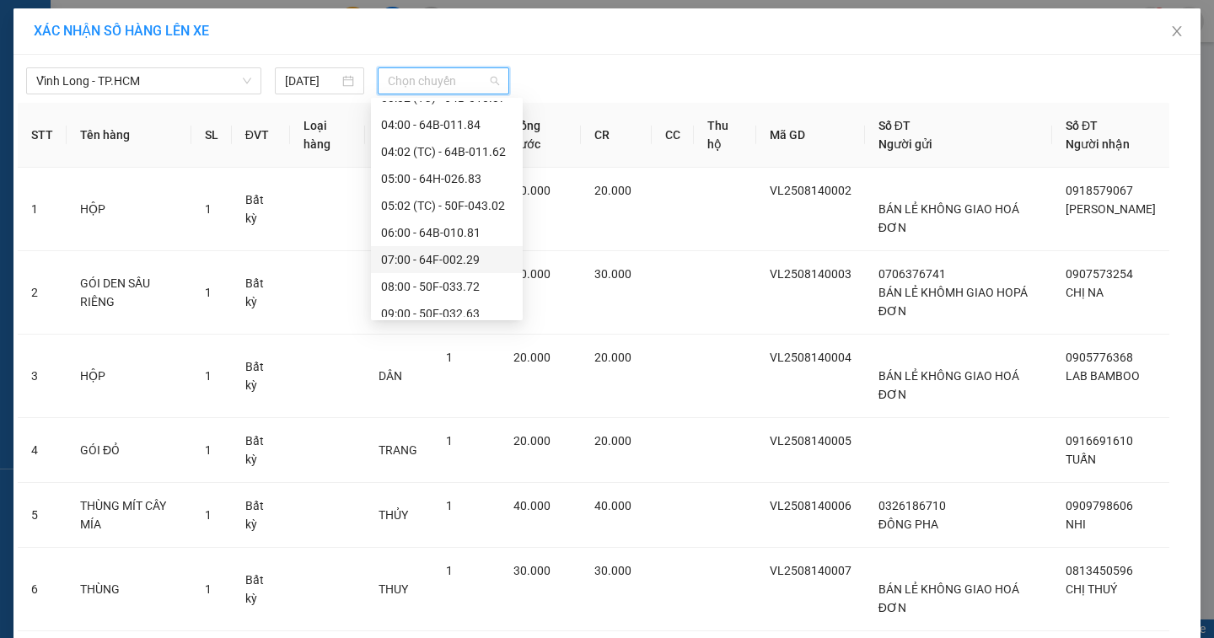
click at [467, 260] on div "07:00 - 64F-002.29" at bounding box center [447, 259] width 132 height 19
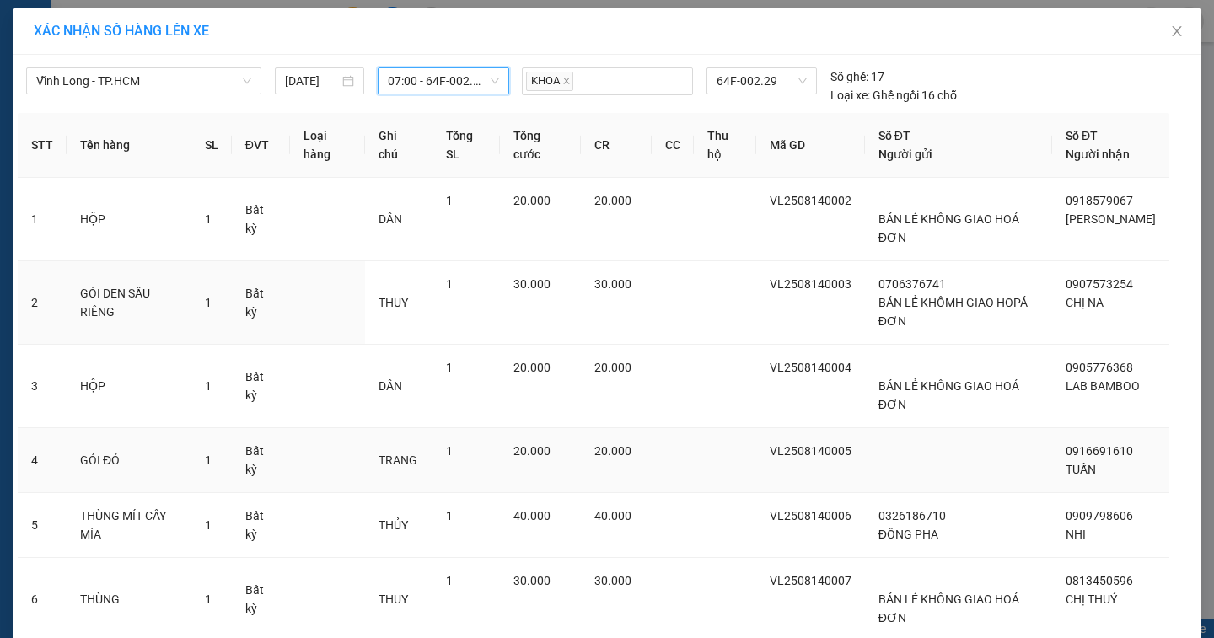
scroll to position [349, 0]
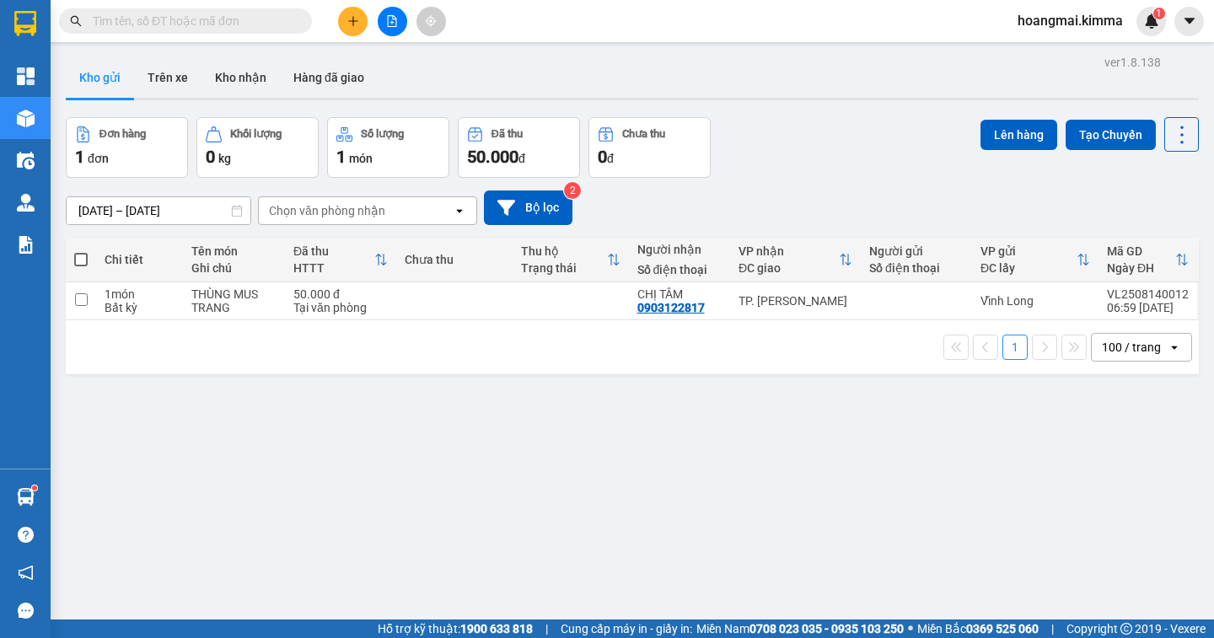
click at [385, 22] on button at bounding box center [393, 22] width 30 height 30
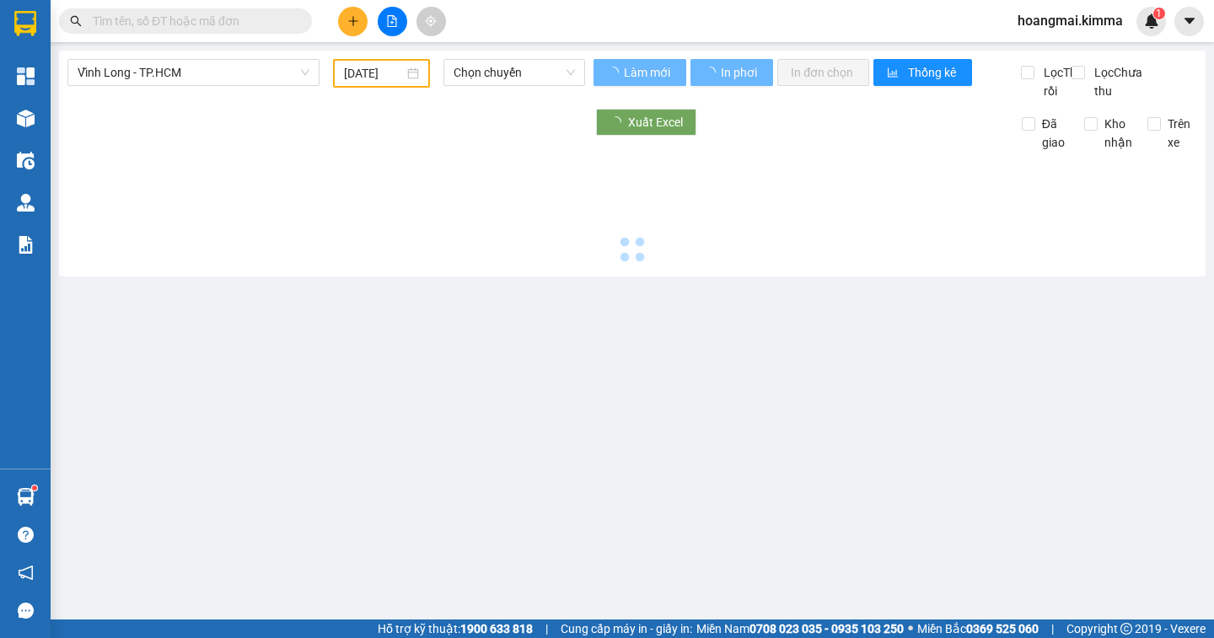
type input "[DATE]"
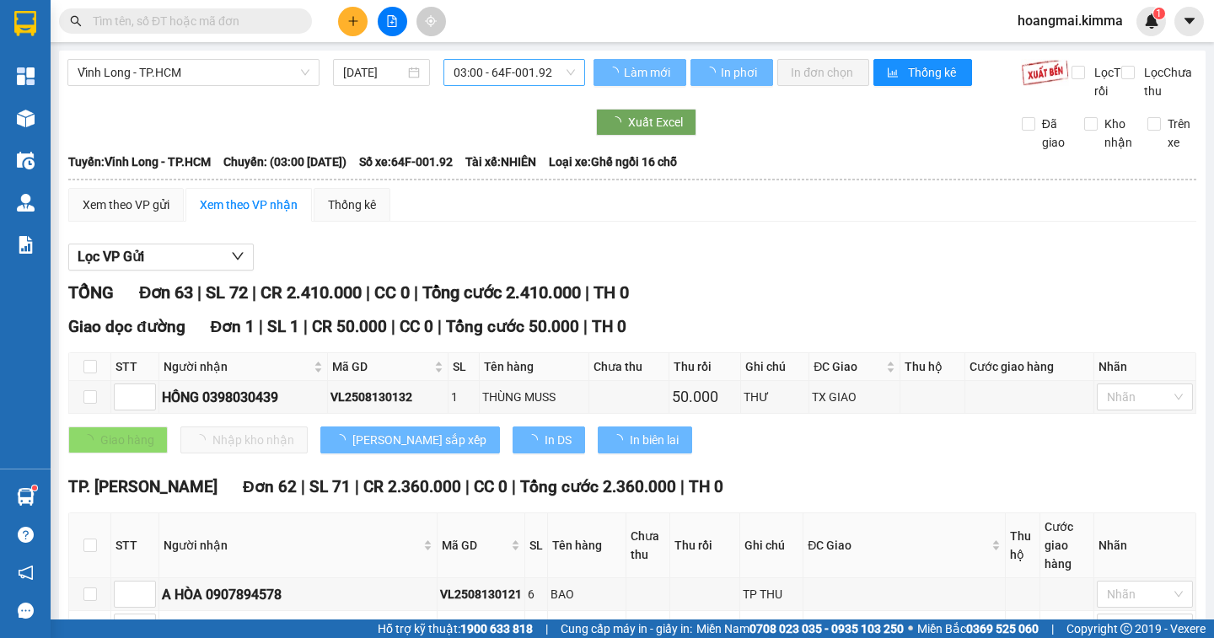
click at [489, 79] on span "03:00 - 64F-001.92" at bounding box center [514, 72] width 121 height 25
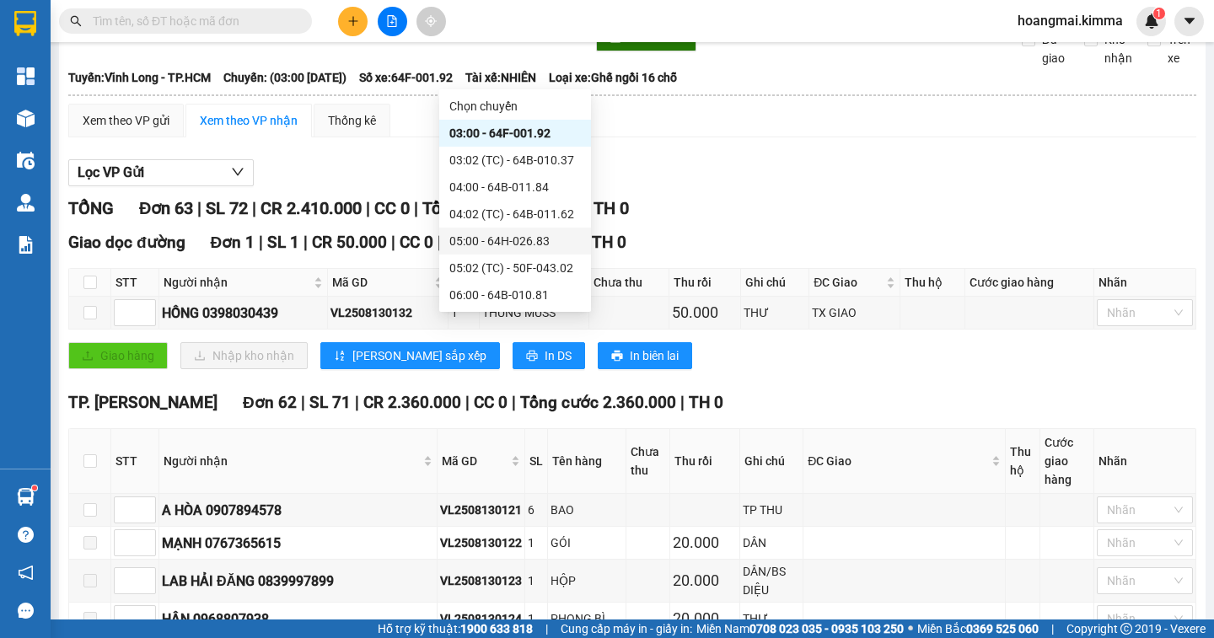
scroll to position [84, 0]
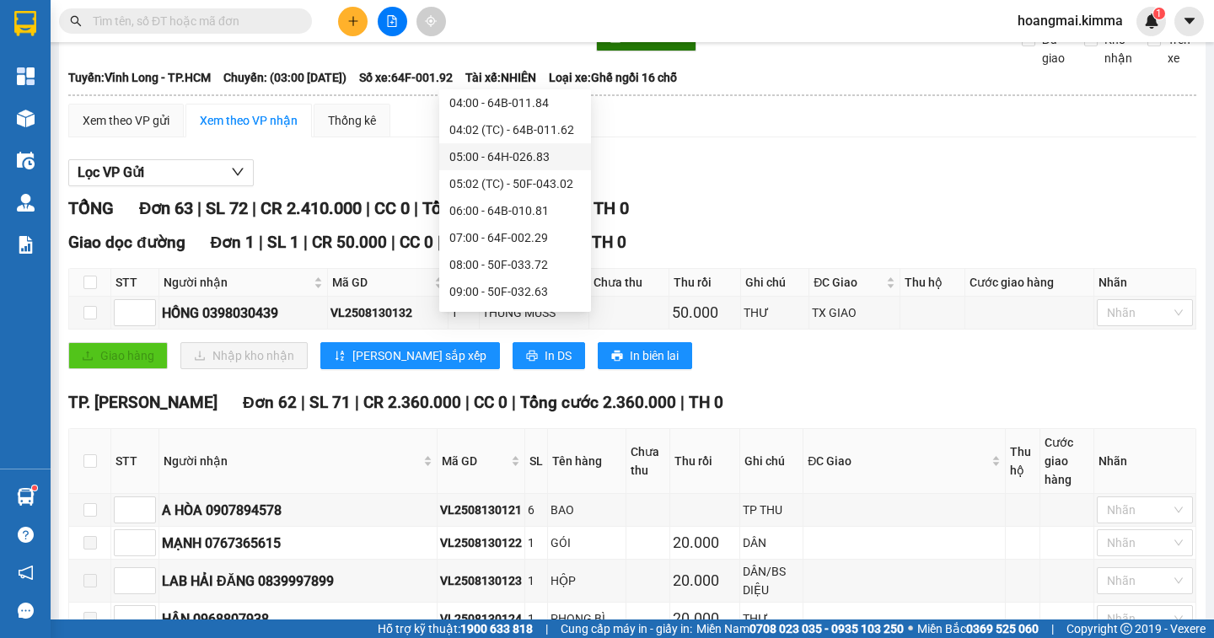
click at [458, 158] on div "05:00 - 64H-026.83" at bounding box center [515, 157] width 132 height 19
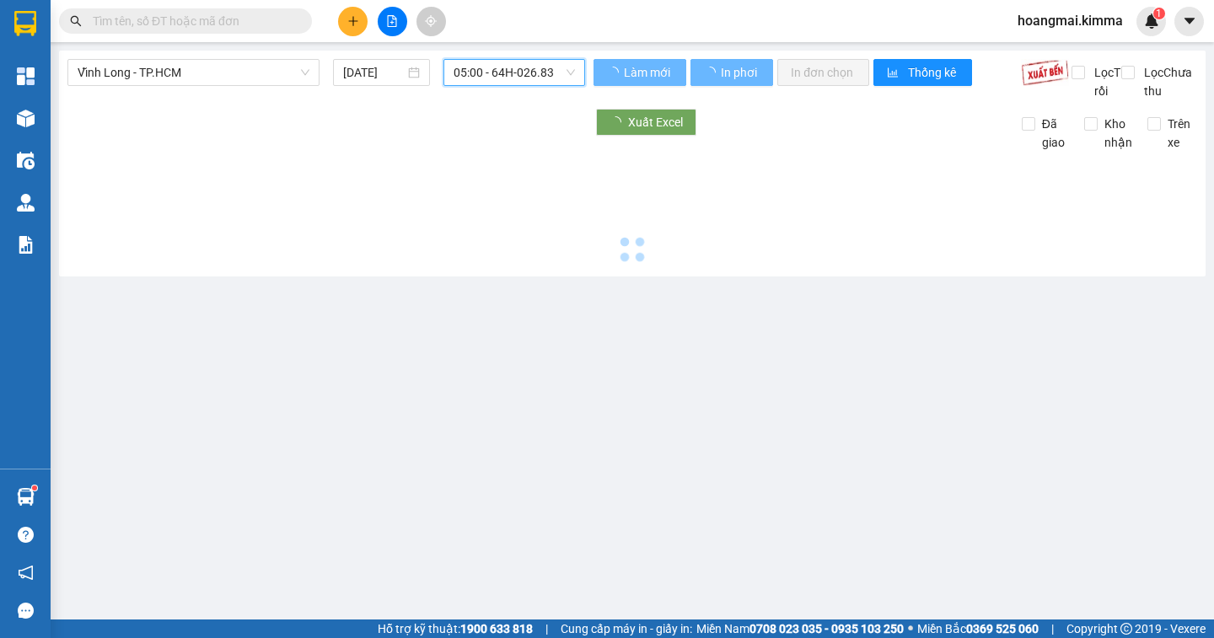
scroll to position [0, 0]
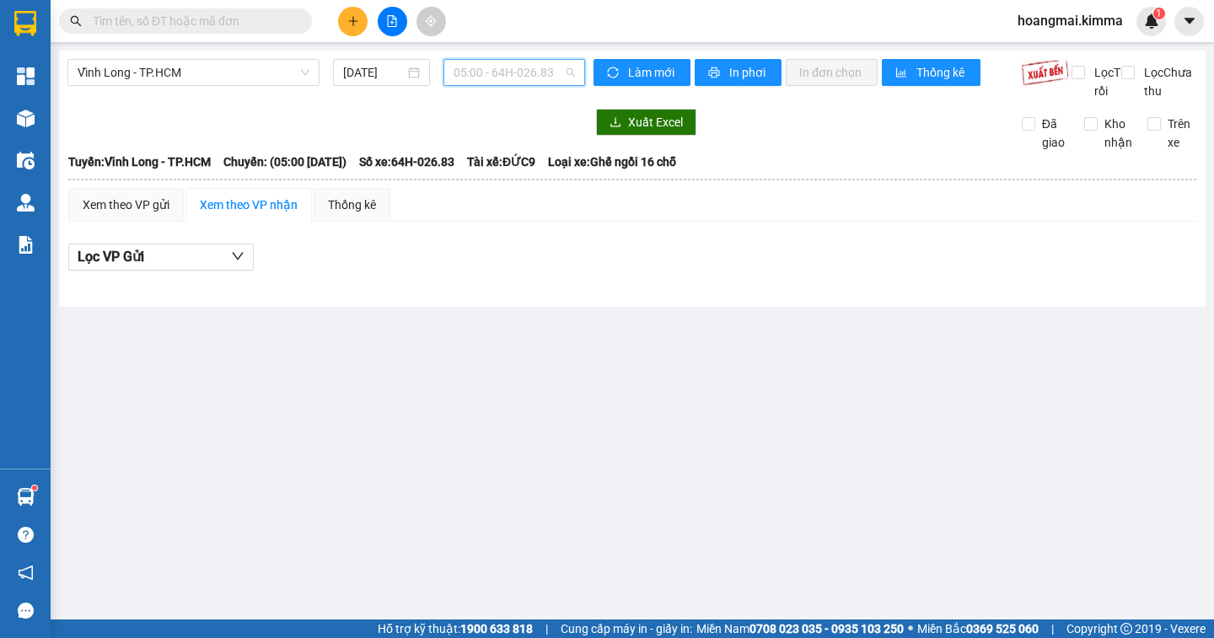
click at [504, 81] on span "05:00 - 64H-026.83" at bounding box center [514, 72] width 121 height 25
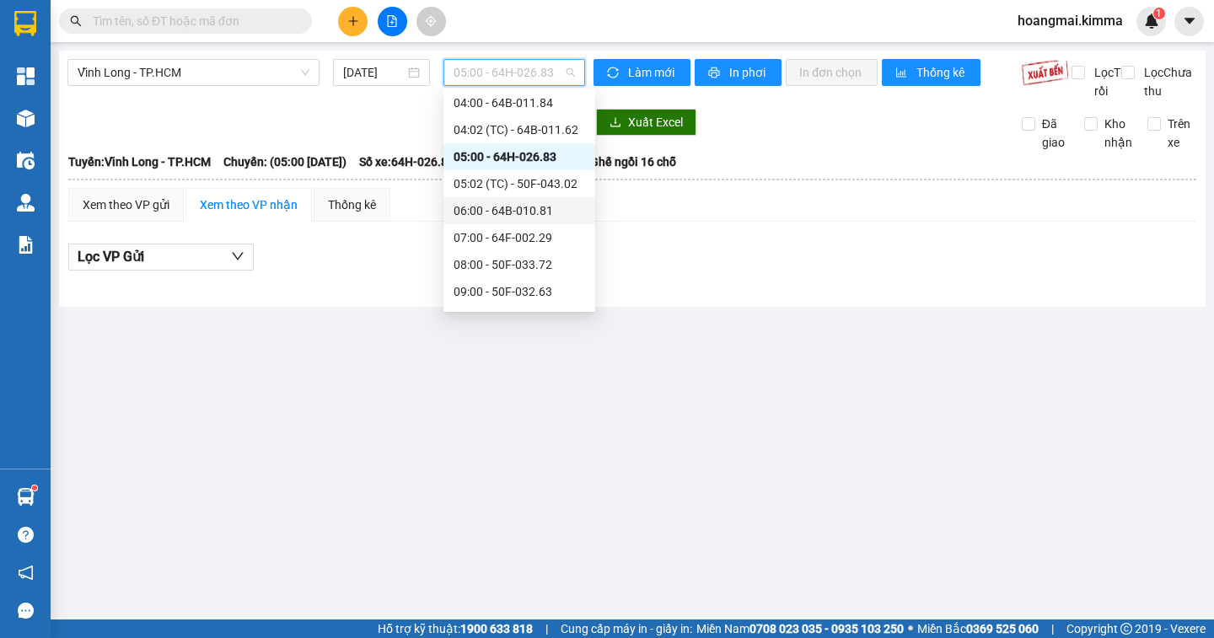
click at [493, 208] on div "06:00 - 64B-010.81" at bounding box center [520, 210] width 132 height 19
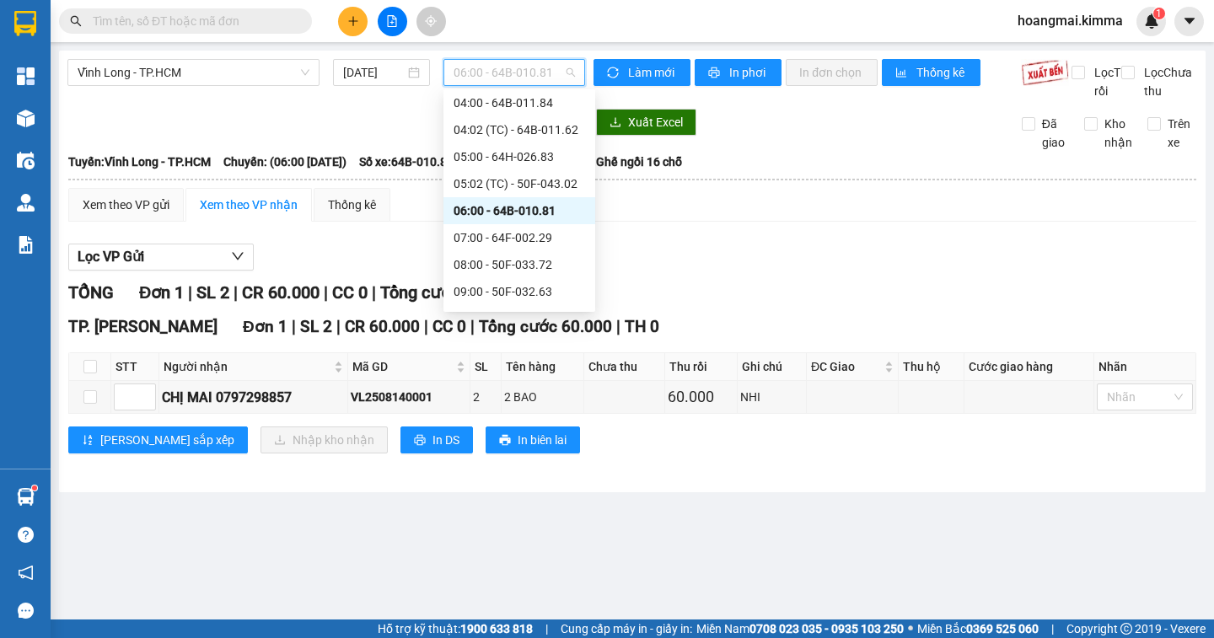
click at [463, 74] on span "06:00 - 64B-010.81" at bounding box center [514, 72] width 121 height 25
click at [462, 235] on div "07:00 - 64F-002.29" at bounding box center [520, 237] width 132 height 19
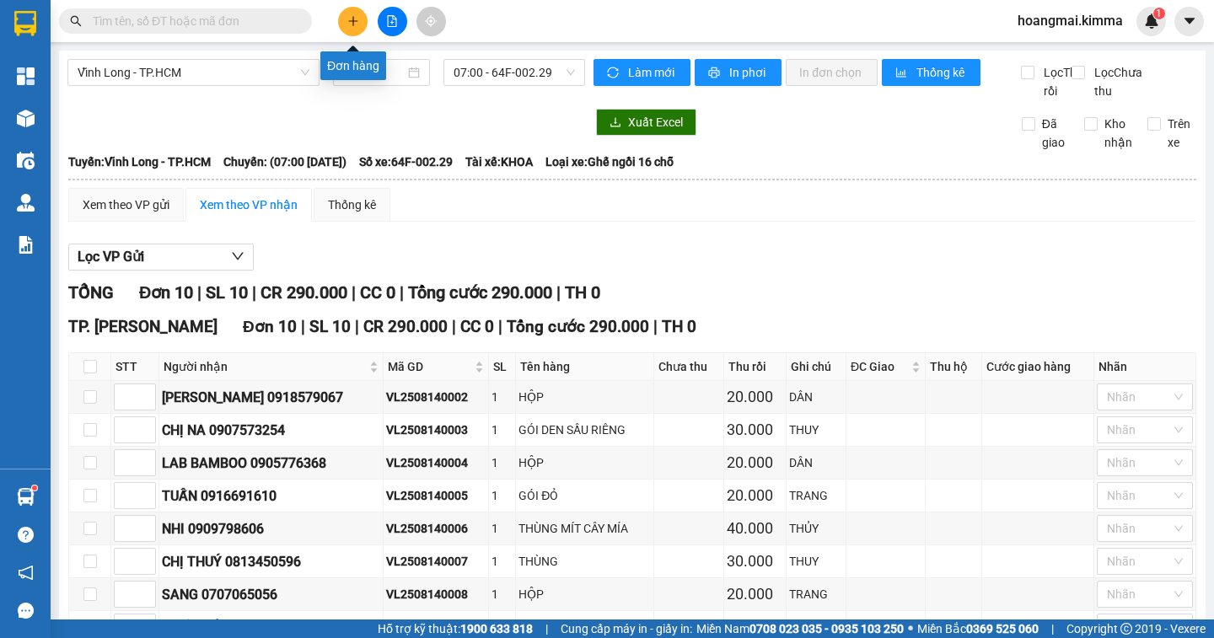
click at [349, 27] on button at bounding box center [353, 22] width 30 height 30
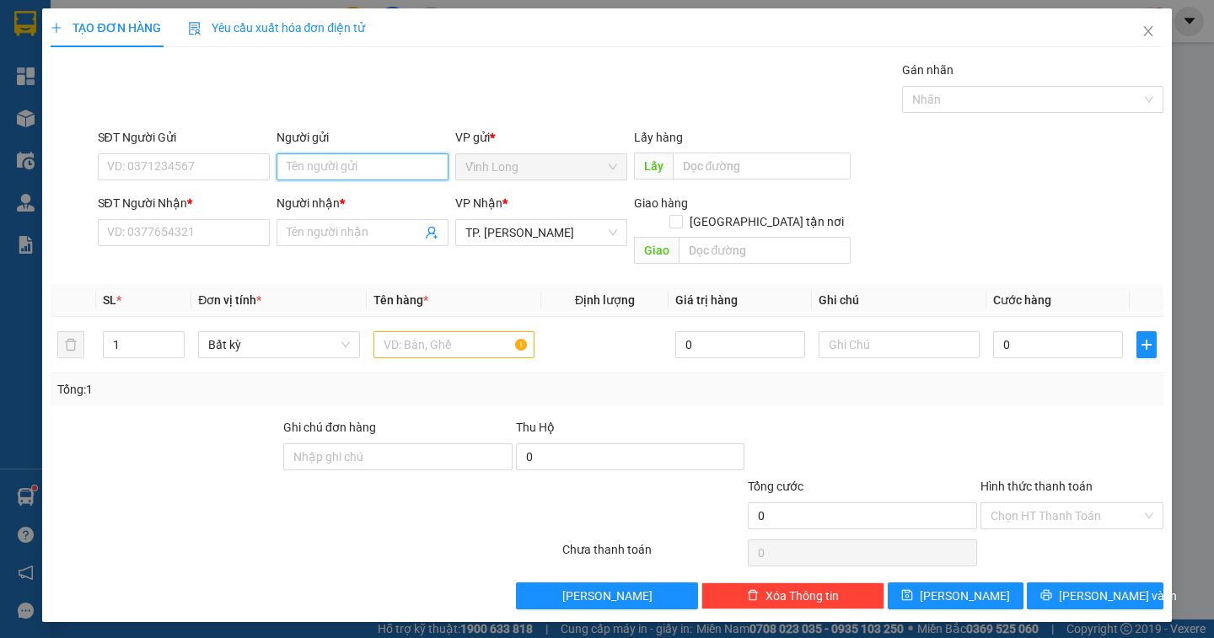
click at [332, 166] on input "Người gửi" at bounding box center [363, 166] width 172 height 27
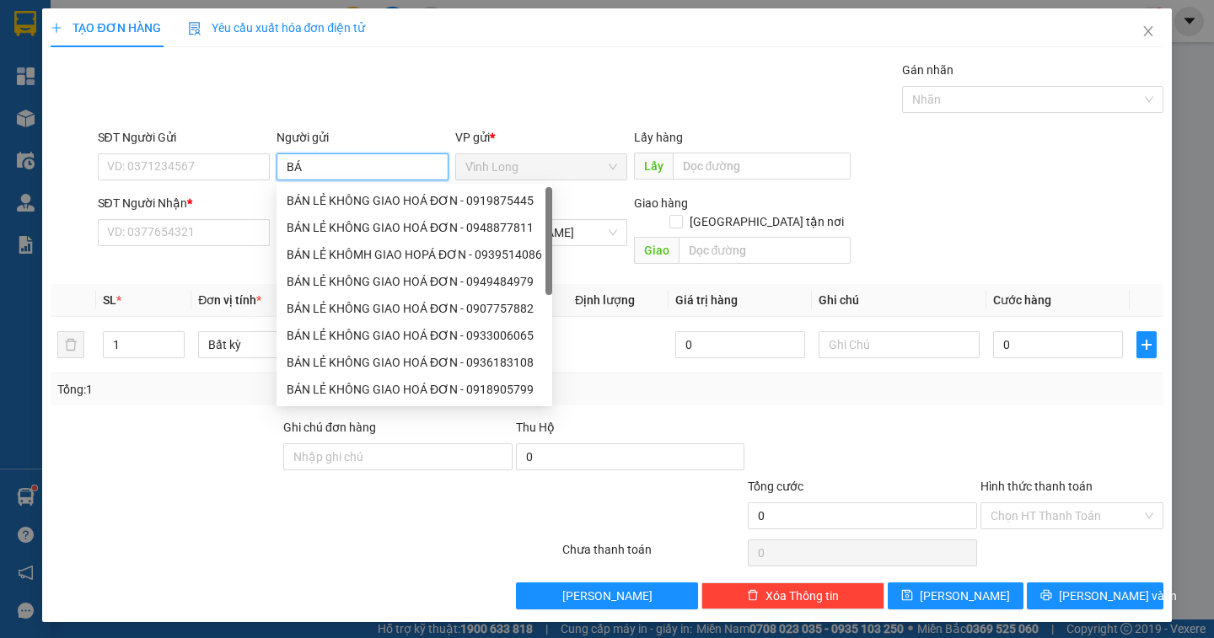
type input "BÁN"
drag, startPoint x: 341, startPoint y: 208, endPoint x: 290, endPoint y: 195, distance: 52.3
click at [339, 208] on div "BÁN LẺ KHÔNG GIAO HOÁ ĐƠN - 0919875445" at bounding box center [414, 200] width 255 height 19
type input "0919875445"
type input "BÁN LẺ KHÔNG GIAO HOÁ ĐƠN"
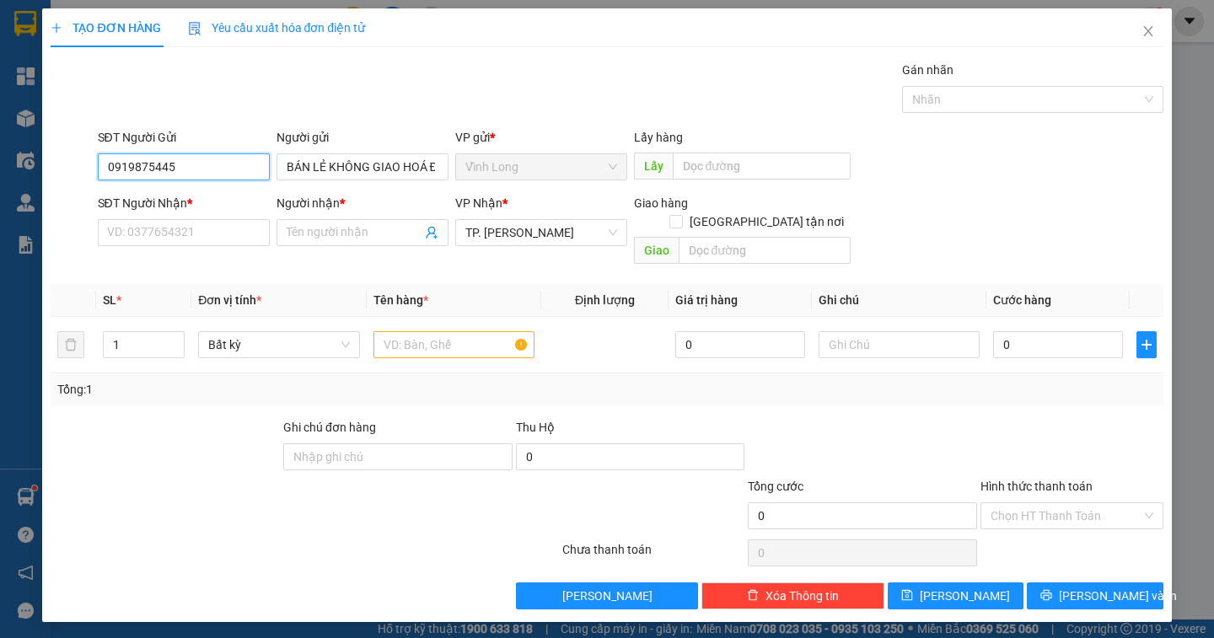
drag, startPoint x: 235, startPoint y: 180, endPoint x: 55, endPoint y: 162, distance: 181.3
click at [55, 162] on div "SĐT Người Gửi 0919875445 Người gửi BÁN LẺ KHÔNG GIAO HOÁ ĐƠN BÁN LẺ KHÔNG GIAO …" at bounding box center [606, 157] width 1115 height 59
click at [130, 232] on input "SĐT Người Nhận *" at bounding box center [184, 232] width 172 height 27
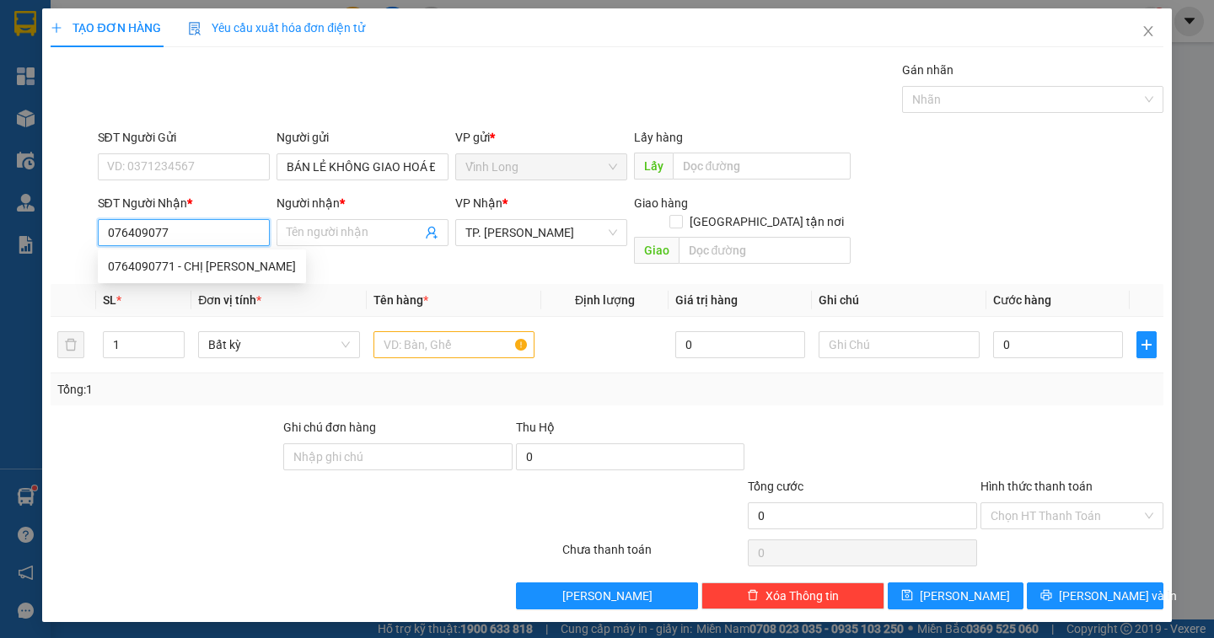
type input "0764090771"
click at [132, 260] on div "0764090771 - CHỊ [PERSON_NAME]" at bounding box center [202, 266] width 188 height 19
type input "CHỊ [PERSON_NAME]"
type input "0764090771"
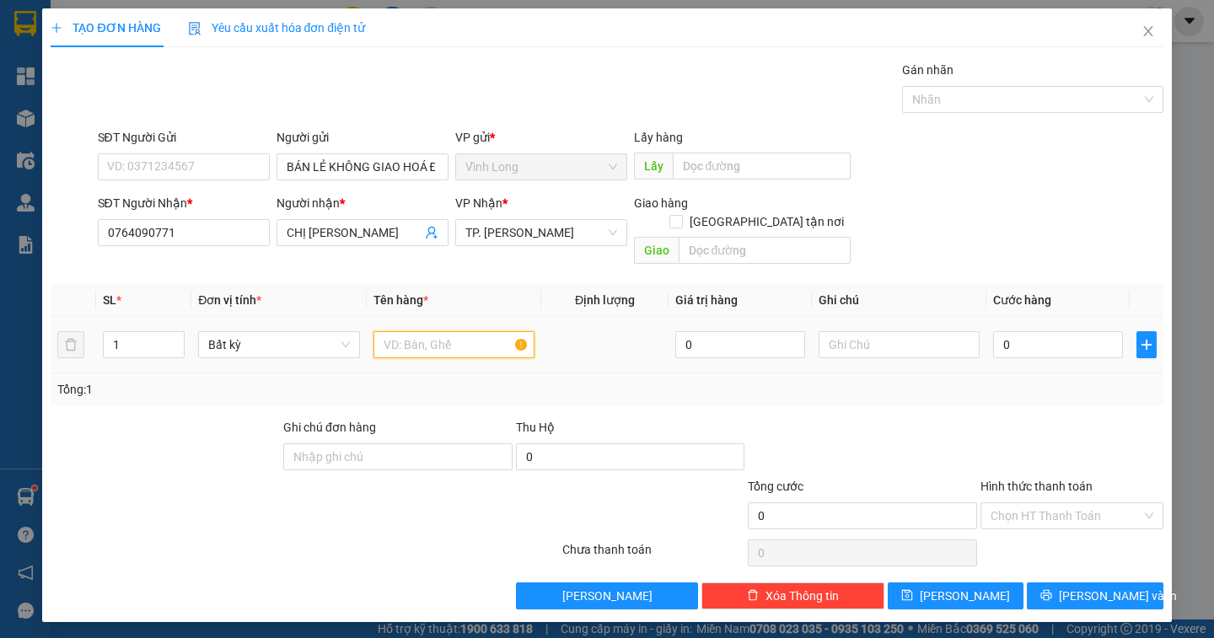
click at [393, 334] on input "text" at bounding box center [453, 344] width 161 height 27
type input "HỘP"
type input "DÂN"
type input "2"
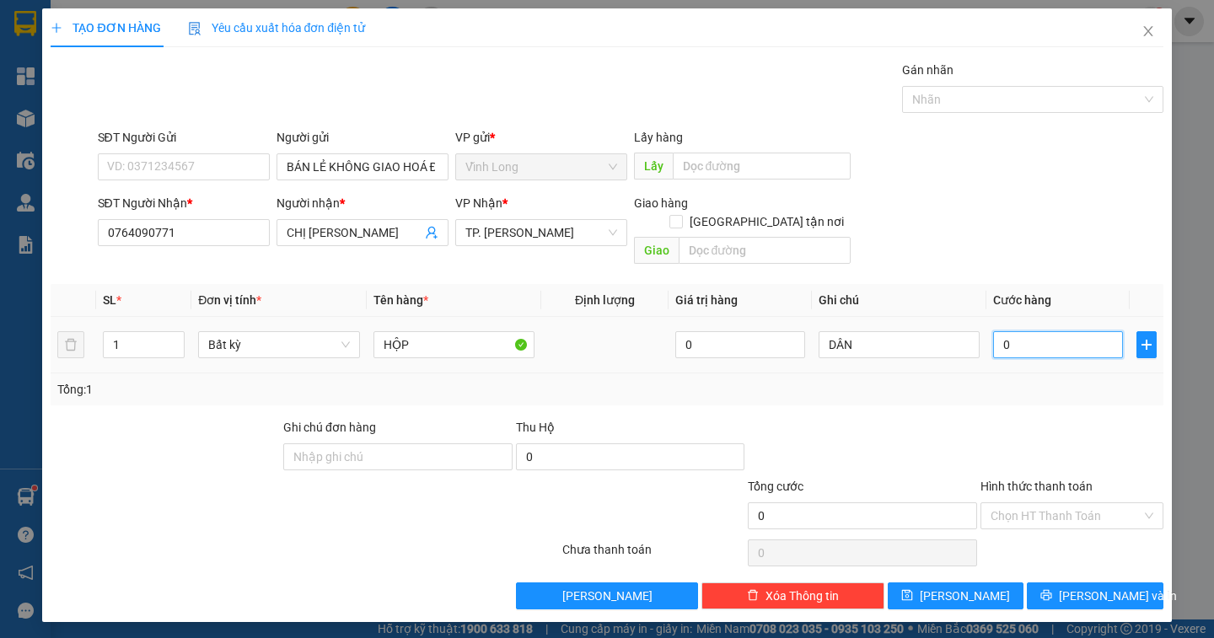
type input "2"
type input "20"
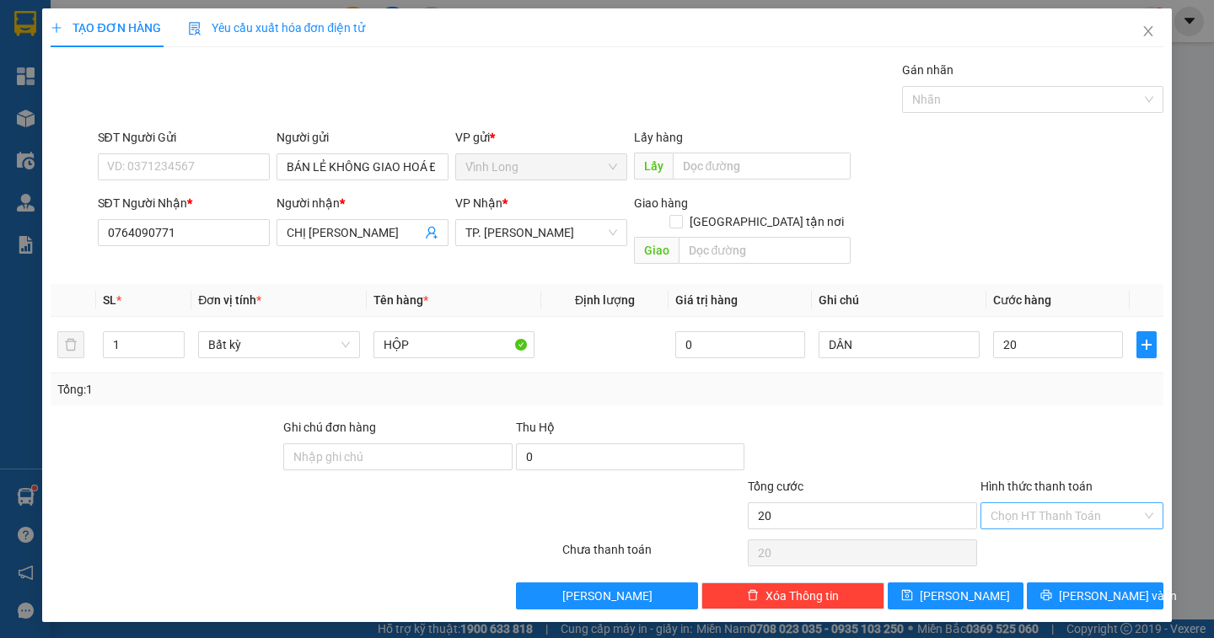
type input "20.000"
click at [1083, 507] on input "Hình thức thanh toán" at bounding box center [1066, 515] width 151 height 25
click at [1085, 533] on div "Tại văn phòng" at bounding box center [1072, 531] width 163 height 19
type input "0"
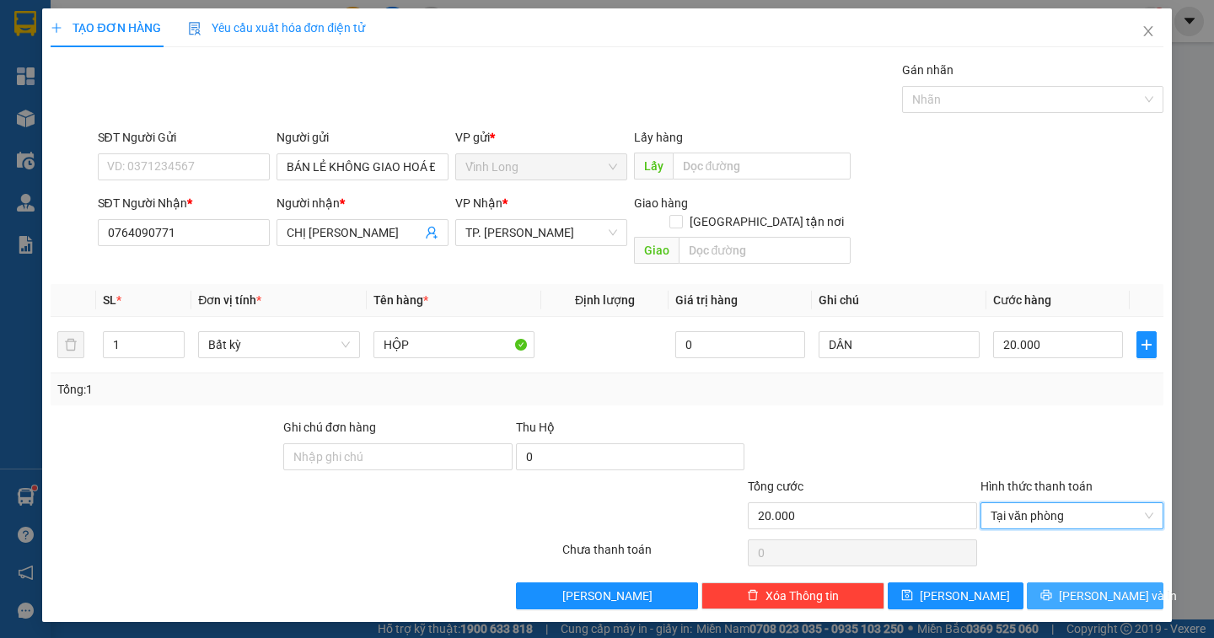
click at [1091, 587] on span "[PERSON_NAME] và In" at bounding box center [1118, 596] width 118 height 19
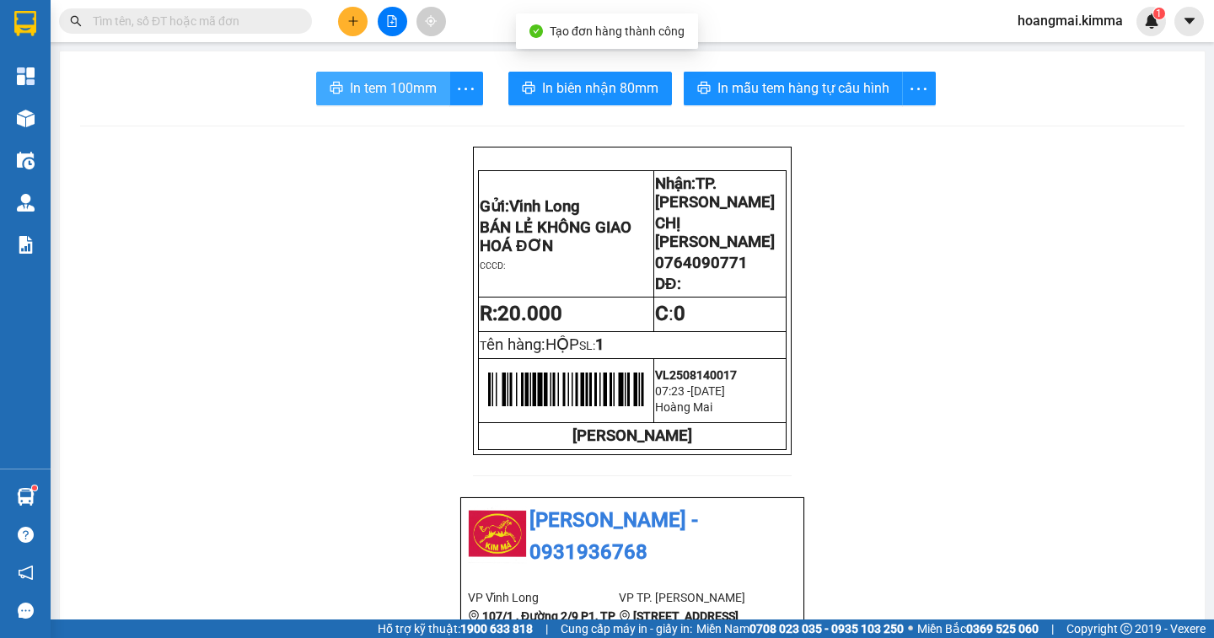
click at [429, 94] on span "In tem 100mm" at bounding box center [393, 88] width 87 height 21
